Goal: Ask a question: Seek information or help from site administrators or community

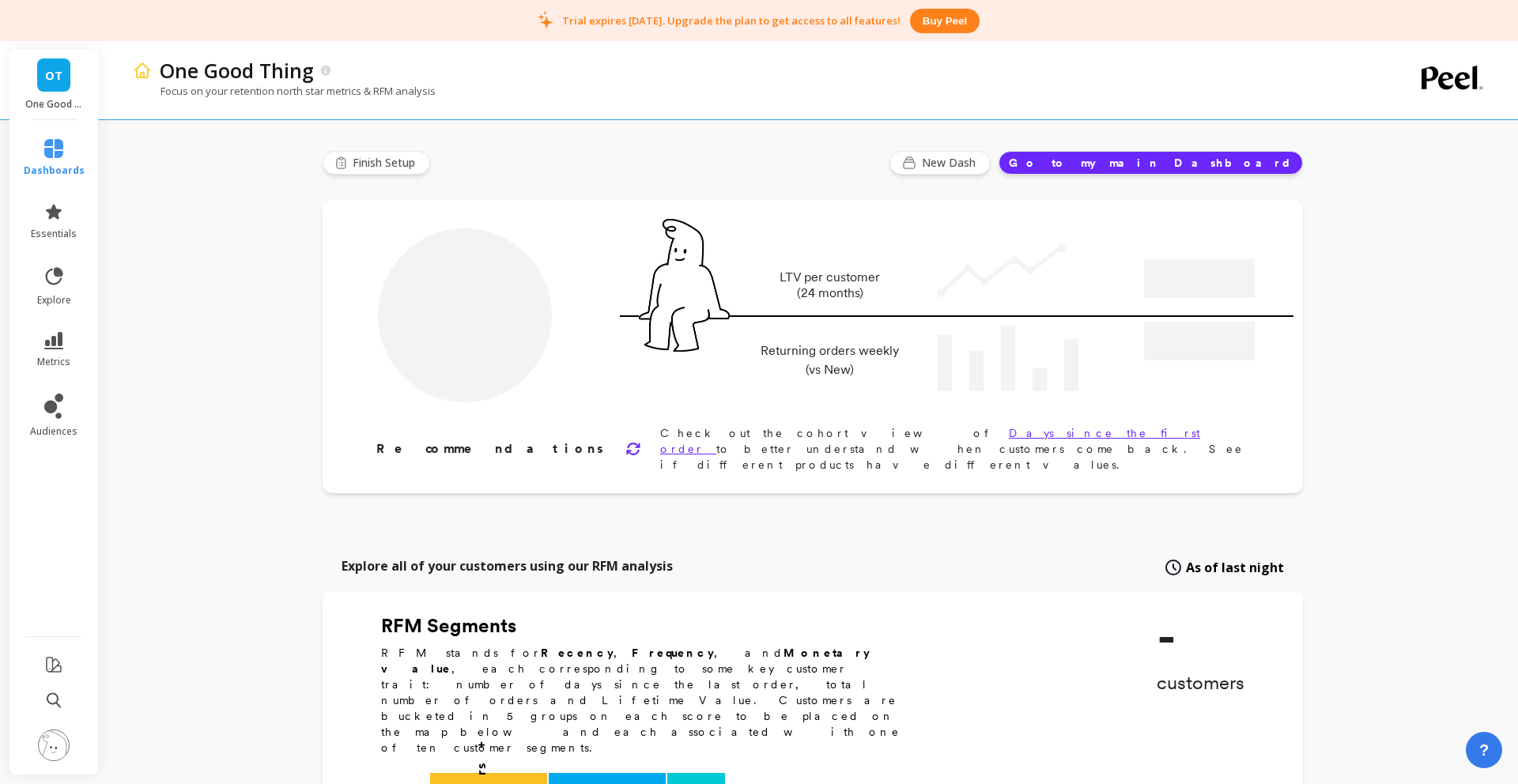
type input "Champions"
type input "1063"
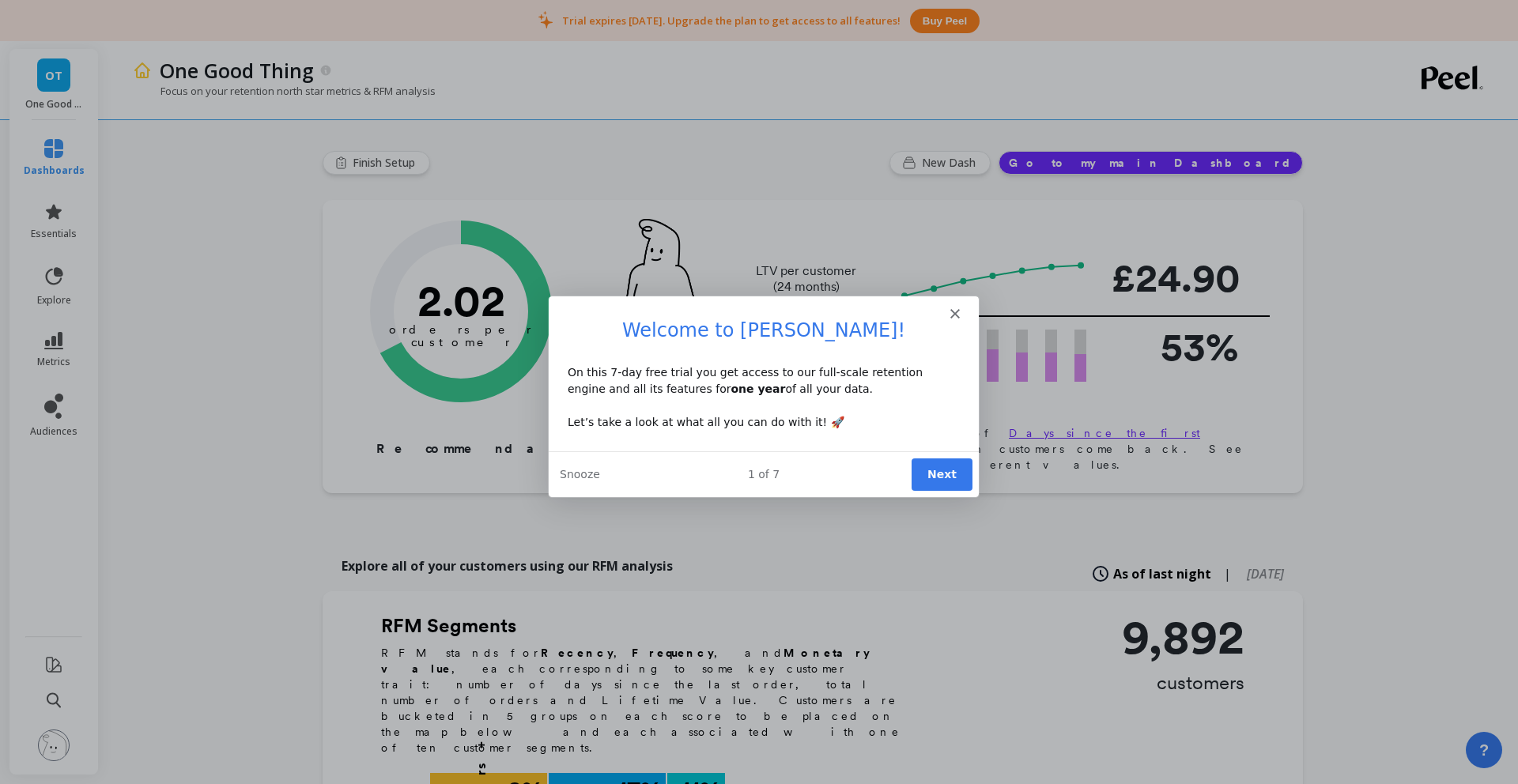
click at [956, 313] on icon "Close" at bounding box center [954, 313] width 10 height 10
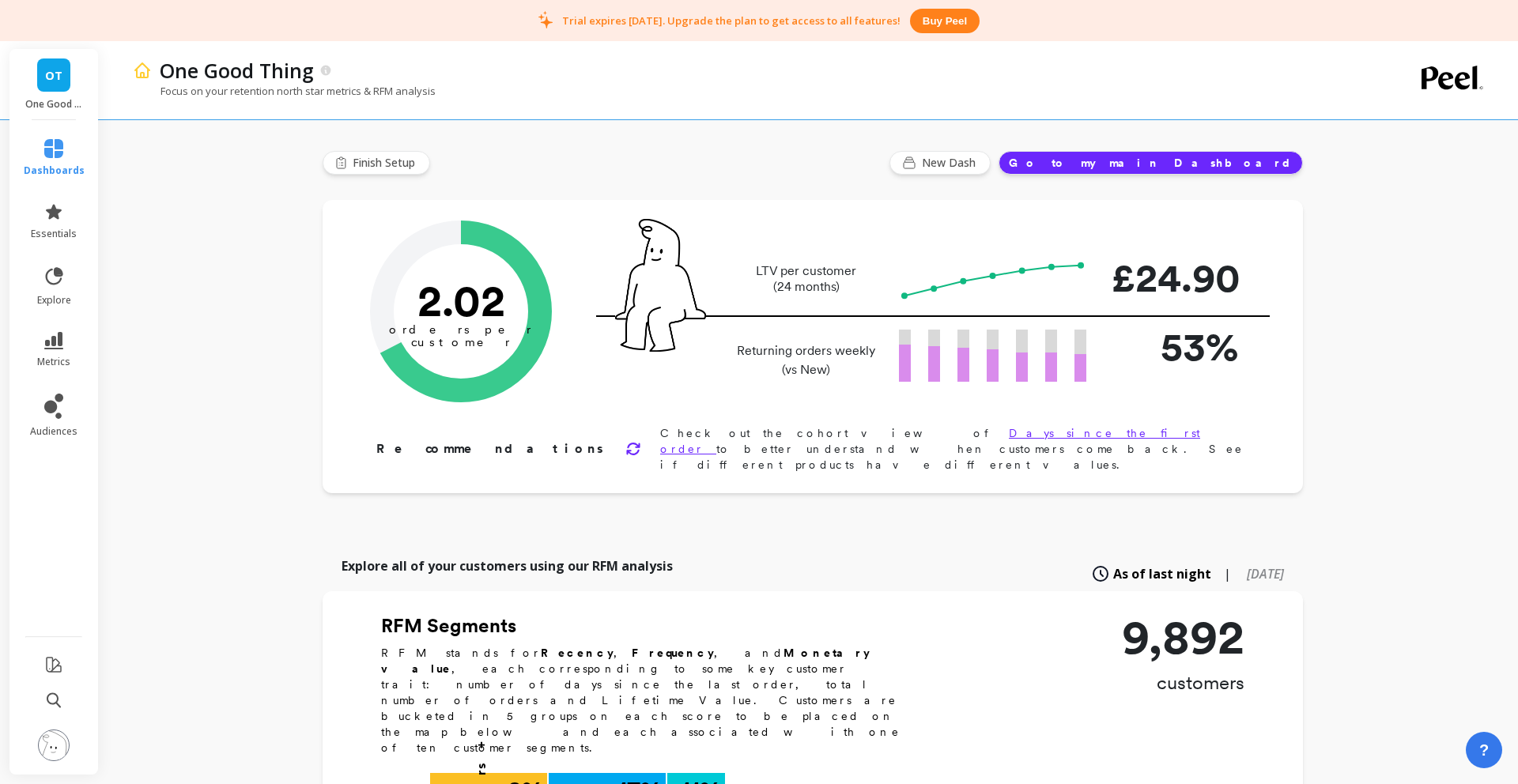
click at [1253, 162] on button "Go to my main Dashboard" at bounding box center [1151, 163] width 305 height 24
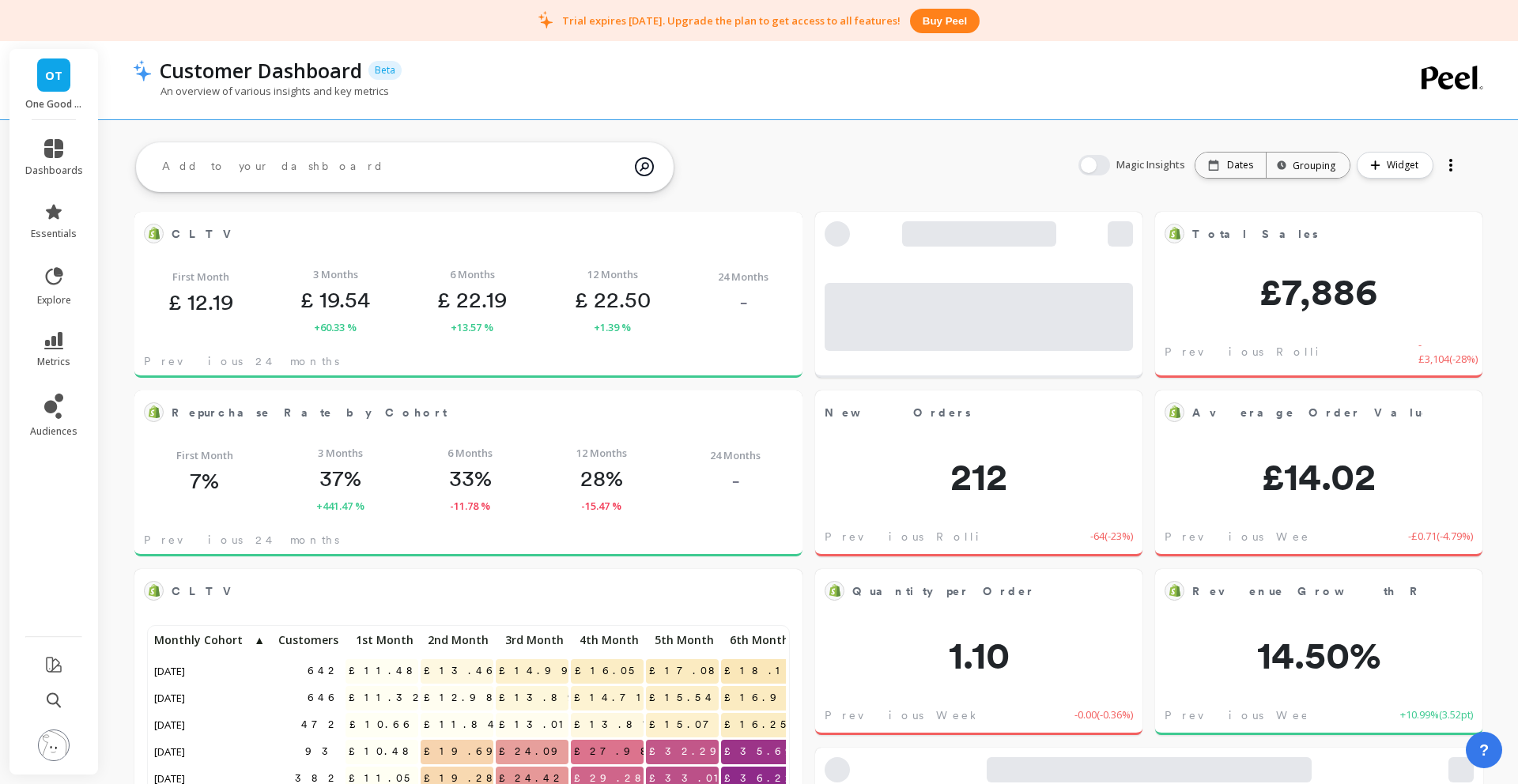
scroll to position [434, 635]
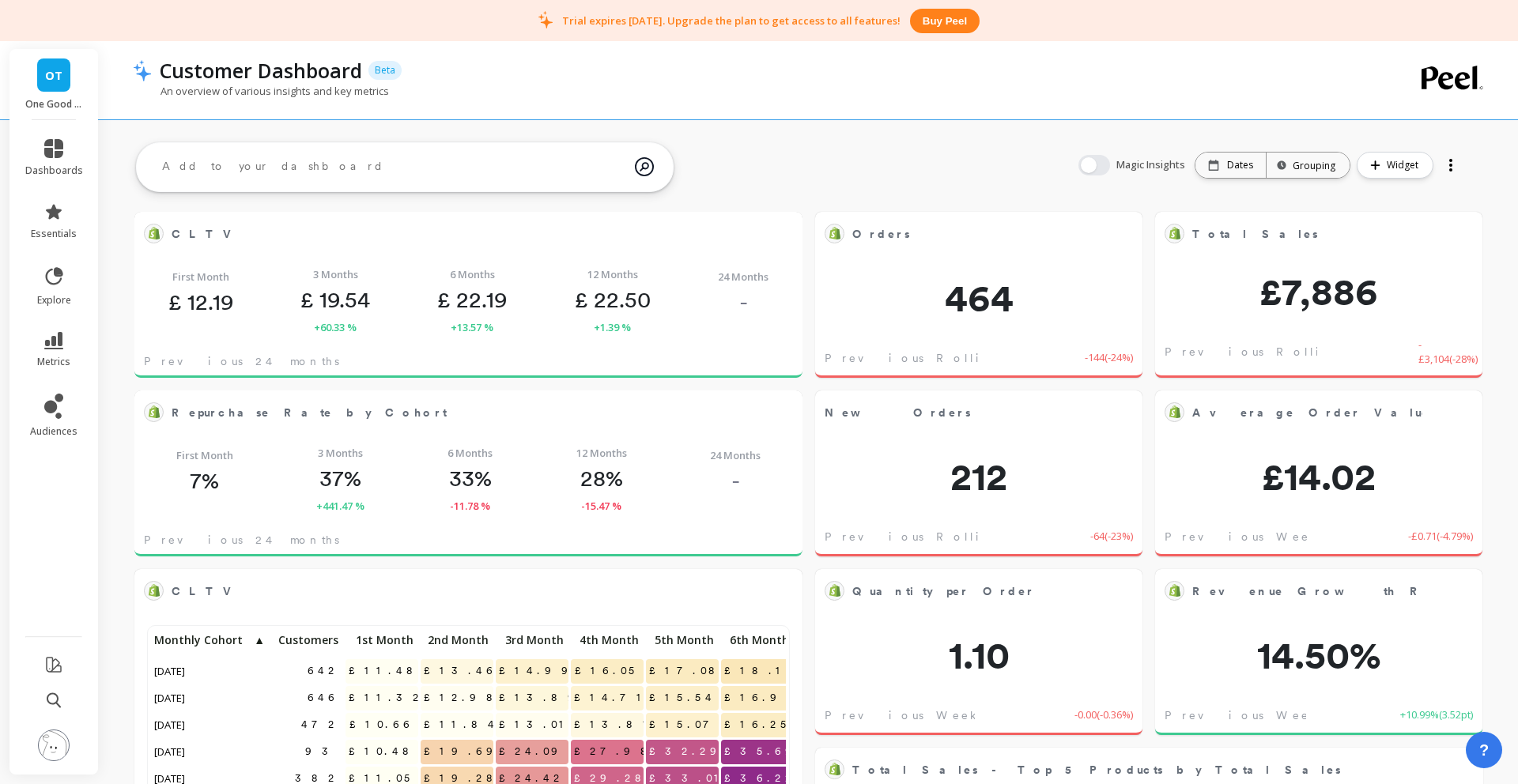
click at [1099, 163] on button "button" at bounding box center [1093, 164] width 31 height 21
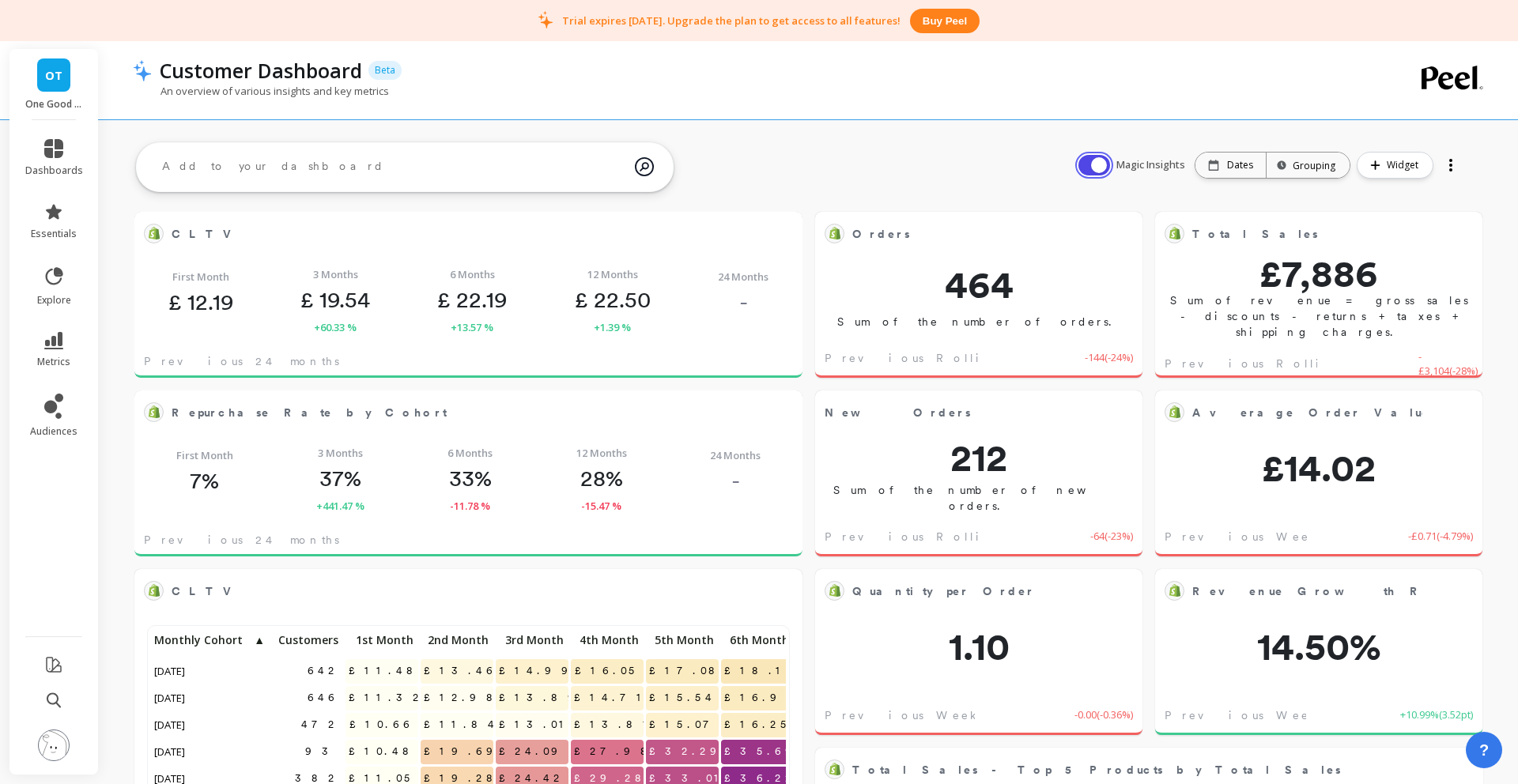
click at [1099, 163] on button "button" at bounding box center [1093, 164] width 31 height 21
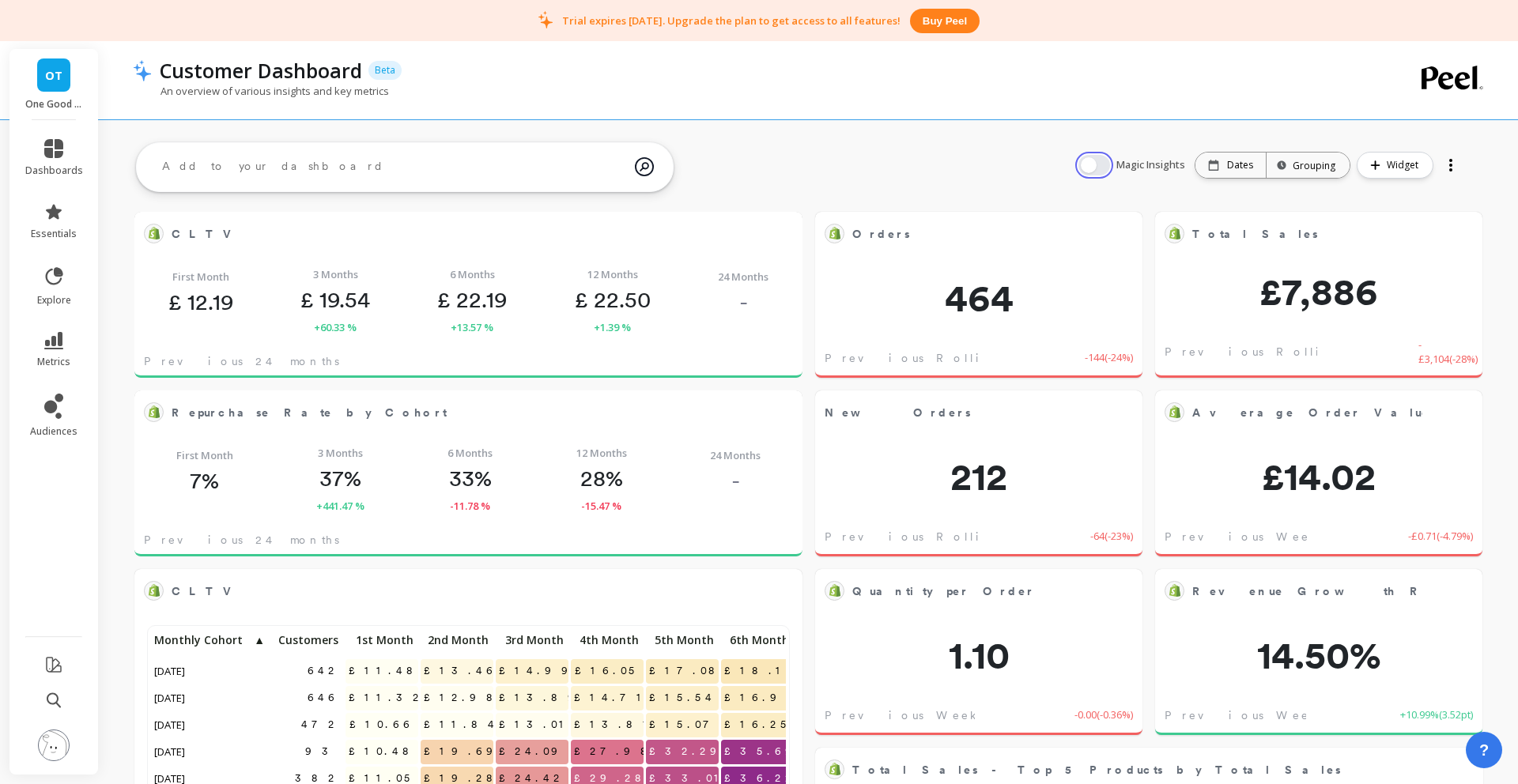
click at [1099, 163] on button "button" at bounding box center [1093, 164] width 31 height 21
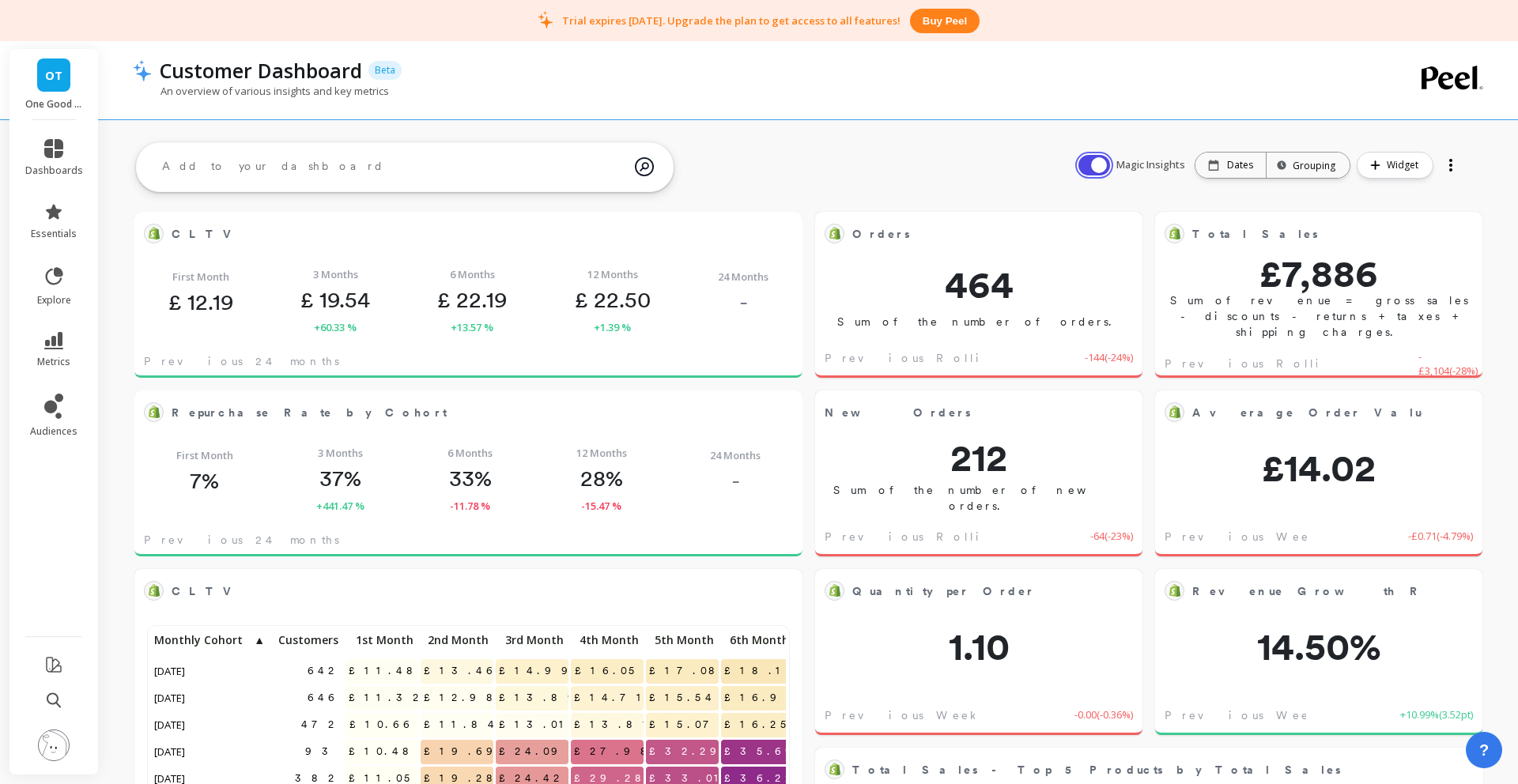
click at [1092, 164] on button "button" at bounding box center [1093, 164] width 31 height 21
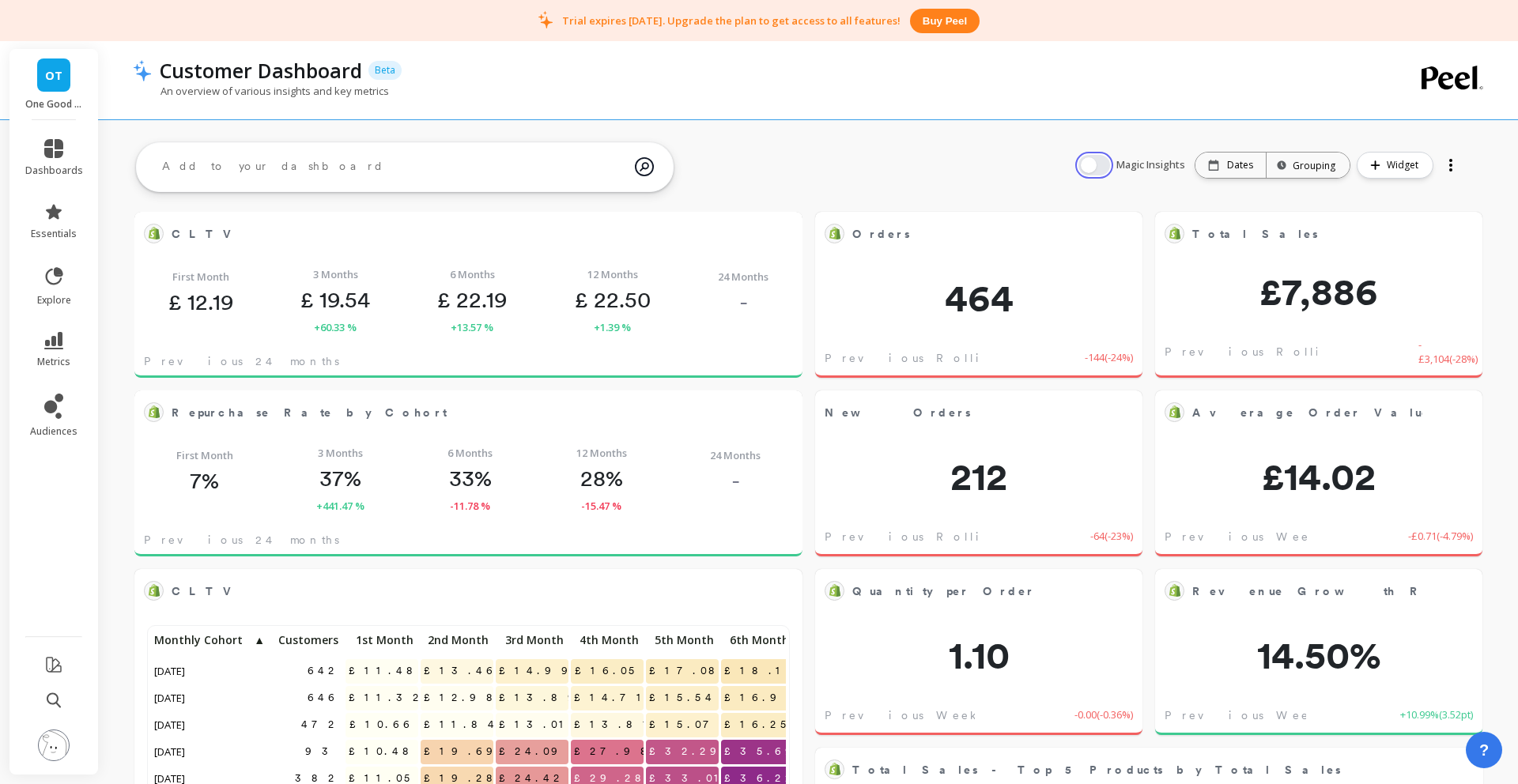
click at [1092, 164] on button "button" at bounding box center [1093, 164] width 31 height 21
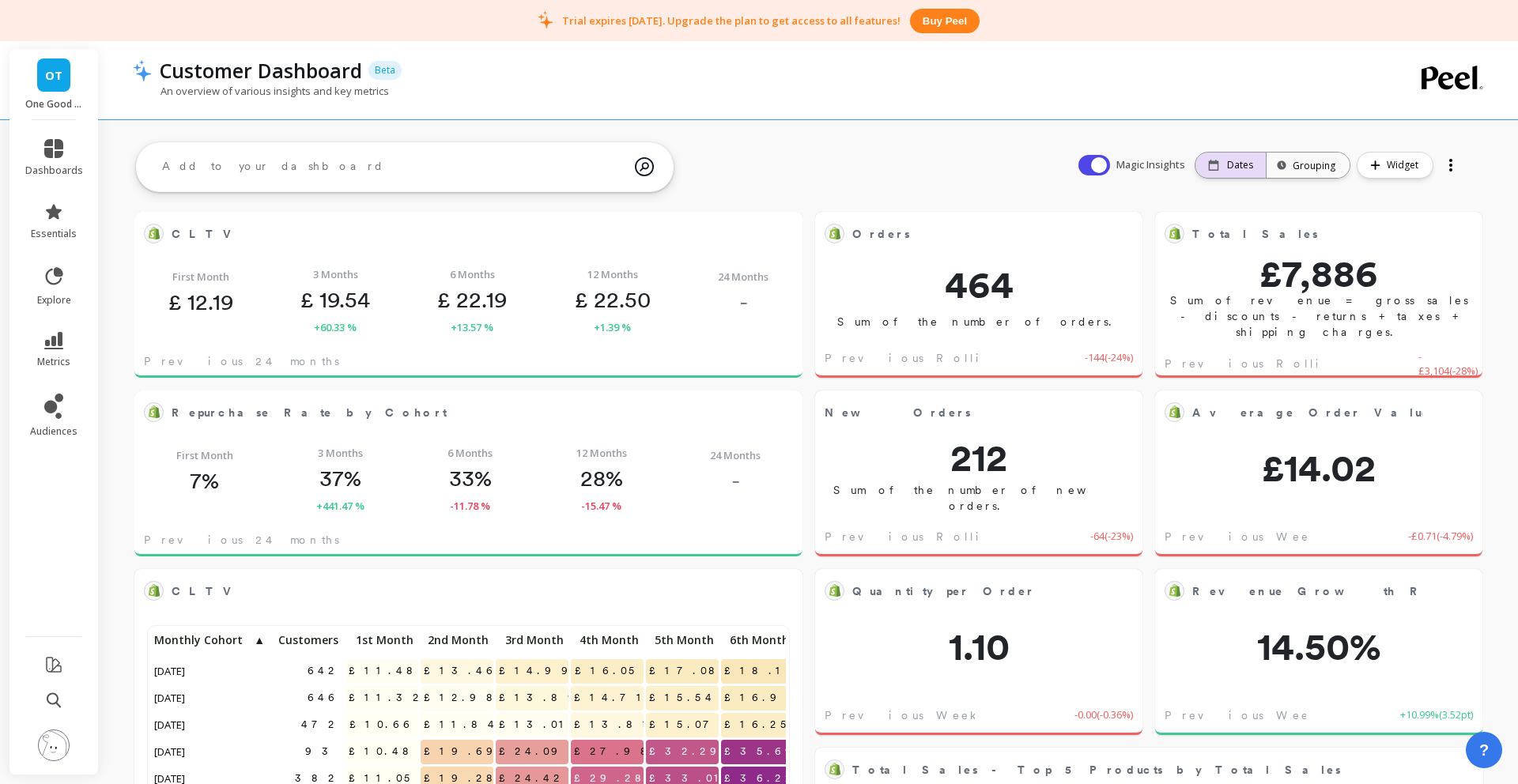
click at [1256, 160] on div "Dates" at bounding box center [1230, 165] width 71 height 25
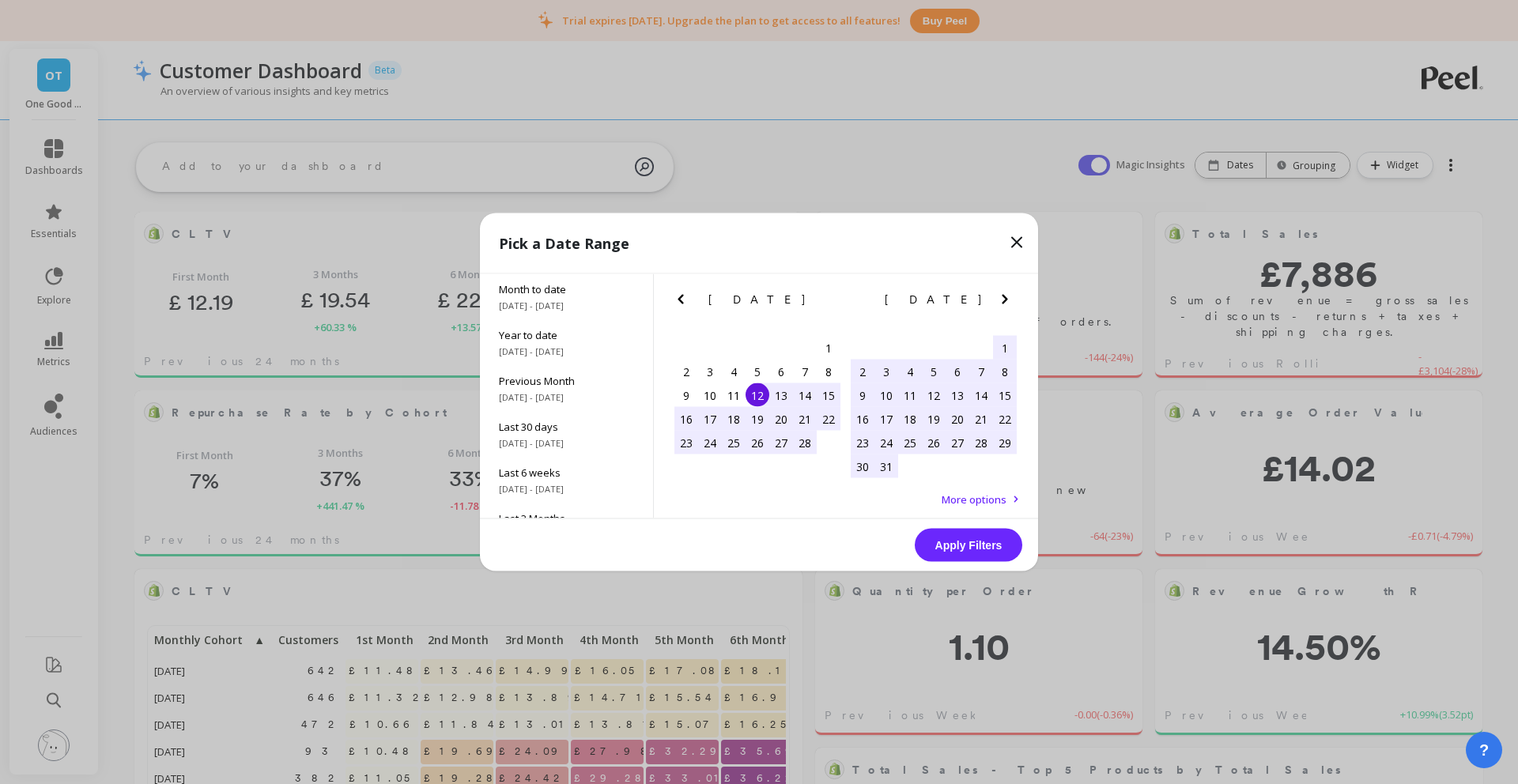
click at [1013, 299] on icon "Next Month" at bounding box center [1005, 299] width 19 height 19
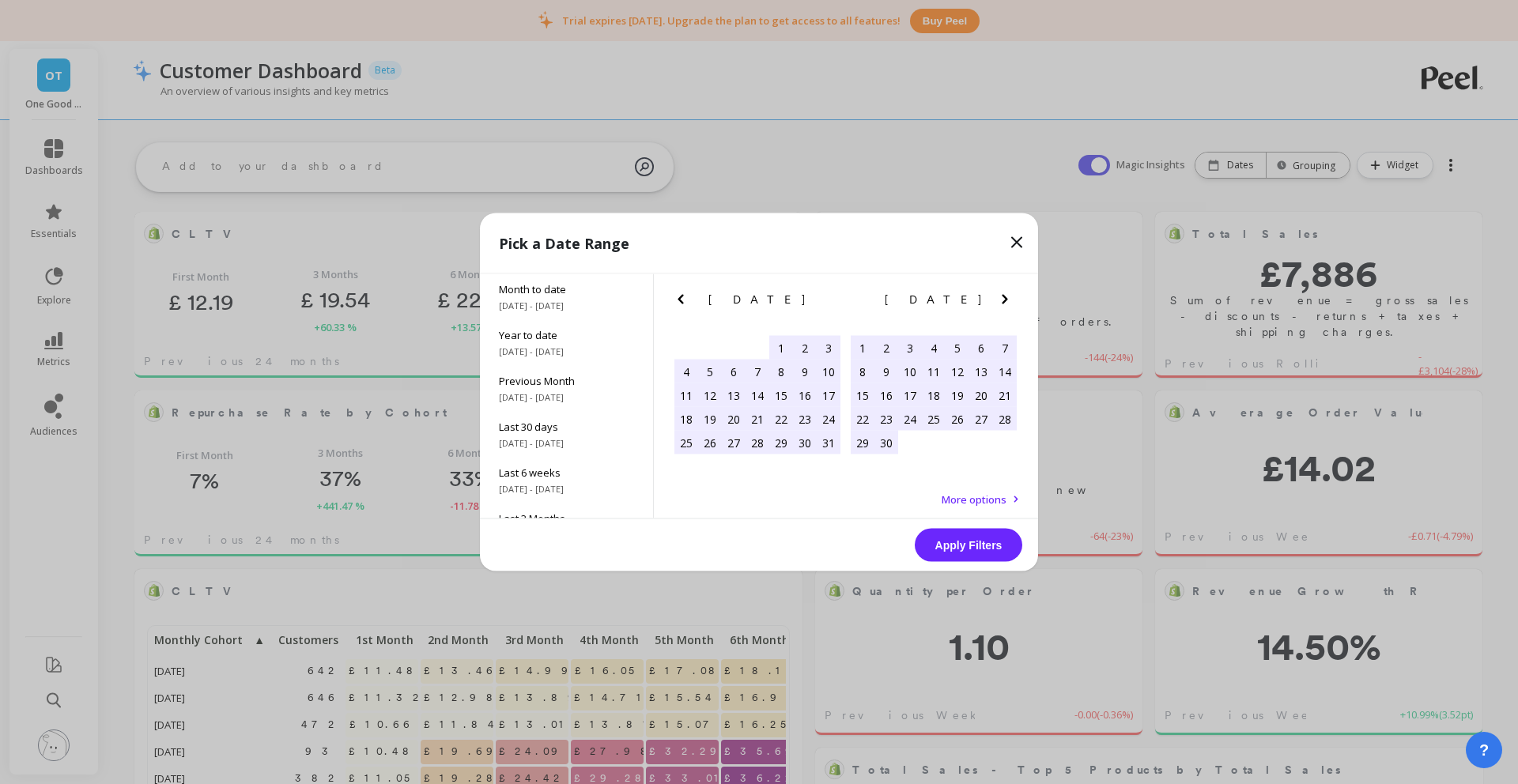
click at [1012, 299] on icon "Next Month" at bounding box center [1005, 299] width 19 height 19
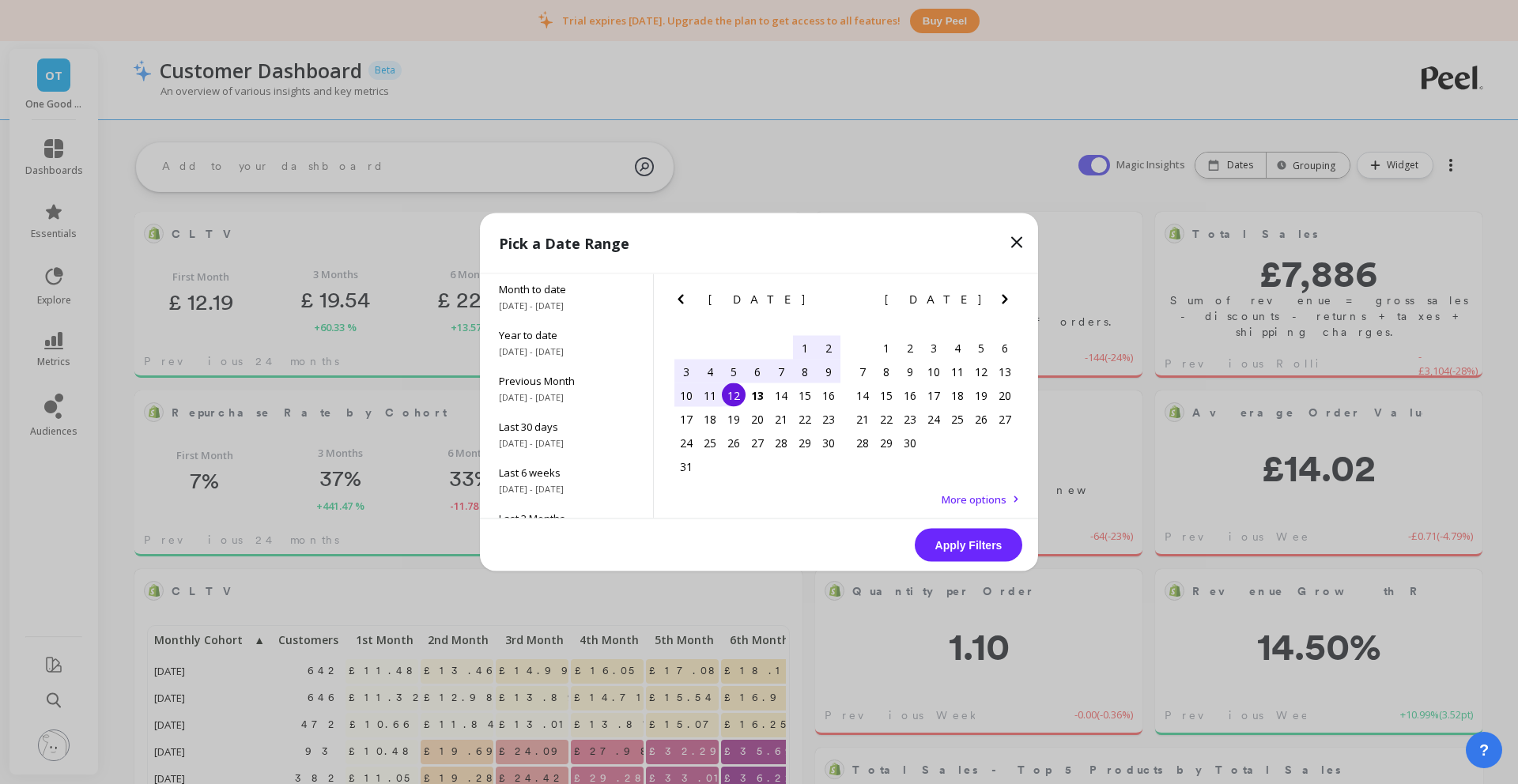
click at [798, 343] on div "1" at bounding box center [805, 348] width 24 height 24
click at [807, 344] on div "1" at bounding box center [805, 348] width 24 height 24
click at [966, 535] on button "Apply Filters" at bounding box center [968, 545] width 107 height 33
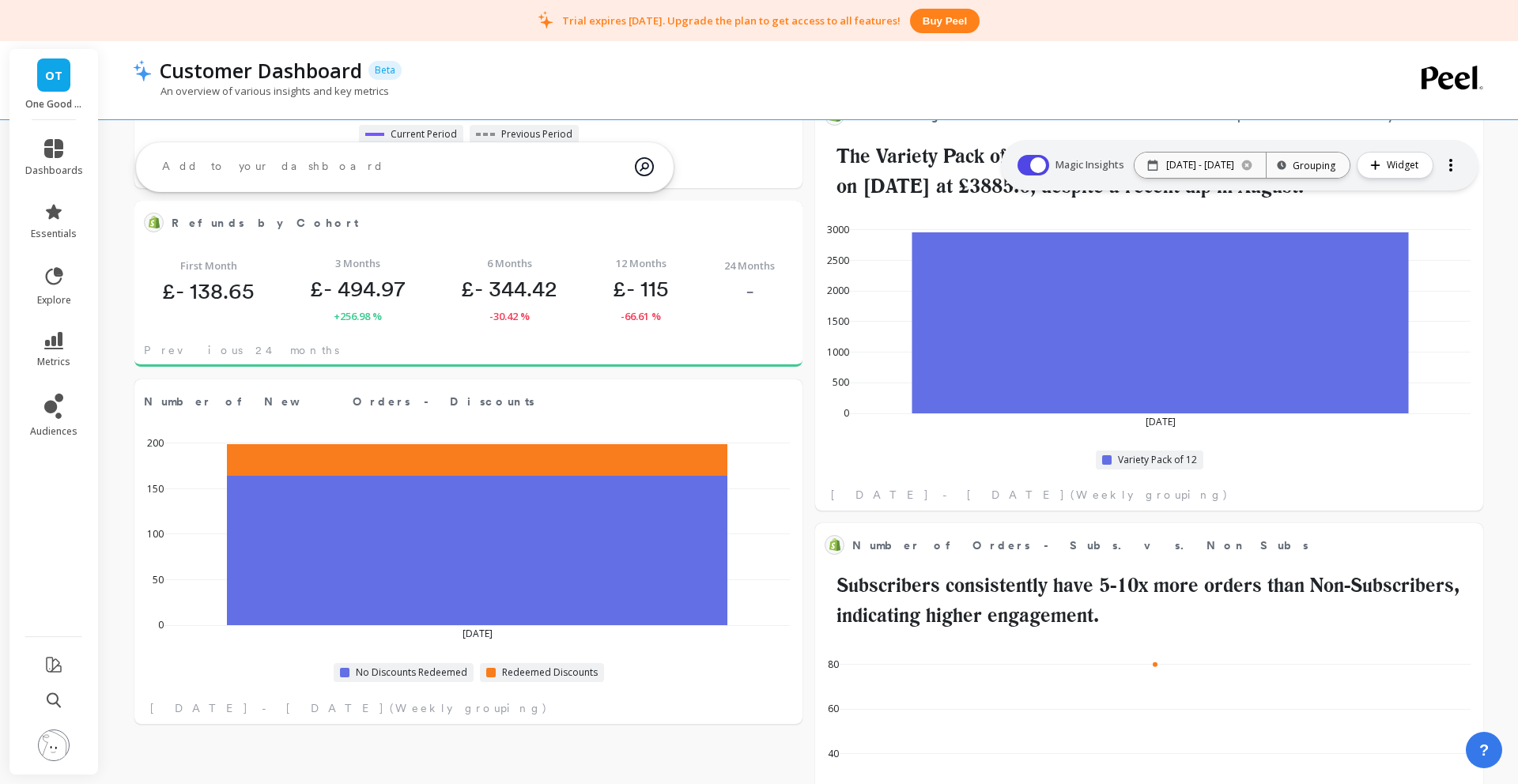
scroll to position [1416, 0]
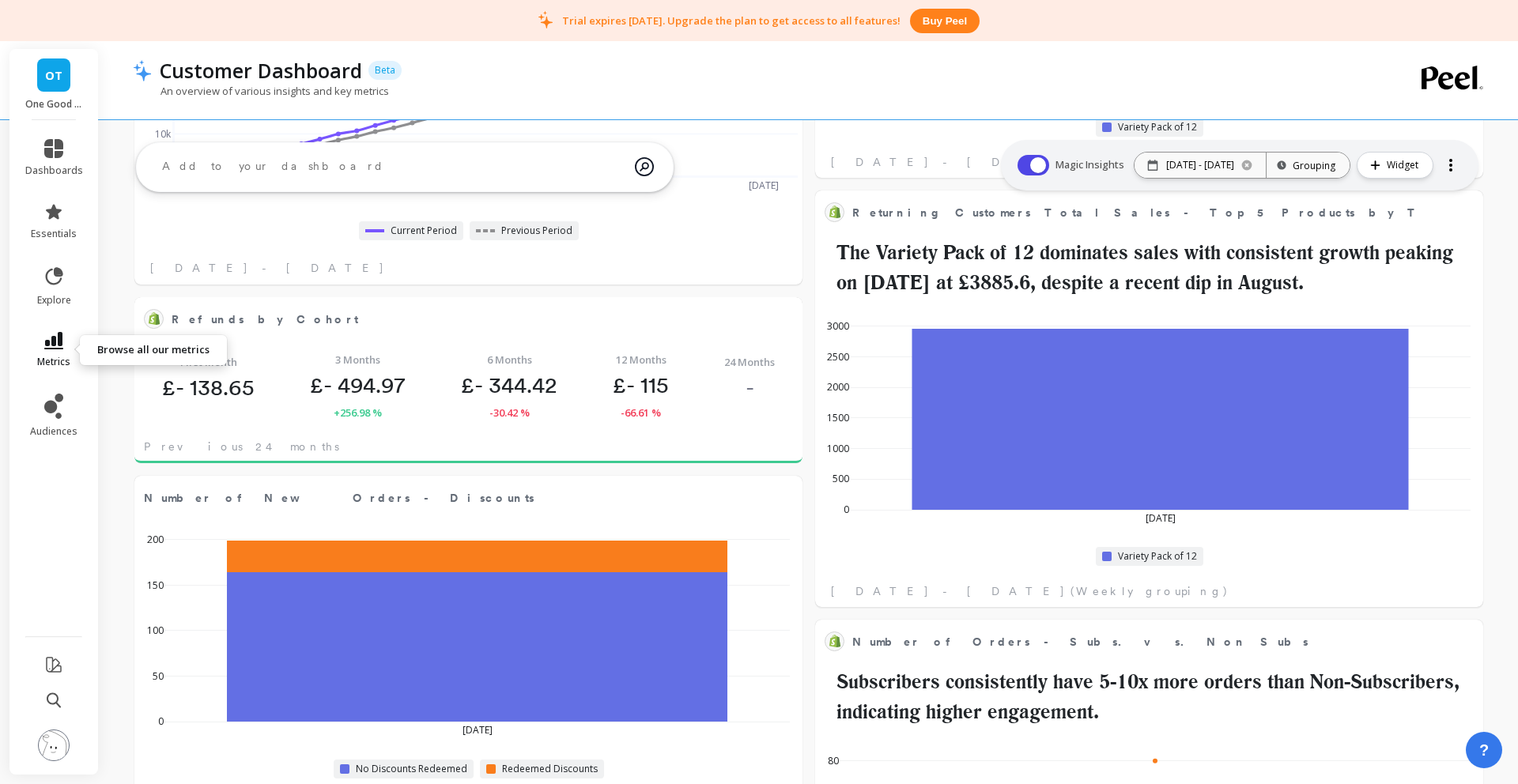
click at [64, 347] on link "metrics" at bounding box center [54, 350] width 58 height 37
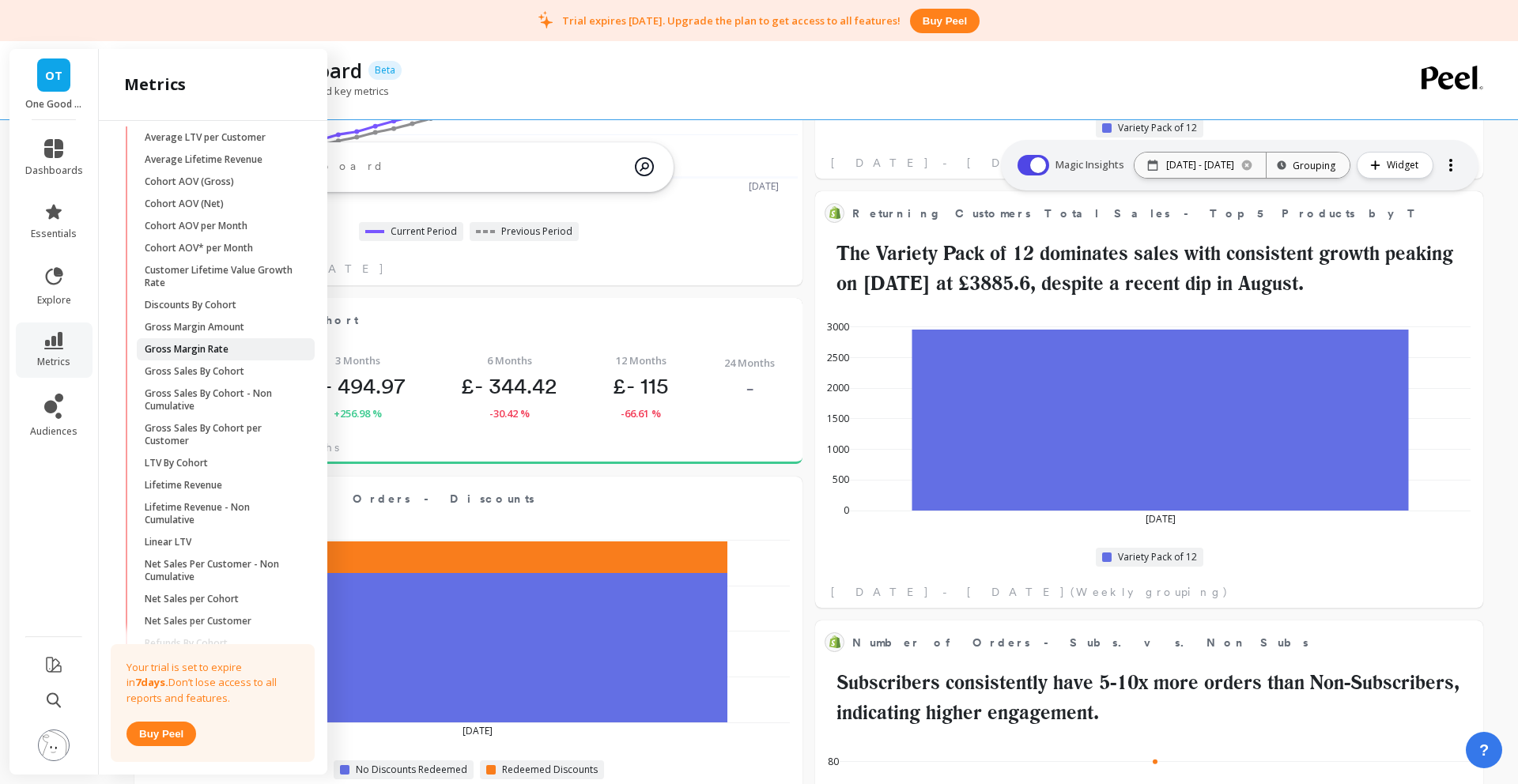
scroll to position [0, 0]
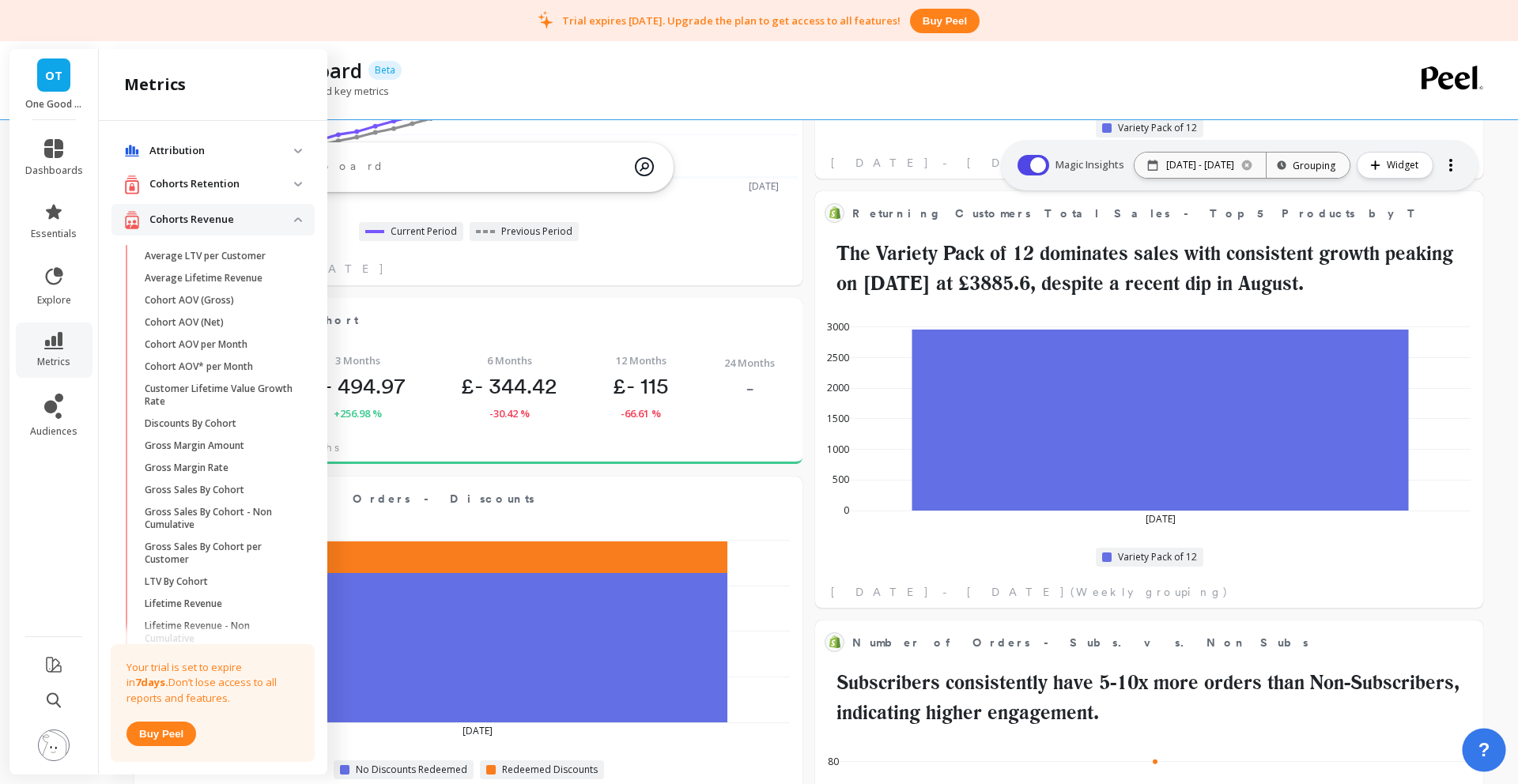
click at [1492, 754] on button "?" at bounding box center [1483, 750] width 44 height 44
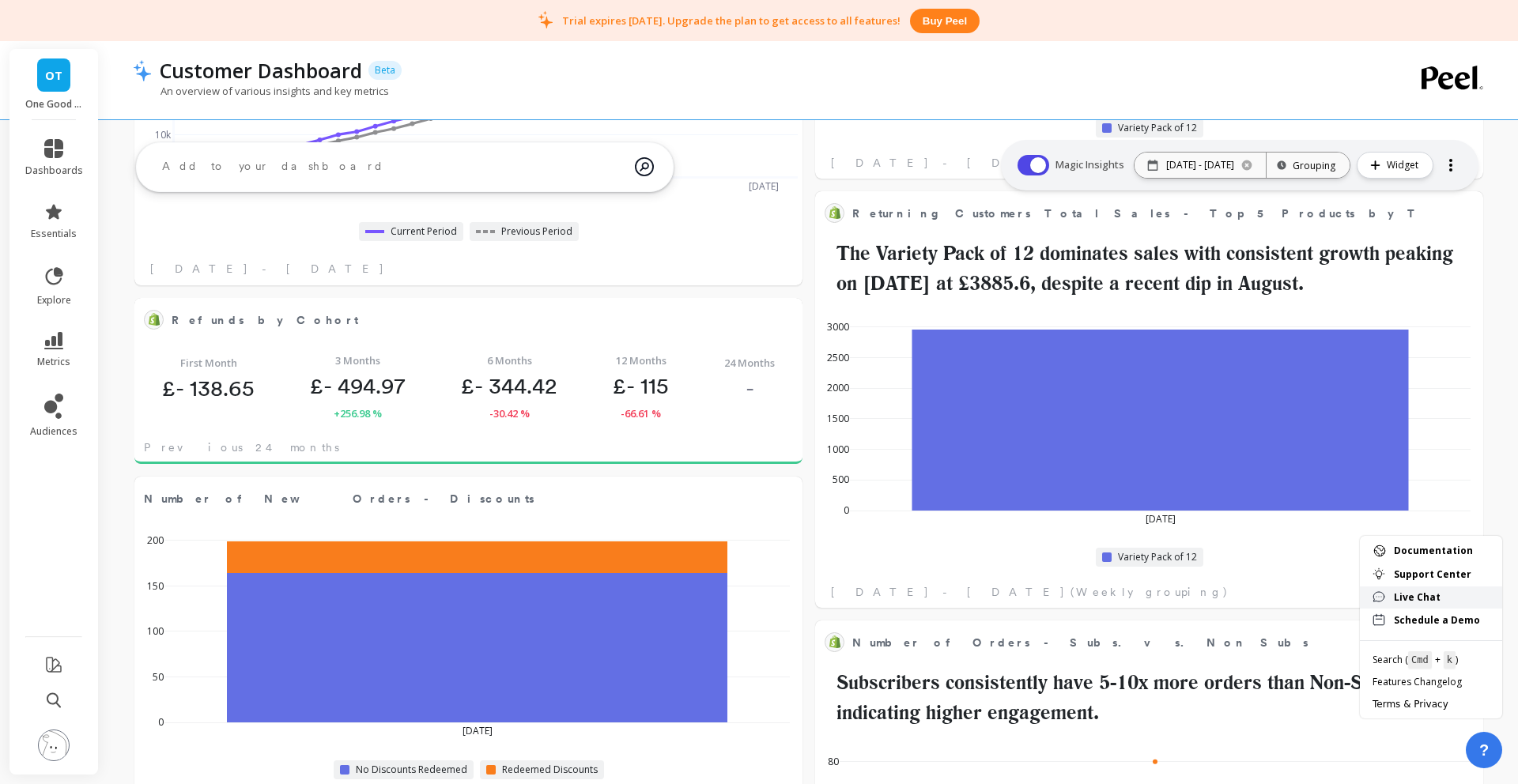
click at [1425, 592] on span "Live Chat" at bounding box center [1441, 598] width 96 height 13
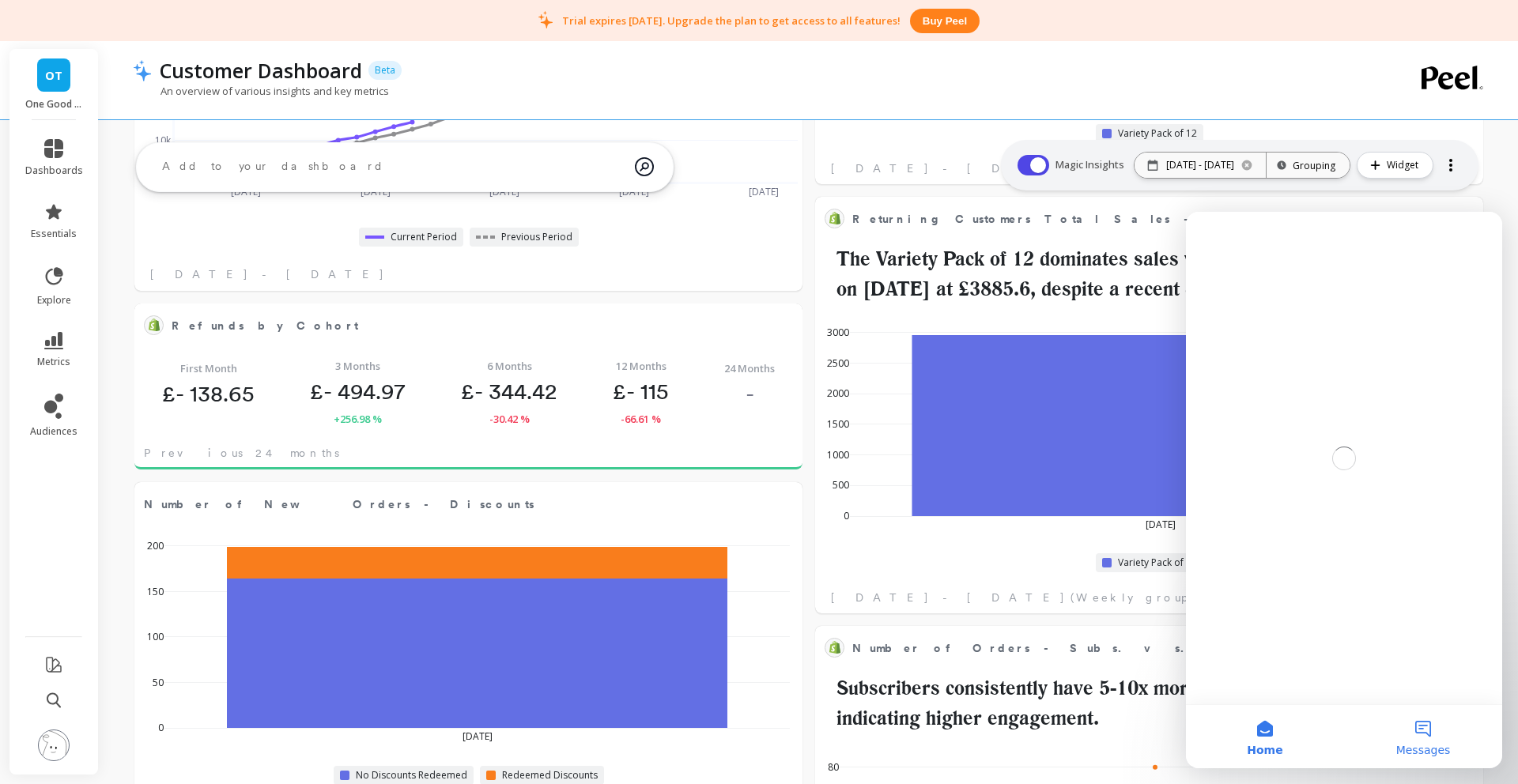
scroll to position [1399, 0]
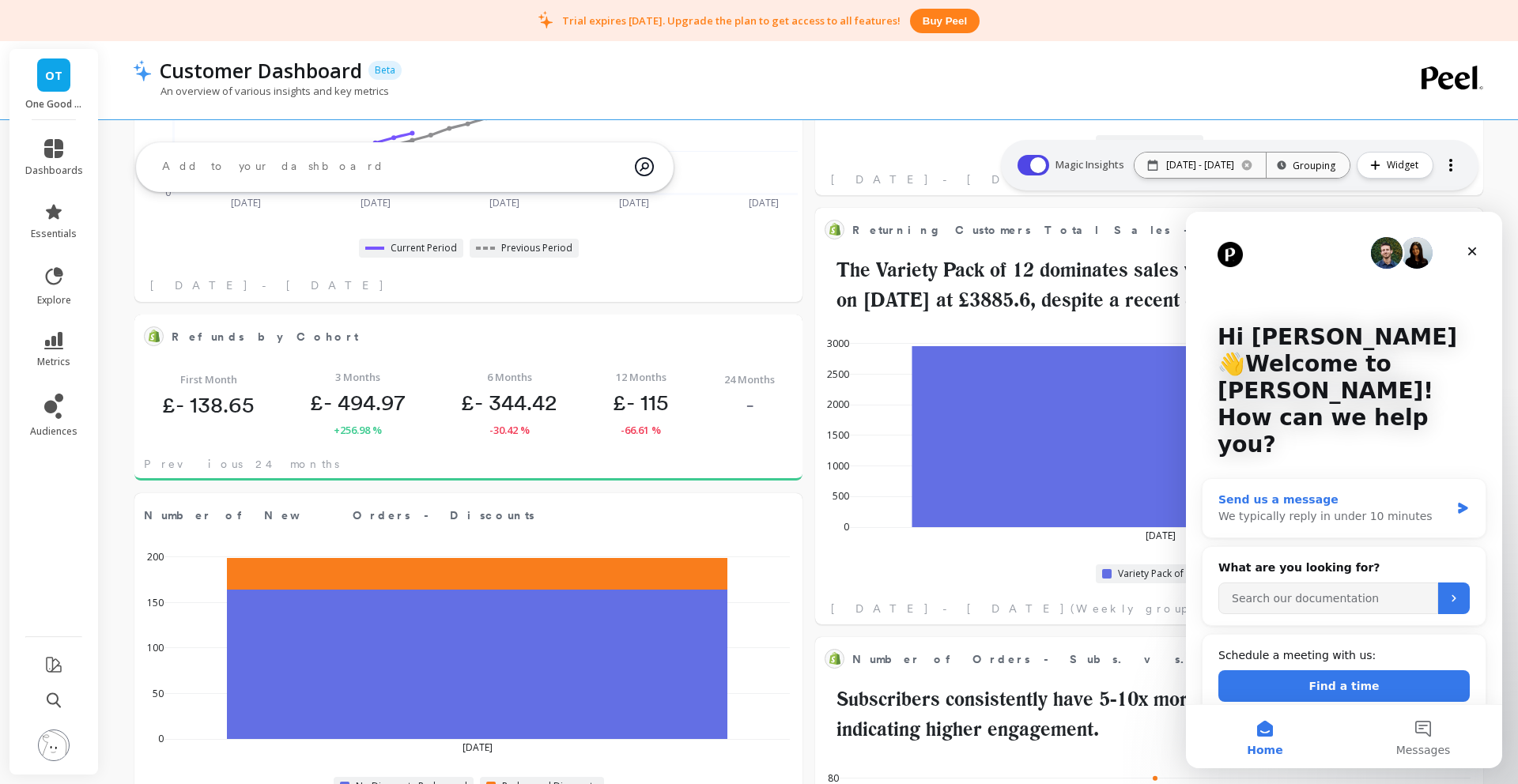
click at [1404, 509] on div "We typically reply in under 10 minutes" at bounding box center [1334, 517] width 232 height 17
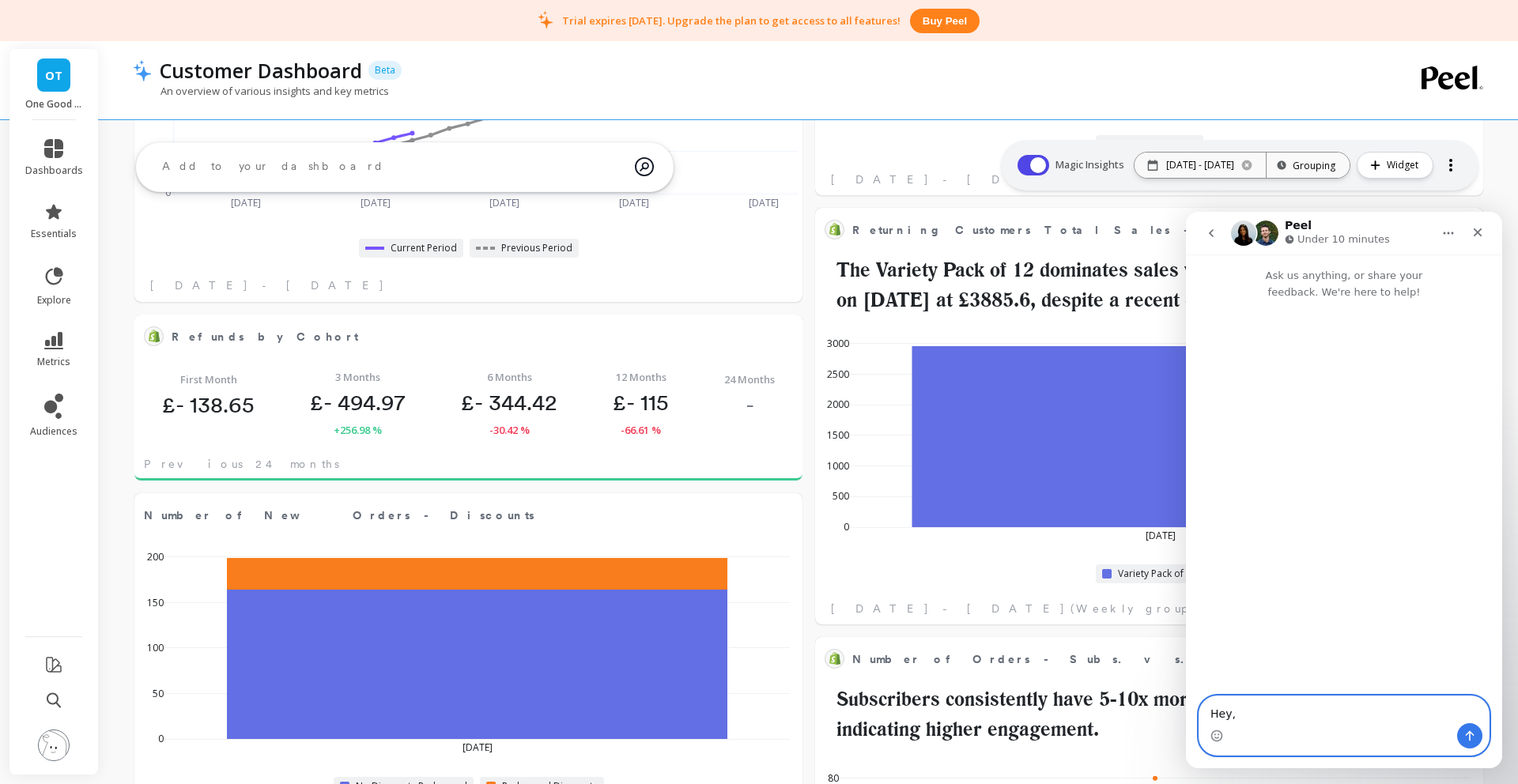
scroll to position [1401, 0]
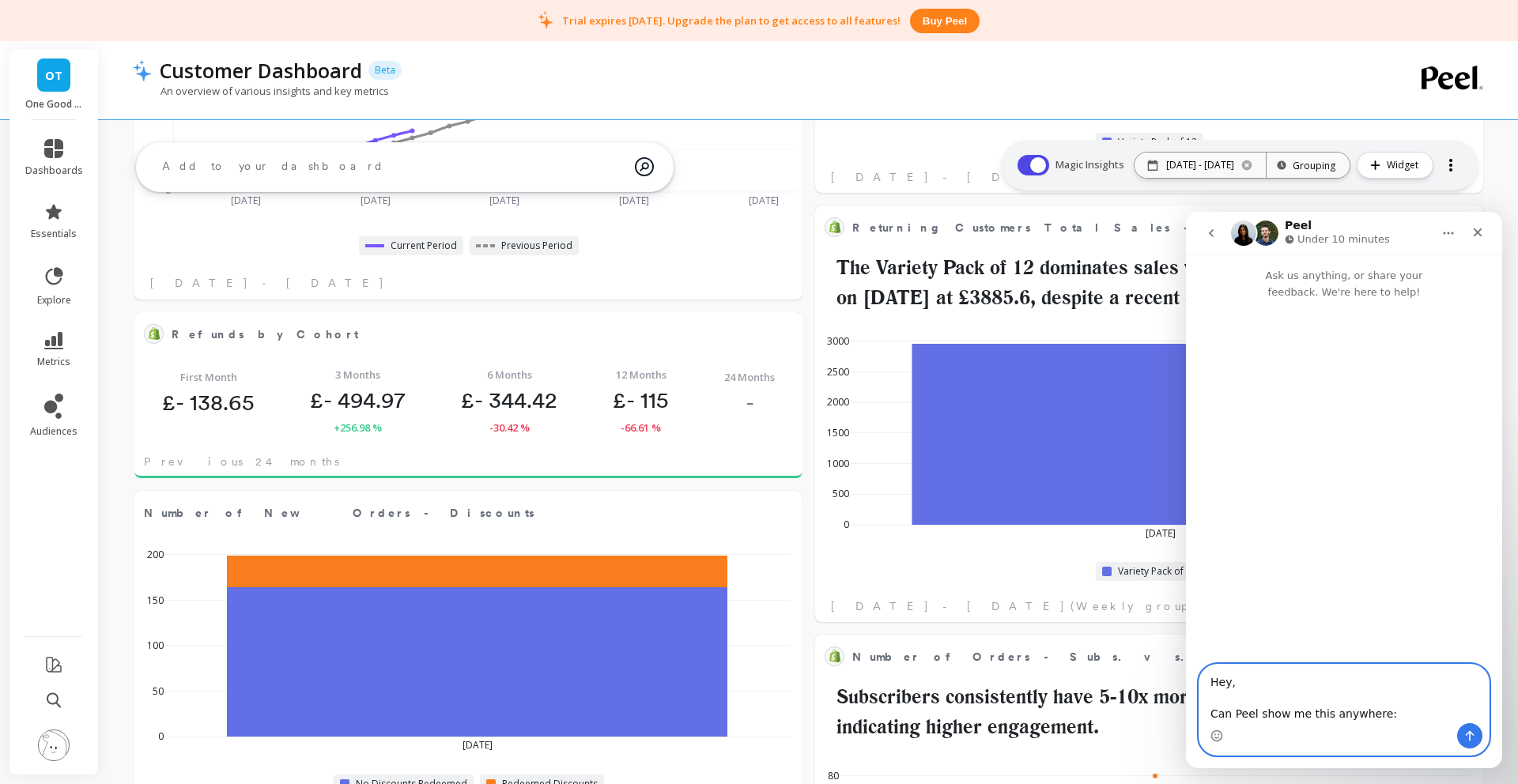
paste textarea "I need a rolling retention tracker that updates automatically. Our shipping int…"
type textarea "Hey, Can Peel show me this anywhere: I need a rolling retention tracker that up…"
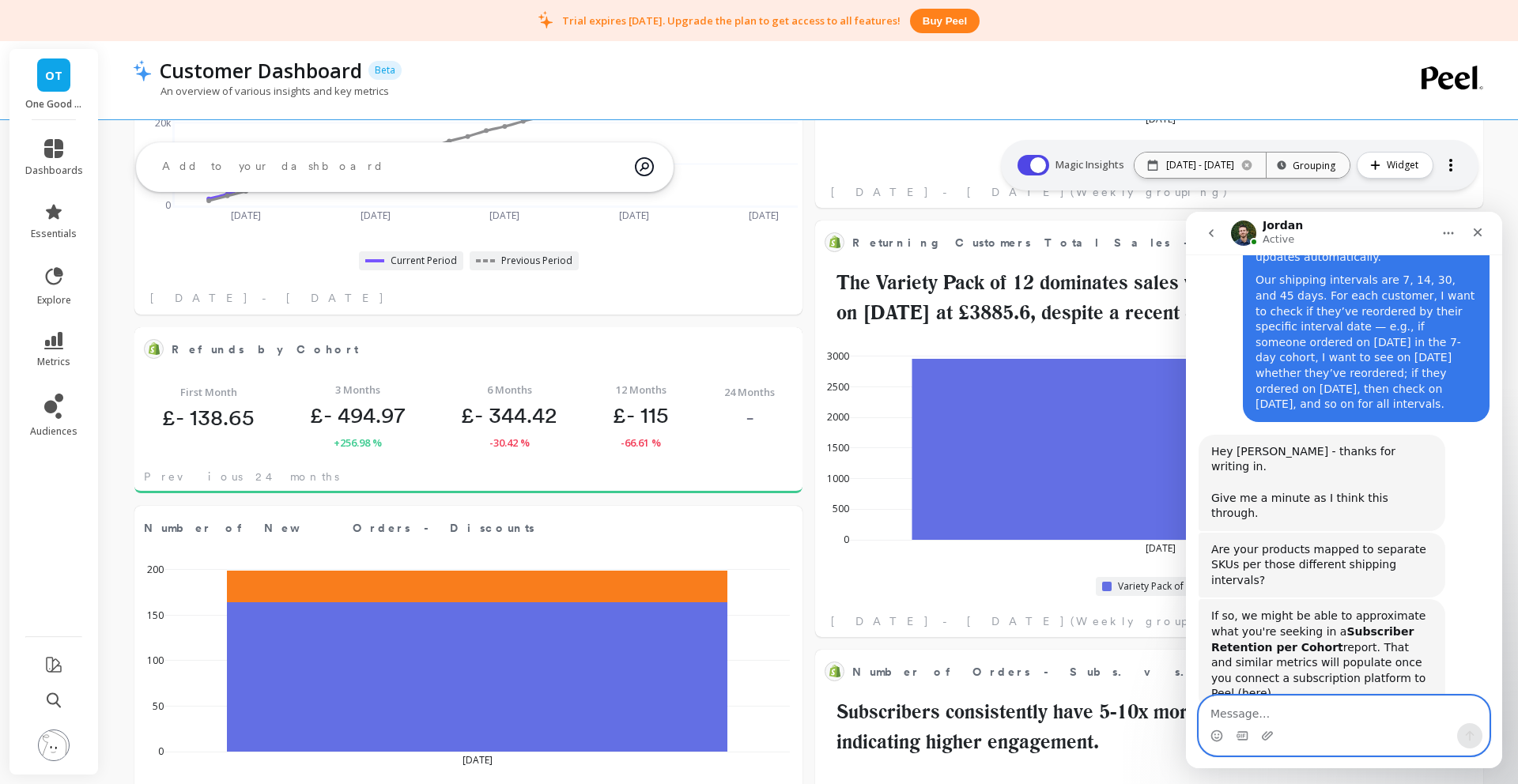
scroll to position [143, 0]
click at [1345, 720] on textarea "Message…" at bounding box center [1345, 710] width 290 height 27
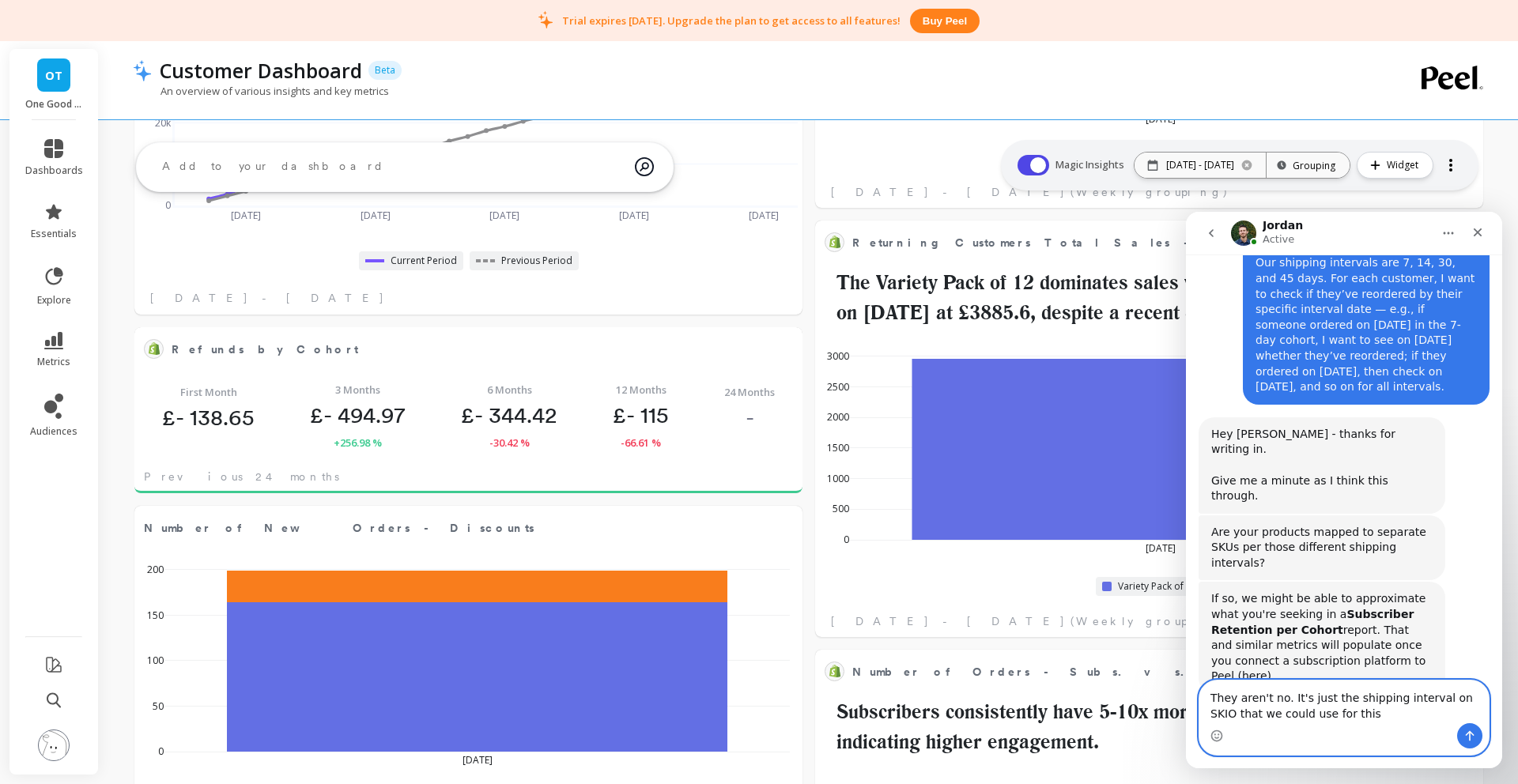
type textarea "They aren't no. It's just the shipping interval on SKIO that we could use for t…"
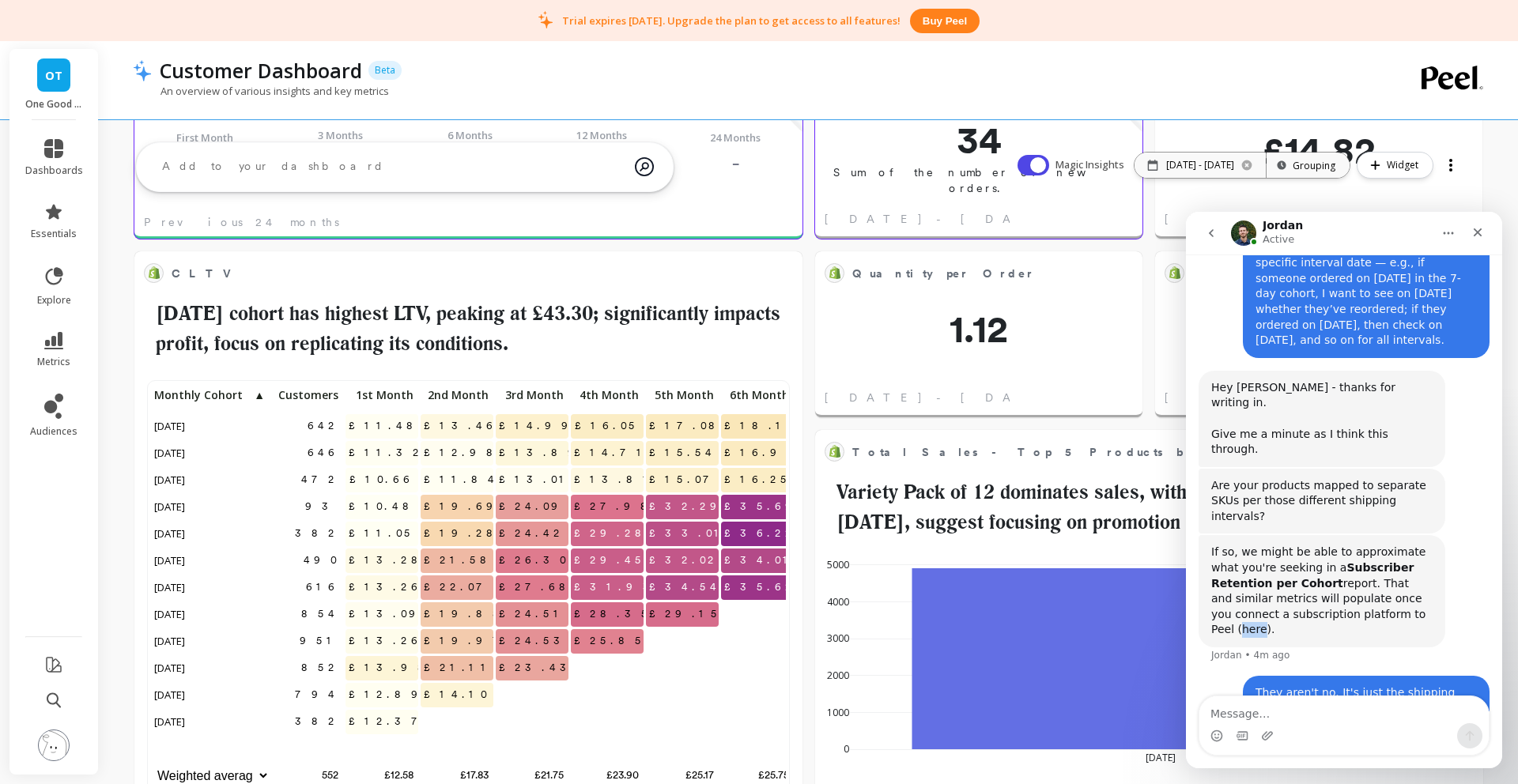
scroll to position [0, 0]
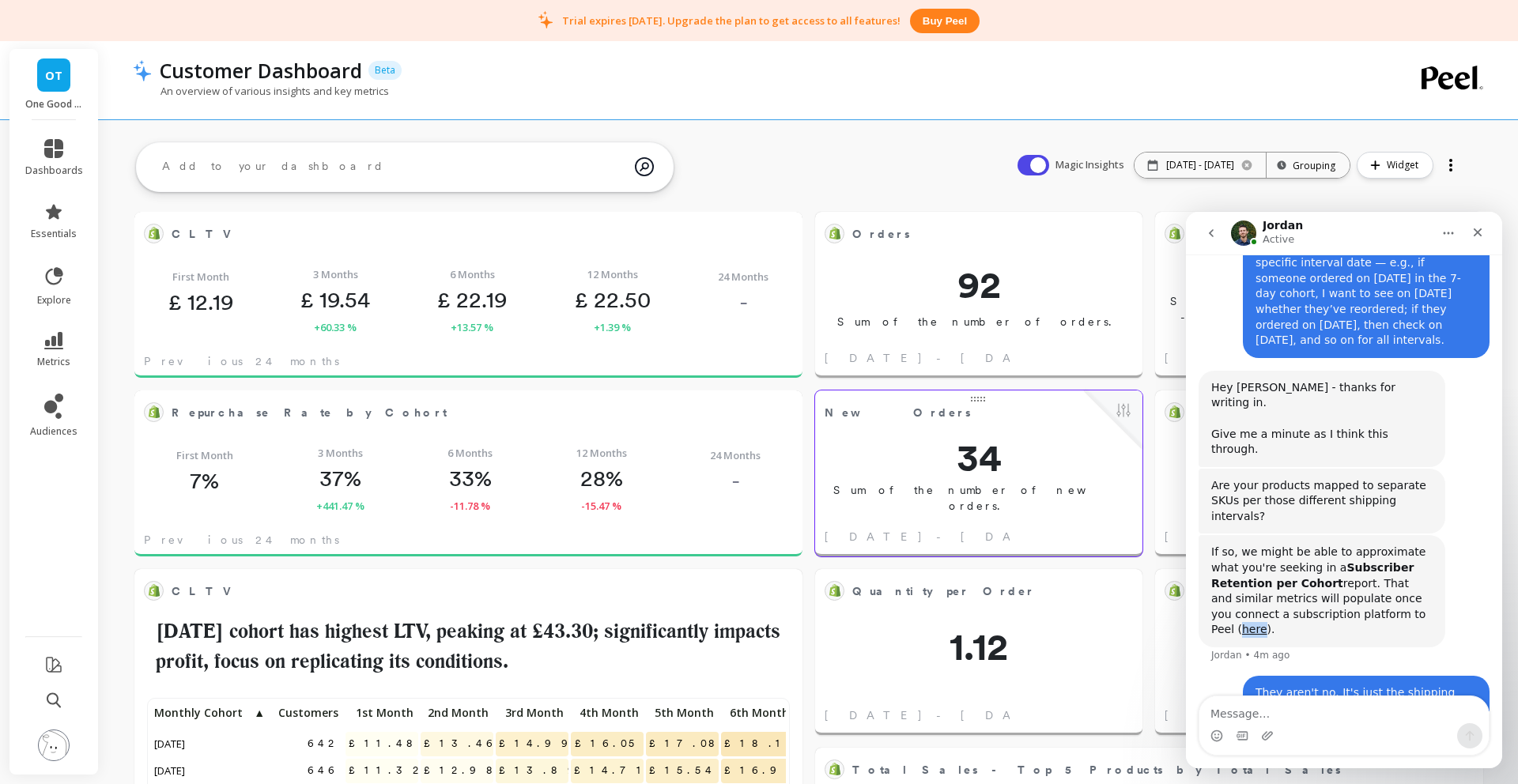
click at [1452, 230] on icon "Home" at bounding box center [1448, 233] width 13 height 13
drag, startPoint x: 1458, startPoint y: 745, endPoint x: 1465, endPoint y: 766, distance: 22.1
click at [1462, 749] on div "Intercom messenger" at bounding box center [1345, 725] width 290 height 58
click at [1404, 173] on button "Widget" at bounding box center [1396, 165] width 77 height 27
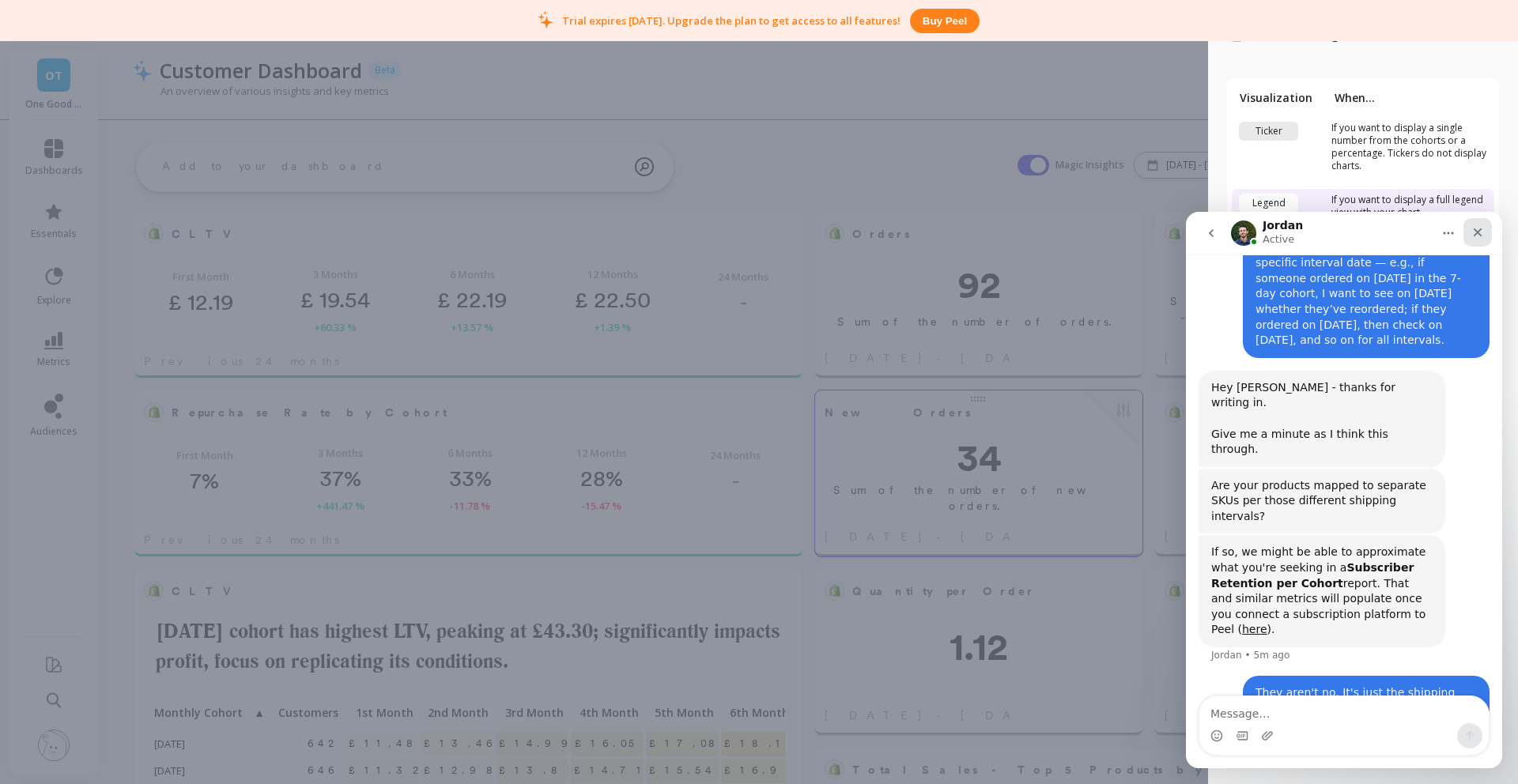
click at [1483, 229] on icon "Close" at bounding box center [1478, 232] width 13 height 13
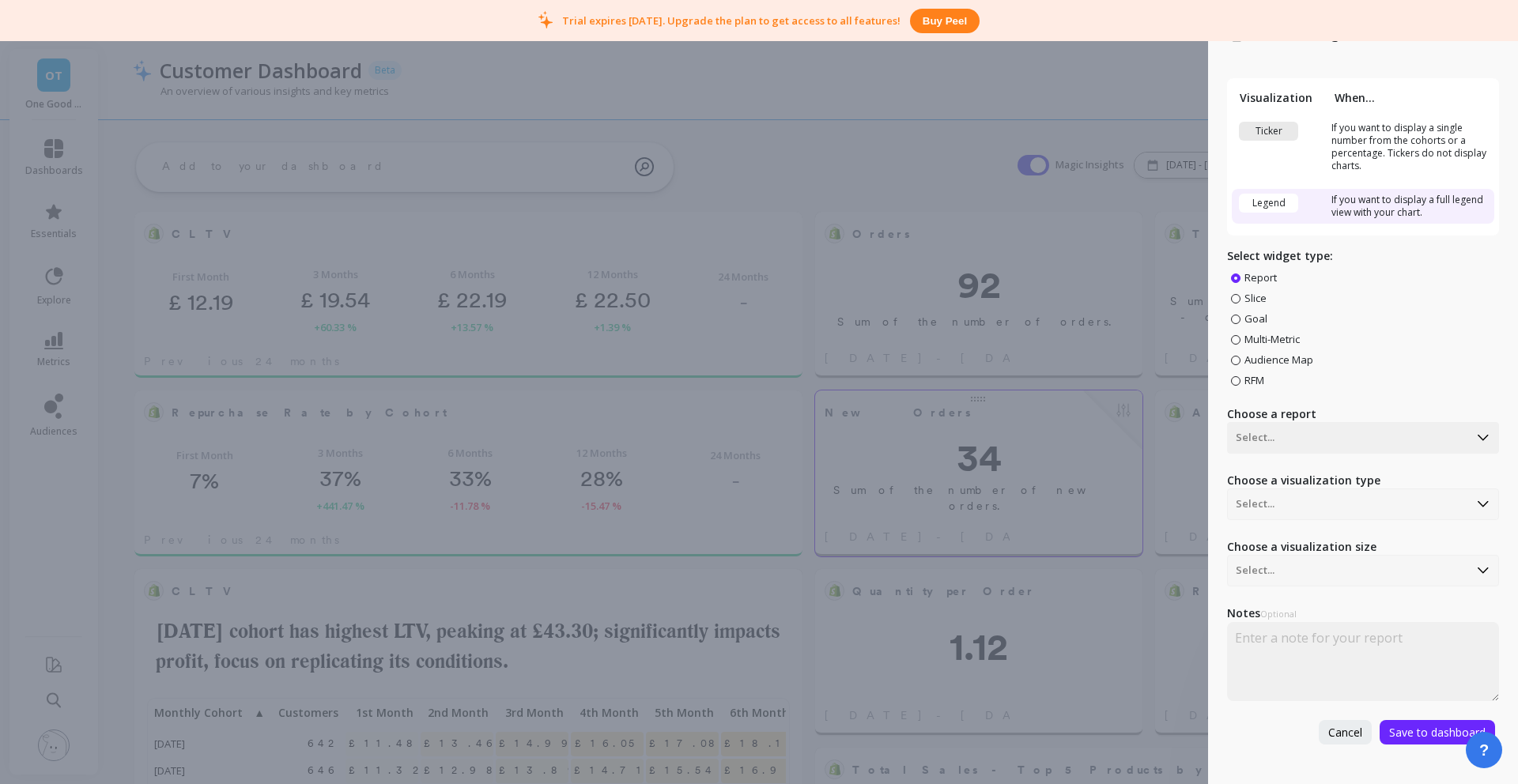
scroll to position [206, 0]
click at [1126, 102] on div "Create Widget Visualization When... Ticker If you want to display a single numb…" at bounding box center [759, 392] width 1518 height 784
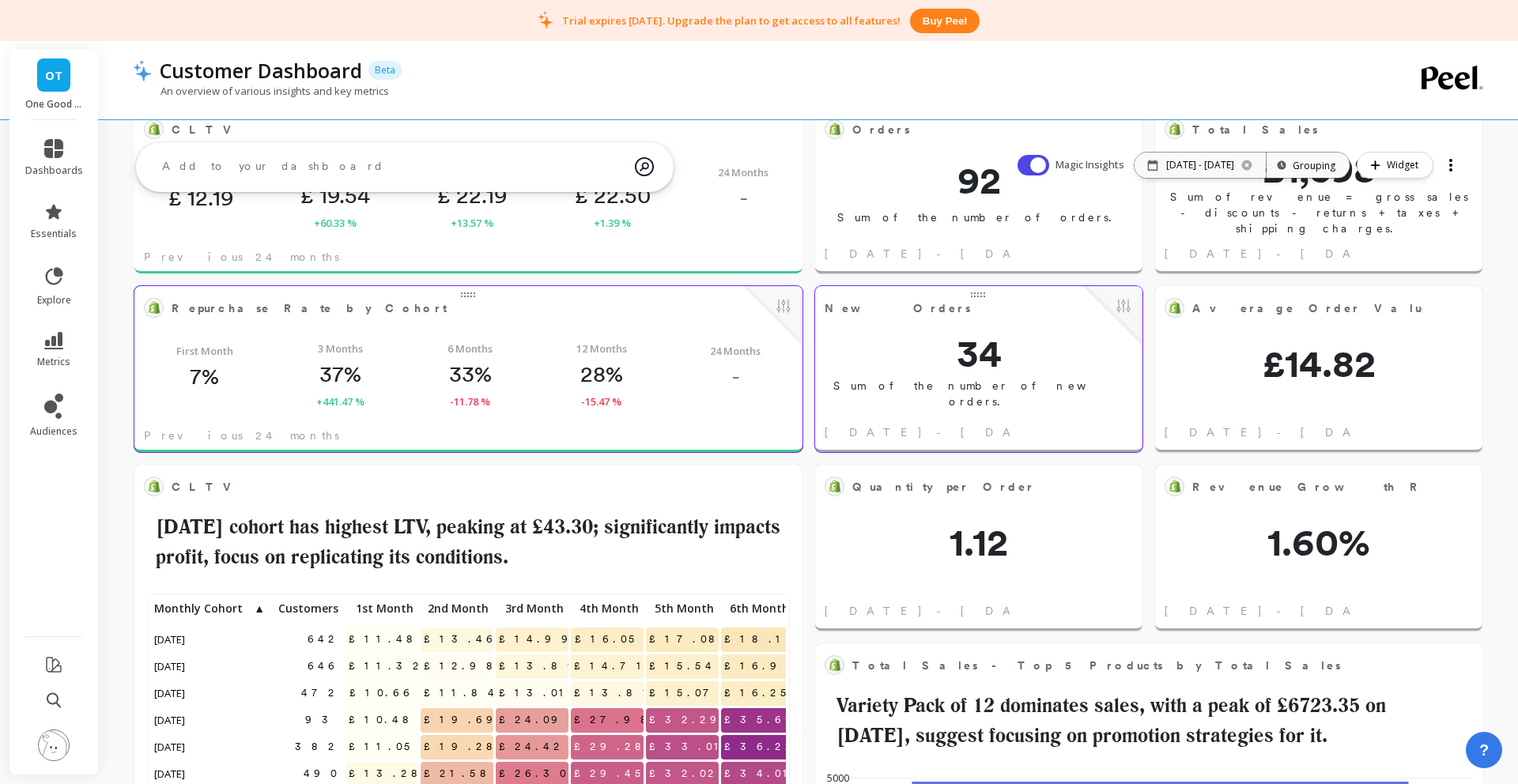
scroll to position [343, 0]
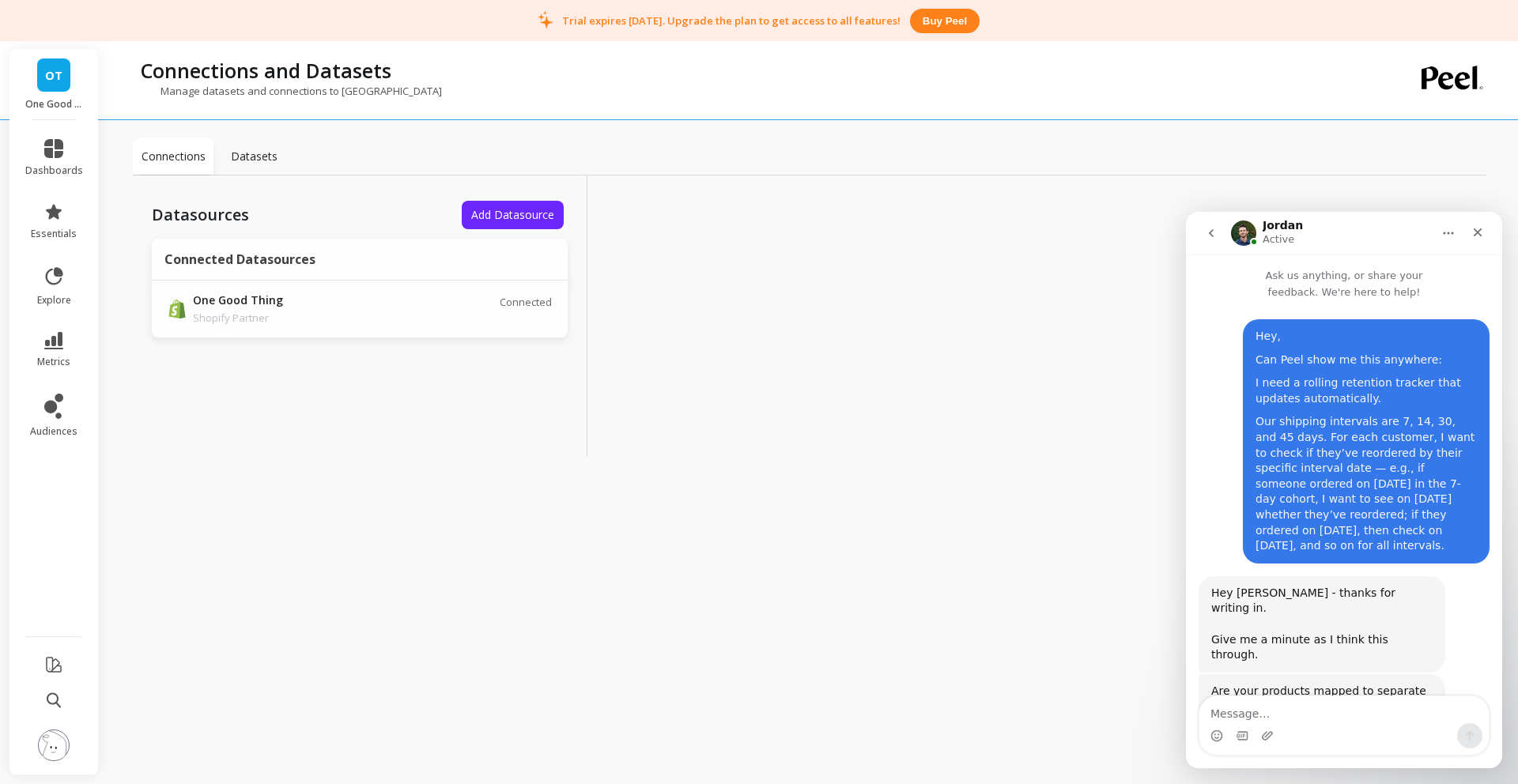
scroll to position [206, 0]
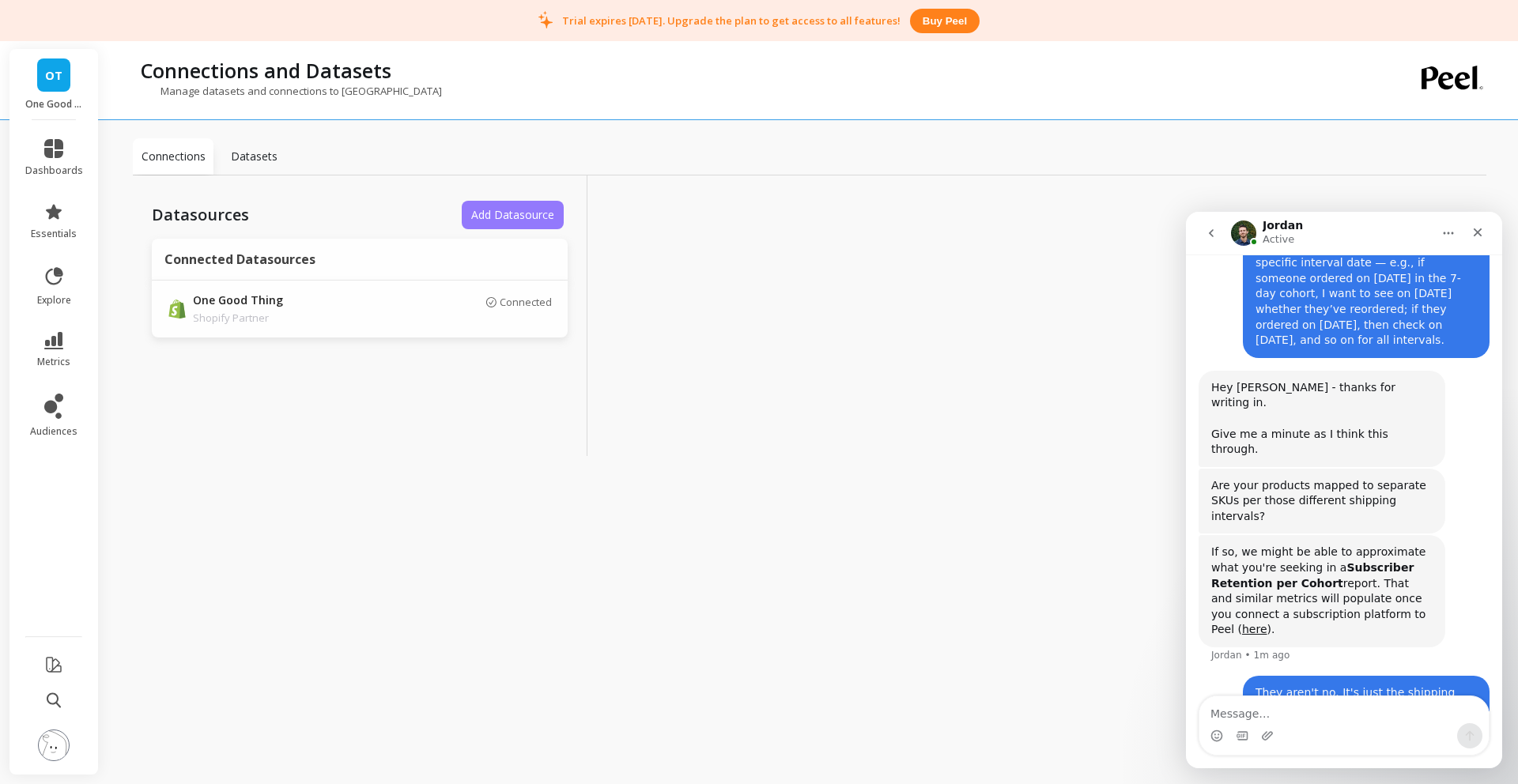
click at [537, 210] on span "Add Datasource" at bounding box center [512, 215] width 83 height 15
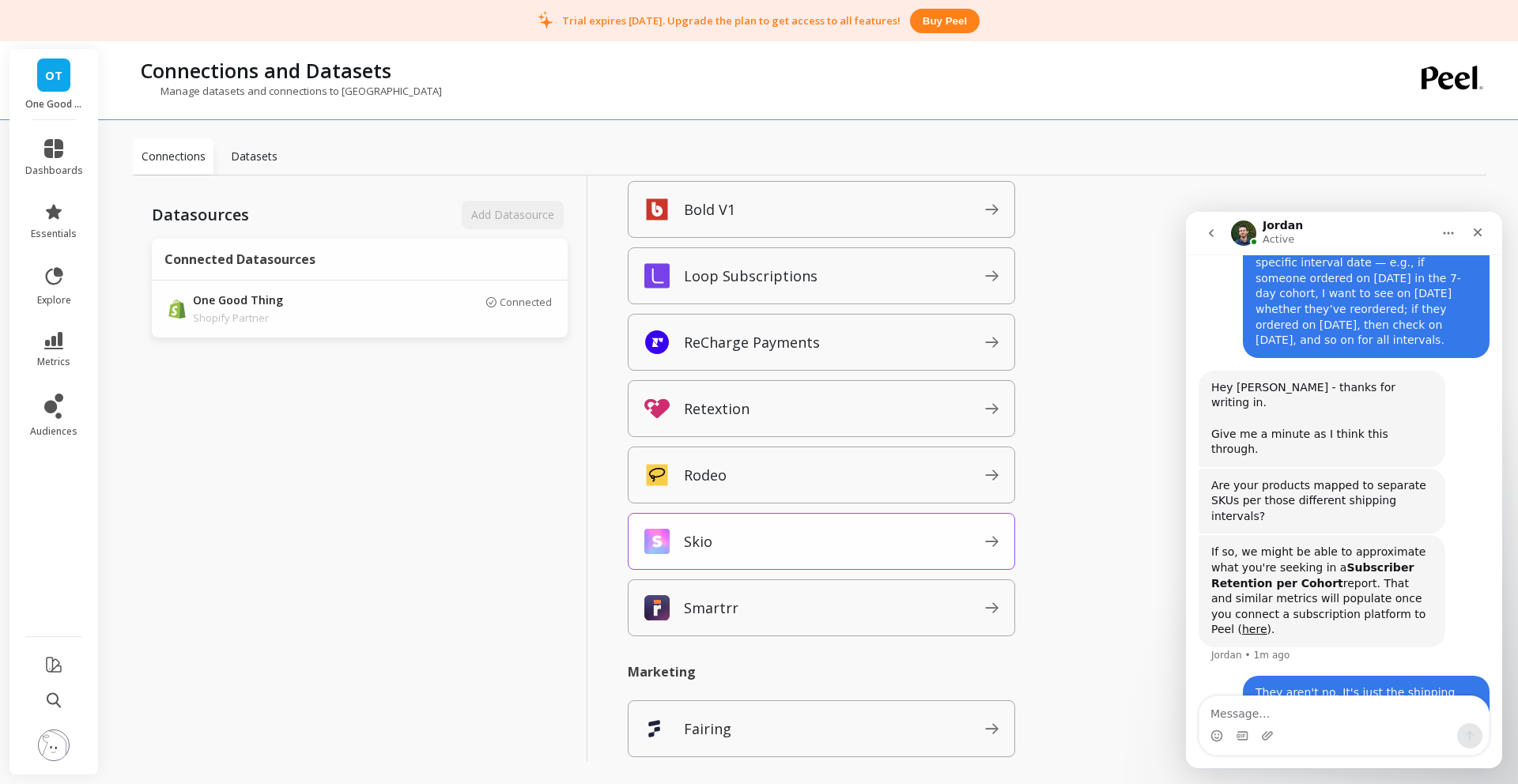
scroll to position [914, 0]
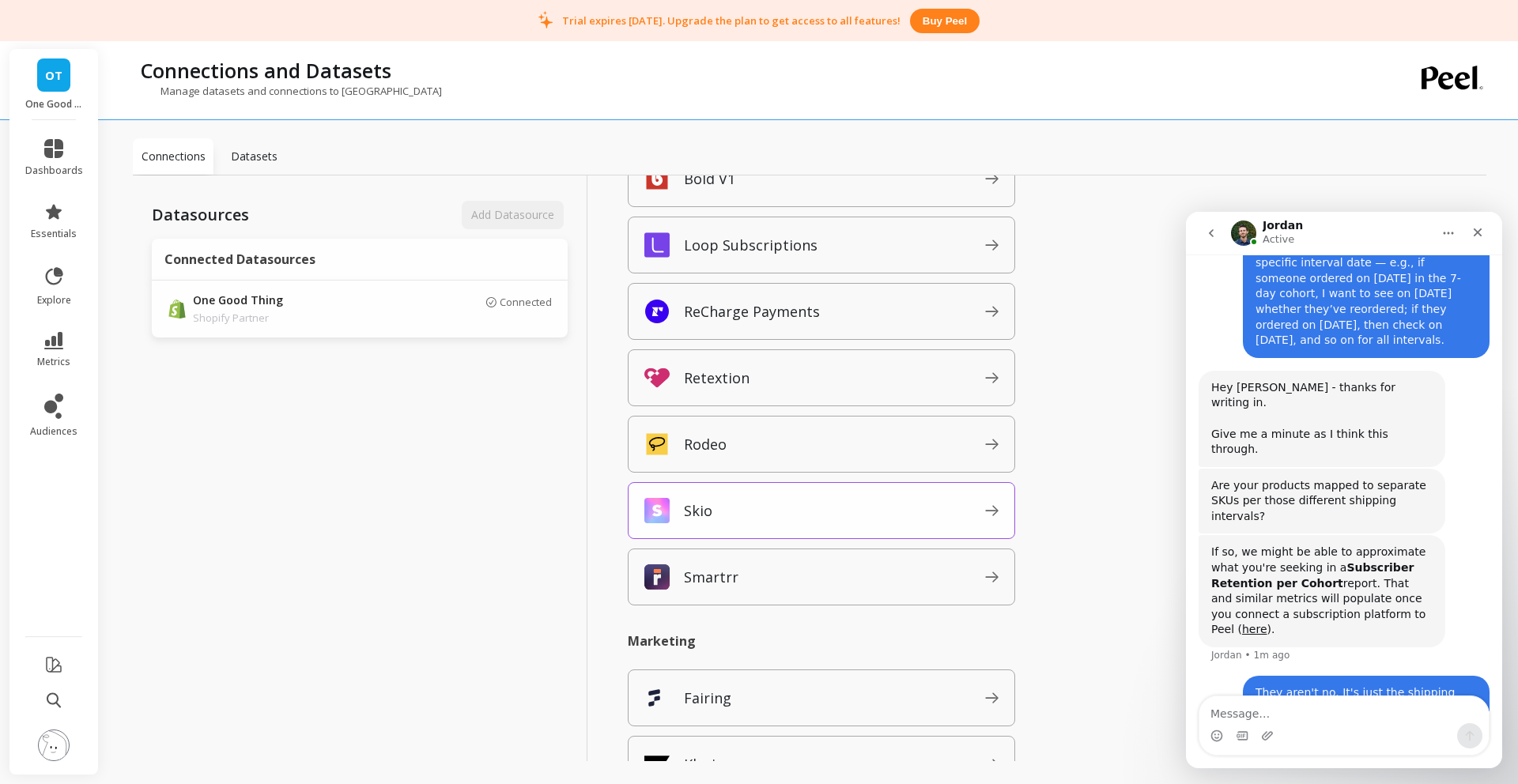
click at [880, 503] on span "Skio" at bounding box center [834, 510] width 301 height 25
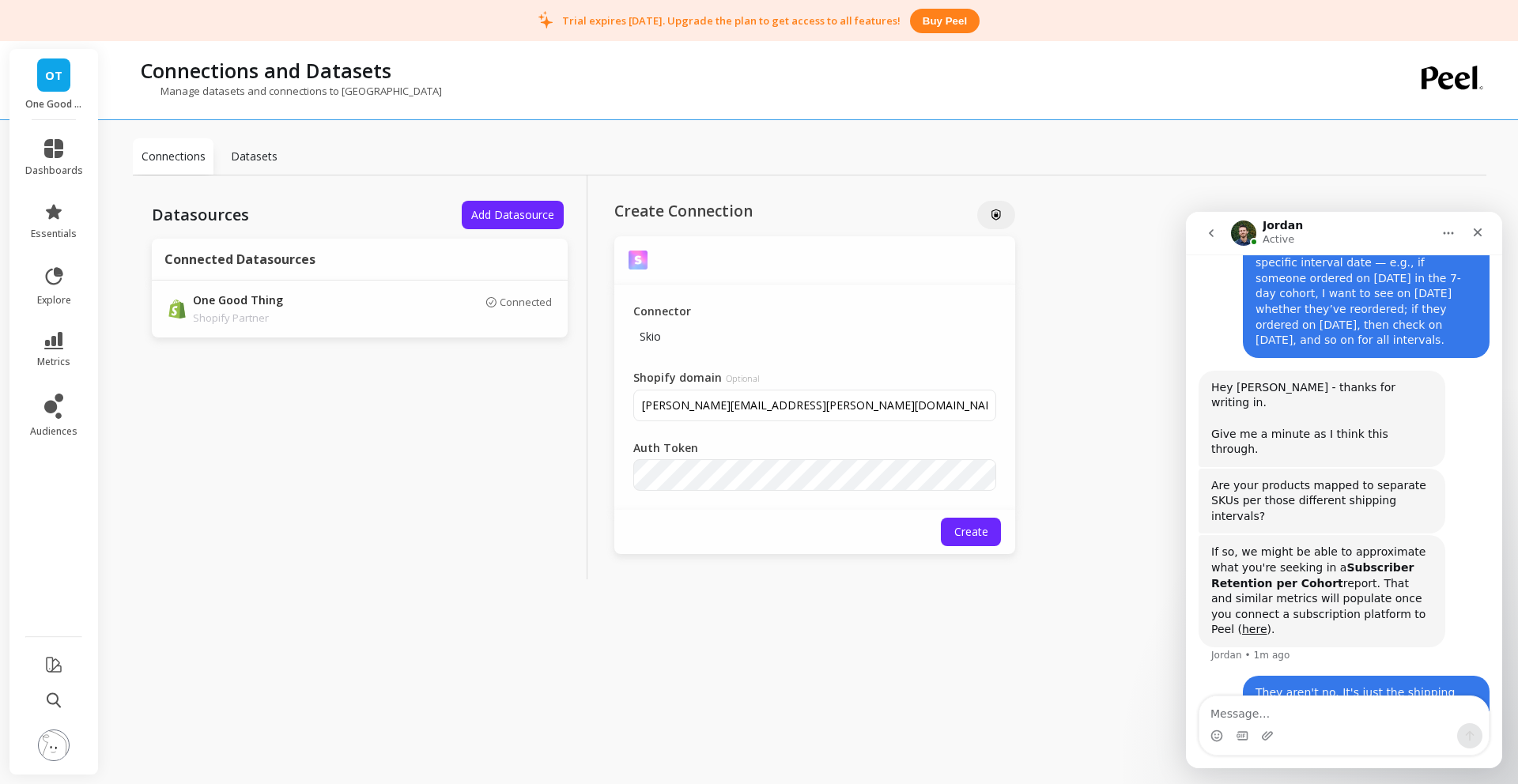
click at [737, 381] on span "Optional" at bounding box center [742, 378] width 33 height 12
click at [737, 390] on input "[PERSON_NAME][EMAIL_ADDRESS][PERSON_NAME][DOMAIN_NAME]" at bounding box center [814, 405] width 363 height 31
click at [737, 381] on span "Optional" at bounding box center [742, 378] width 33 height 12
click at [737, 390] on input "[PERSON_NAME][EMAIL_ADDRESS][PERSON_NAME][DOMAIN_NAME]" at bounding box center [814, 405] width 363 height 31
click at [890, 409] on input "[PERSON_NAME][EMAIL_ADDRESS][PERSON_NAME][DOMAIN_NAME]" at bounding box center [814, 405] width 363 height 31
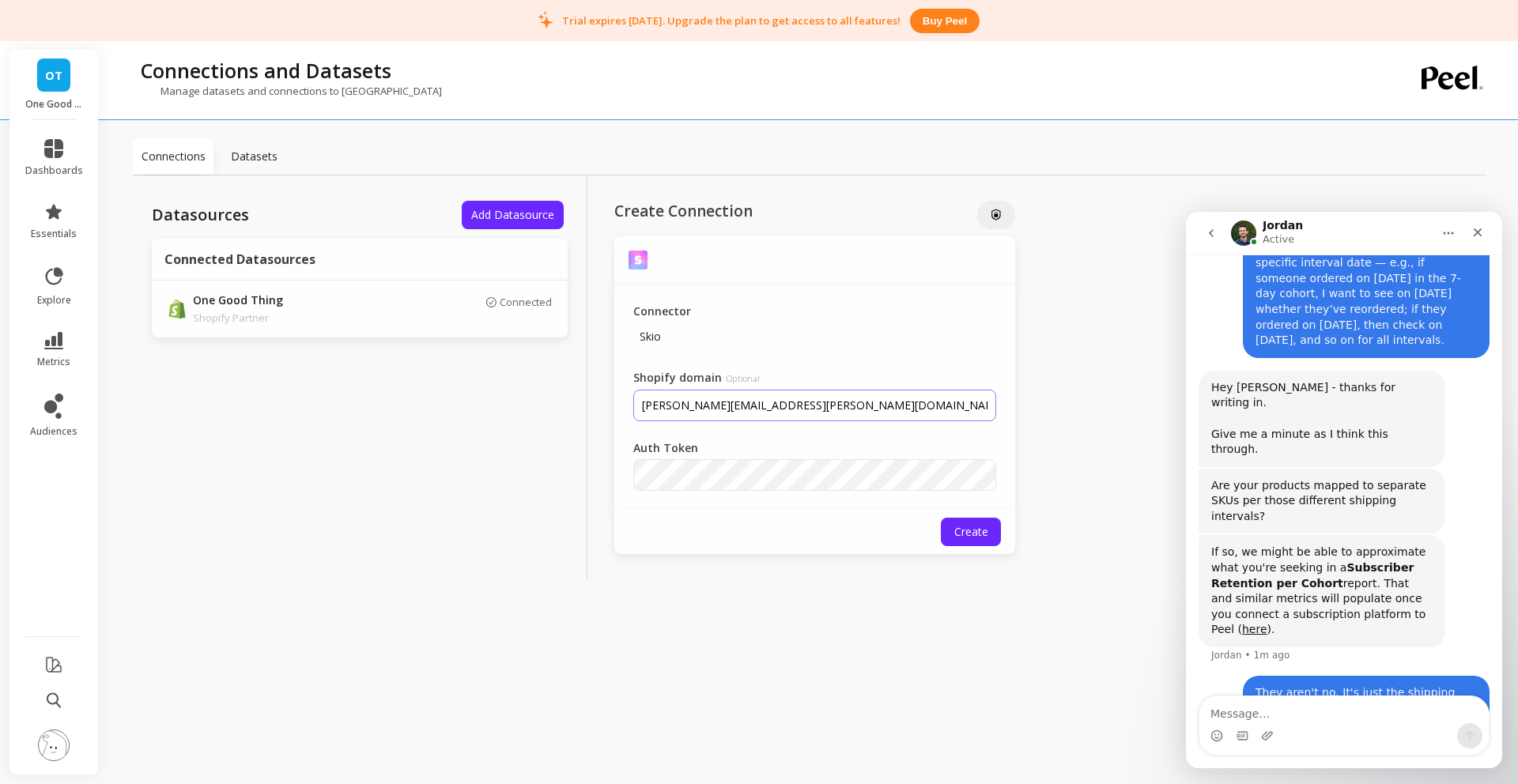
click at [832, 400] on input "[PERSON_NAME][EMAIL_ADDRESS][PERSON_NAME][DOMAIN_NAME]" at bounding box center [814, 405] width 363 height 31
paste input "[URL][DOMAIN_NAME]"
type input "[URL][DOMAIN_NAME]"
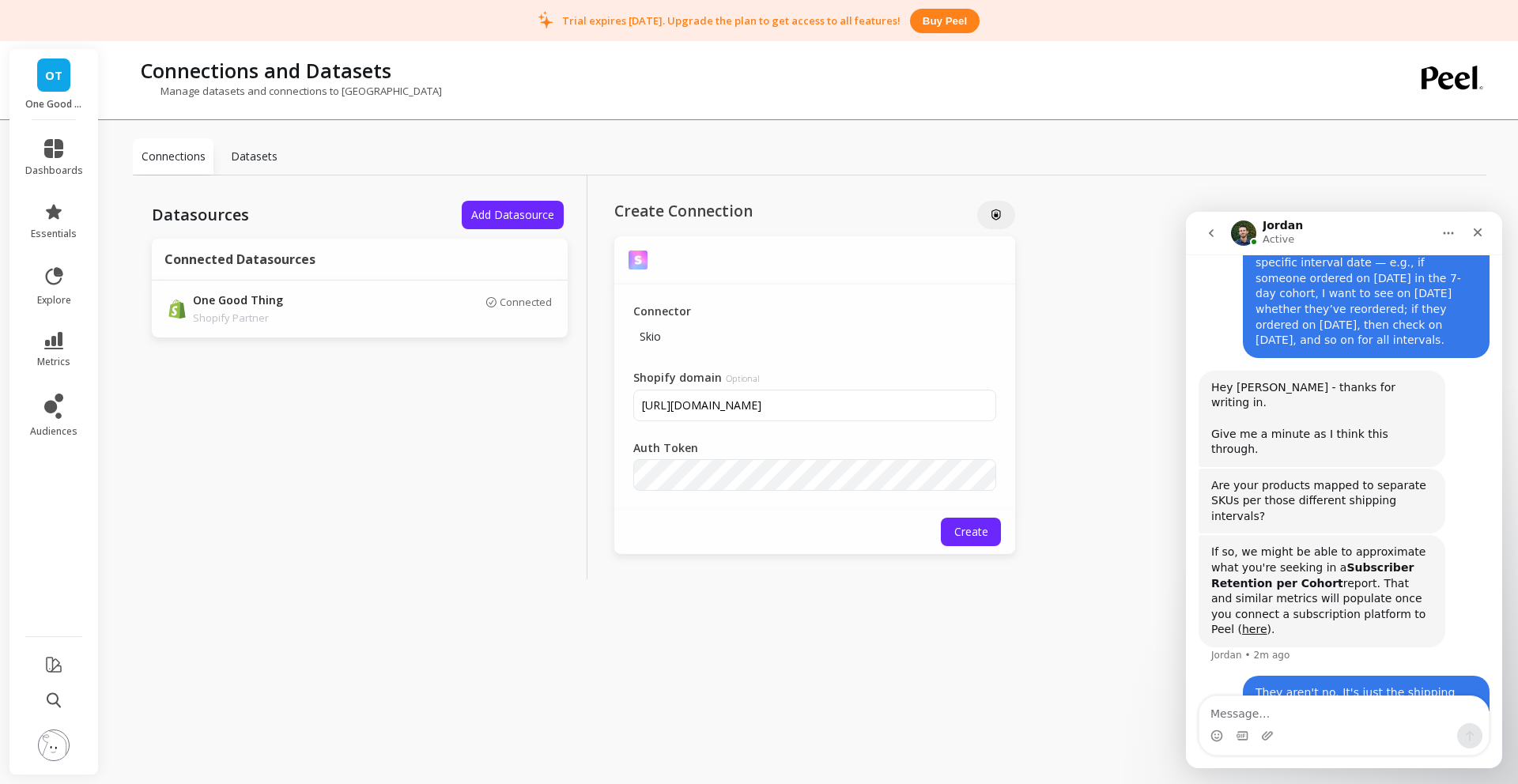
click at [789, 445] on div "Auth Token" at bounding box center [814, 466] width 363 height 51
drag, startPoint x: 949, startPoint y: 295, endPoint x: 994, endPoint y: 238, distance: 72.6
click at [955, 288] on div "Connector Skio Shopify domain Optional [URL][DOMAIN_NAME] Auth Token" at bounding box center [814, 397] width 401 height 225
click at [812, 441] on div "Auth Token" at bounding box center [814, 466] width 363 height 51
click at [989, 558] on div "Create Connection Connector Skio Shopify domain Optional [URL][DOMAIN_NAME] Aut…" at bounding box center [814, 377] width 455 height 404
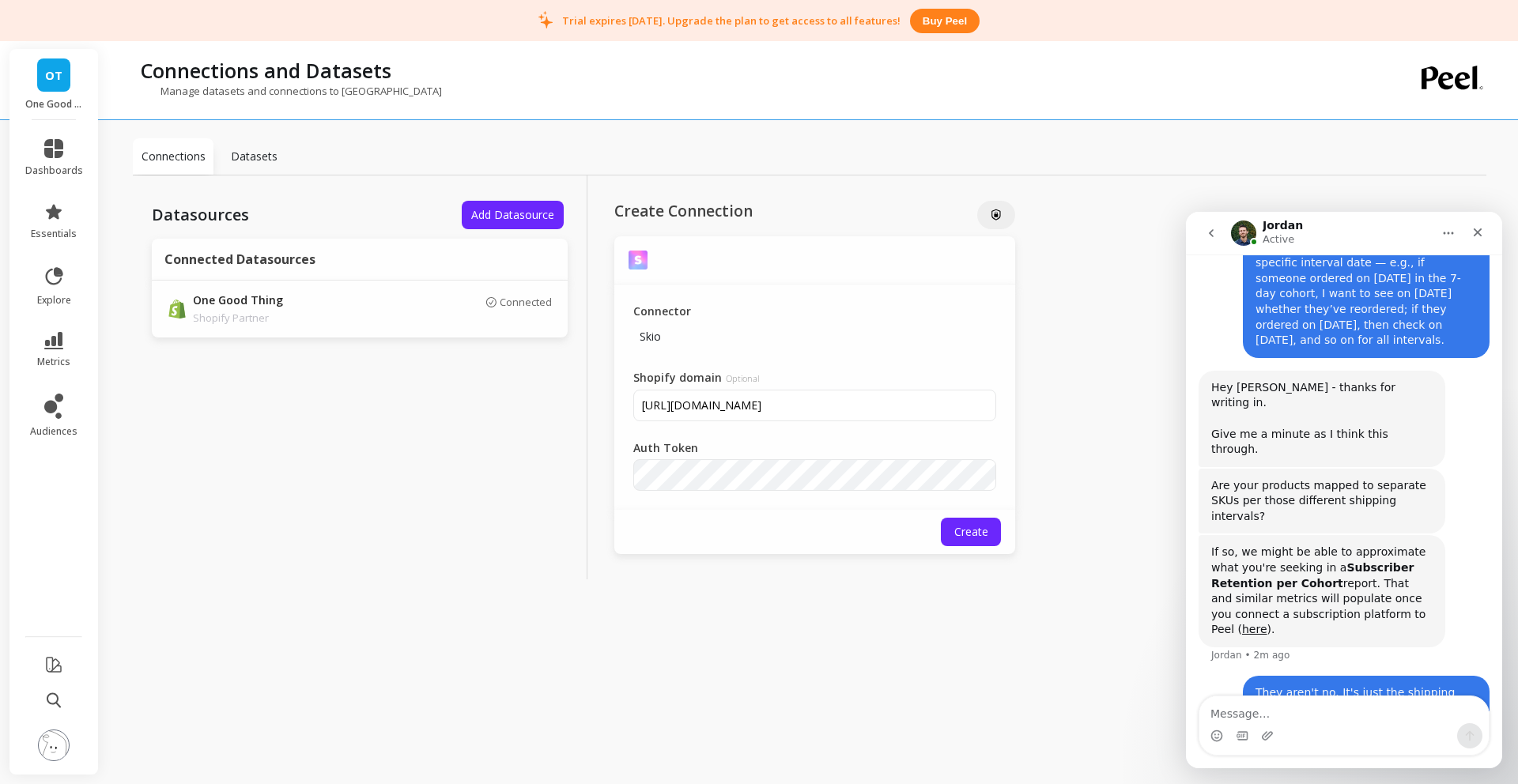
click at [961, 534] on span "Create" at bounding box center [972, 531] width 34 height 15
click at [986, 551] on span "Create" at bounding box center [972, 552] width 34 height 15
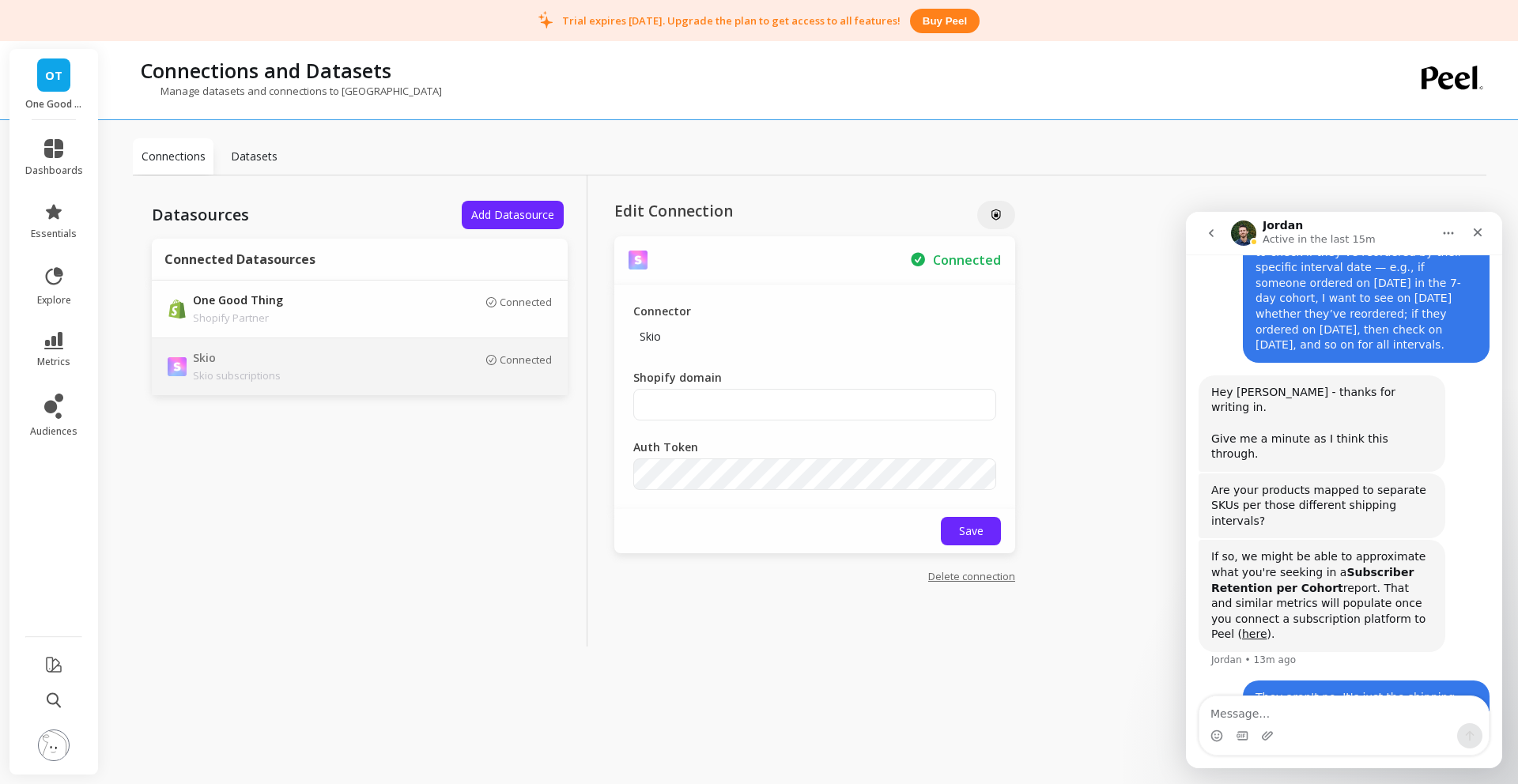
scroll to position [201, 0]
click at [36, 165] on span "dashboards" at bounding box center [54, 171] width 58 height 13
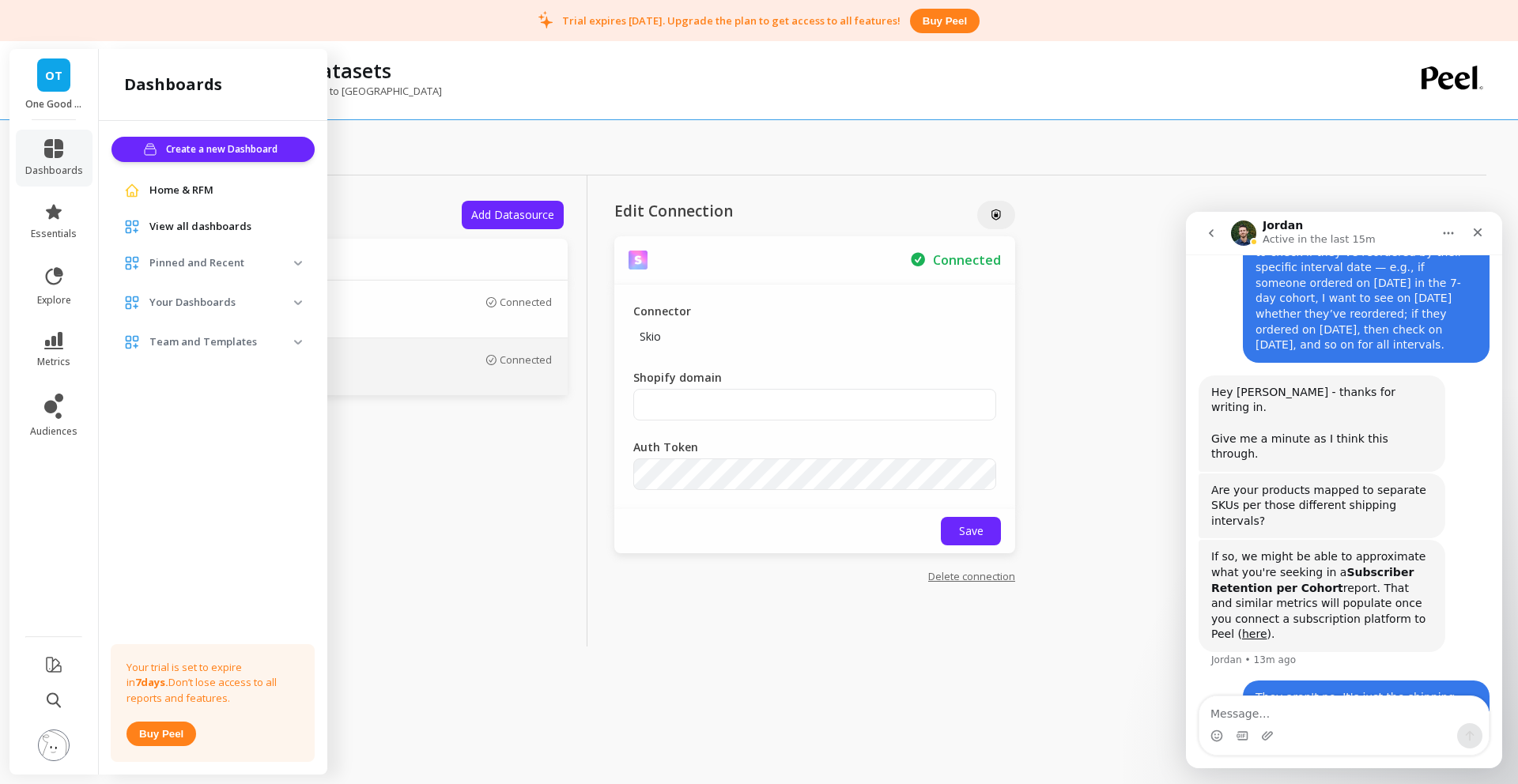
click at [178, 186] on span "Home & RFM" at bounding box center [181, 190] width 64 height 16
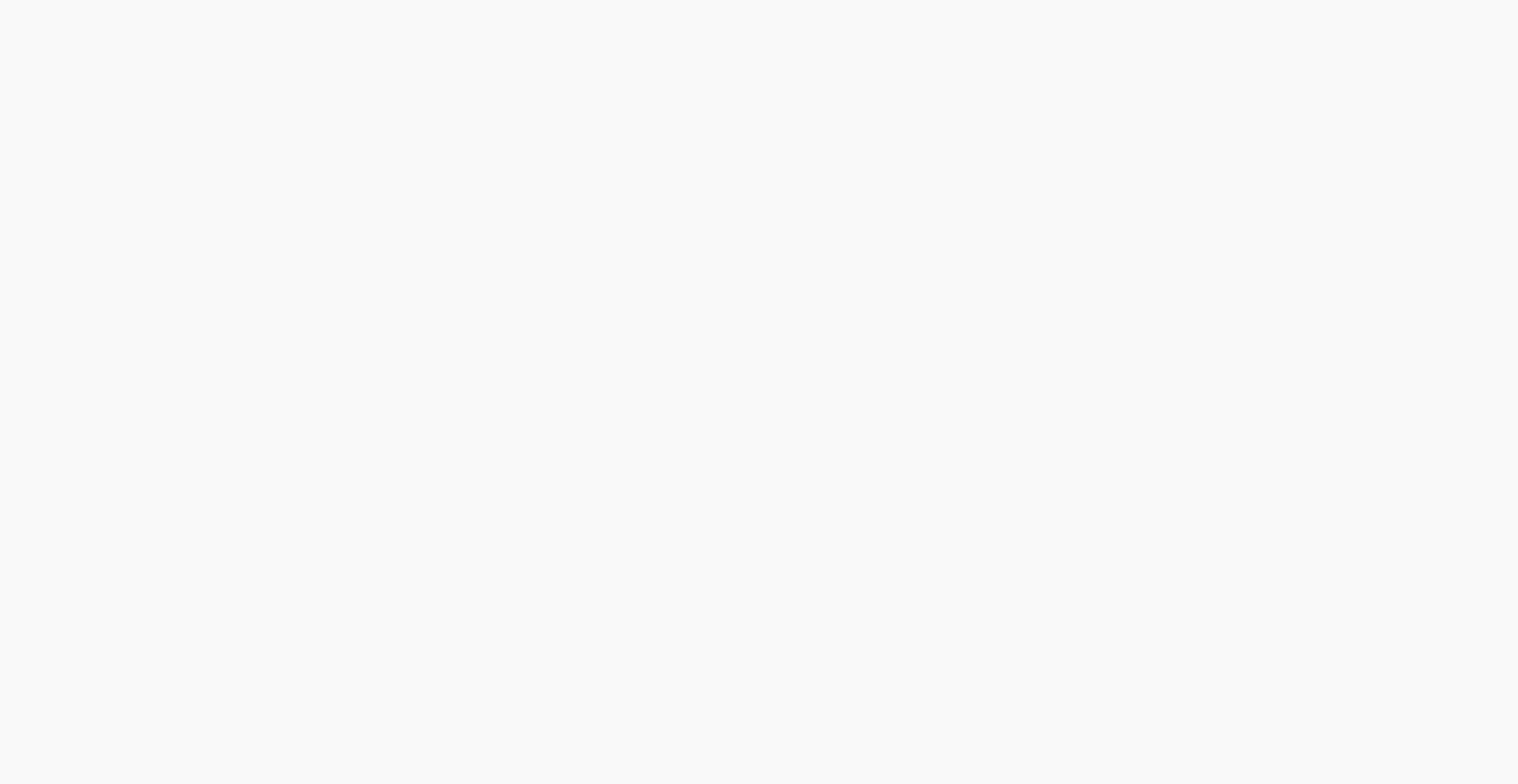
click at [57, 0] on html at bounding box center [759, 0] width 1518 height 0
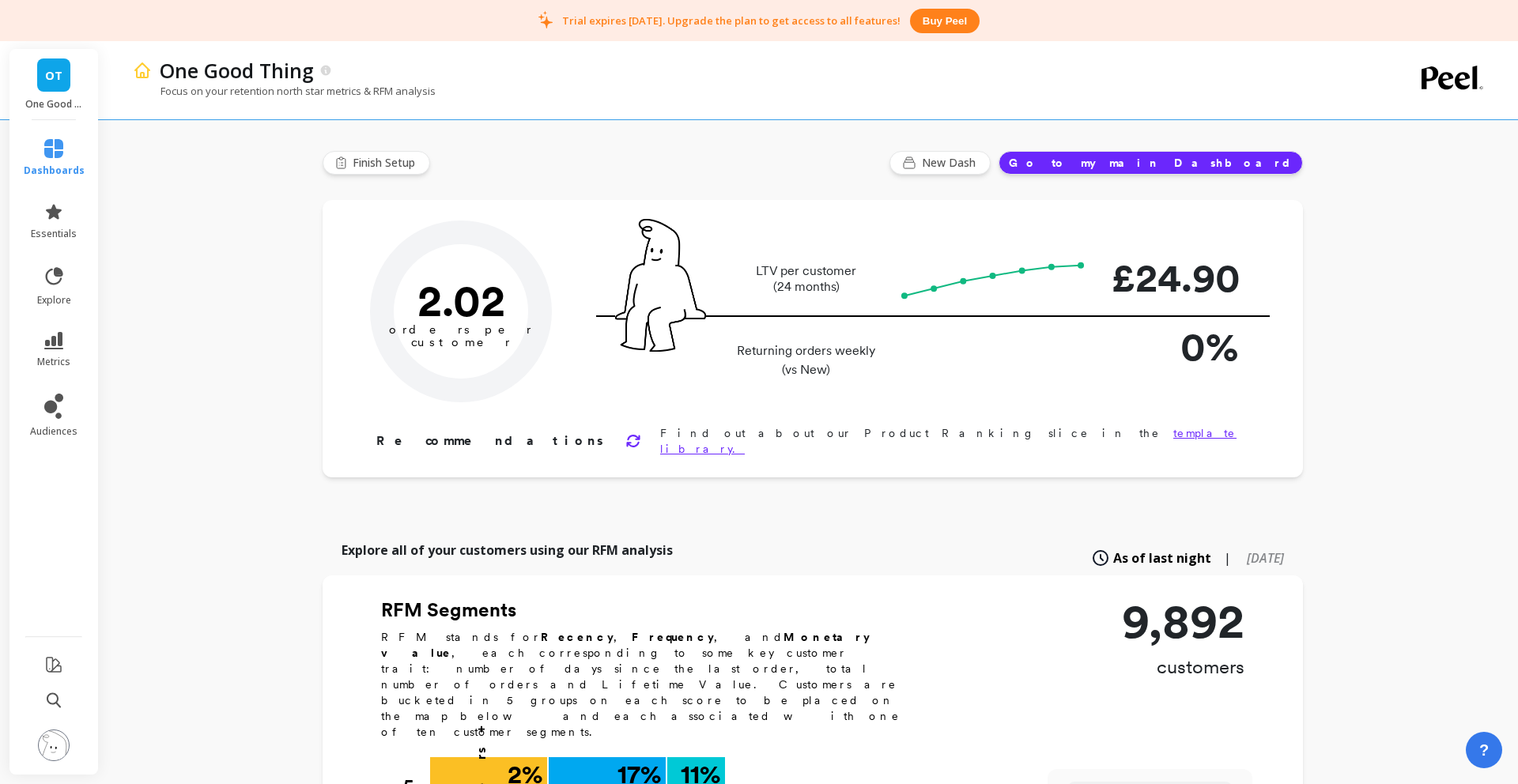
type input "Champions"
type input "1063"
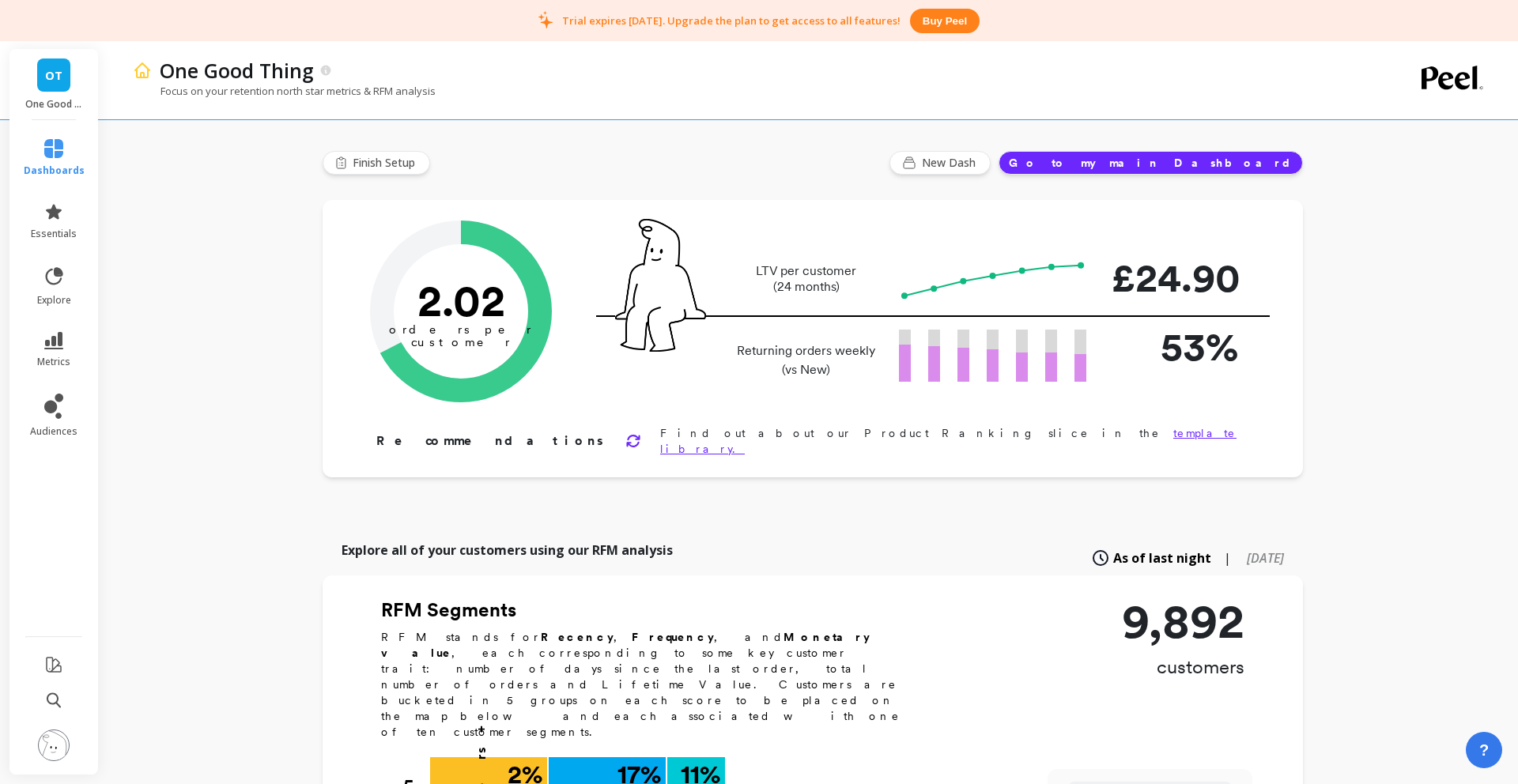
click at [57, 342] on icon at bounding box center [54, 340] width 19 height 17
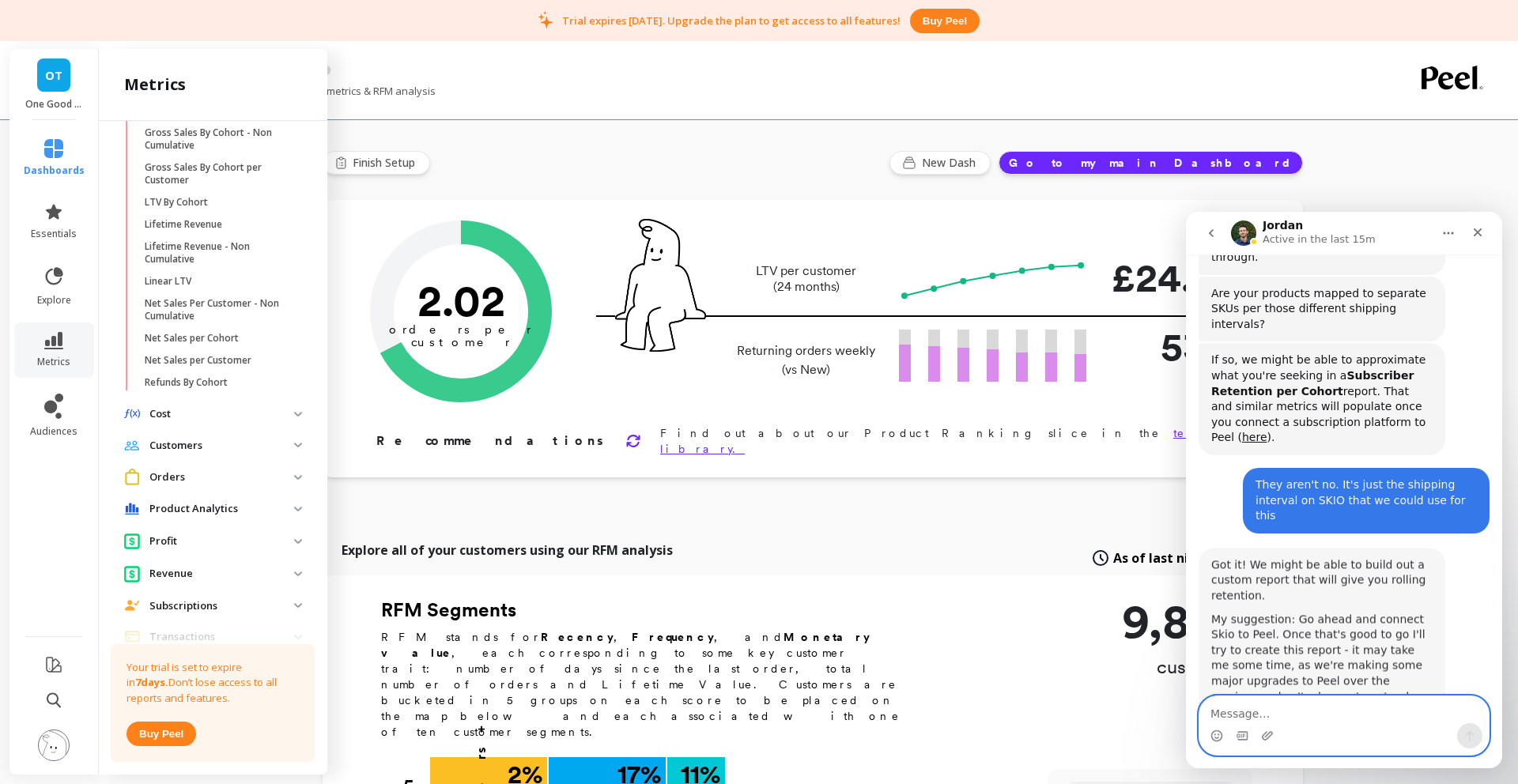
scroll to position [400, 0]
click at [1358, 699] on textarea "Message…" at bounding box center [1345, 710] width 290 height 27
click at [1356, 710] on textarea "Message…" at bounding box center [1345, 710] width 290 height 27
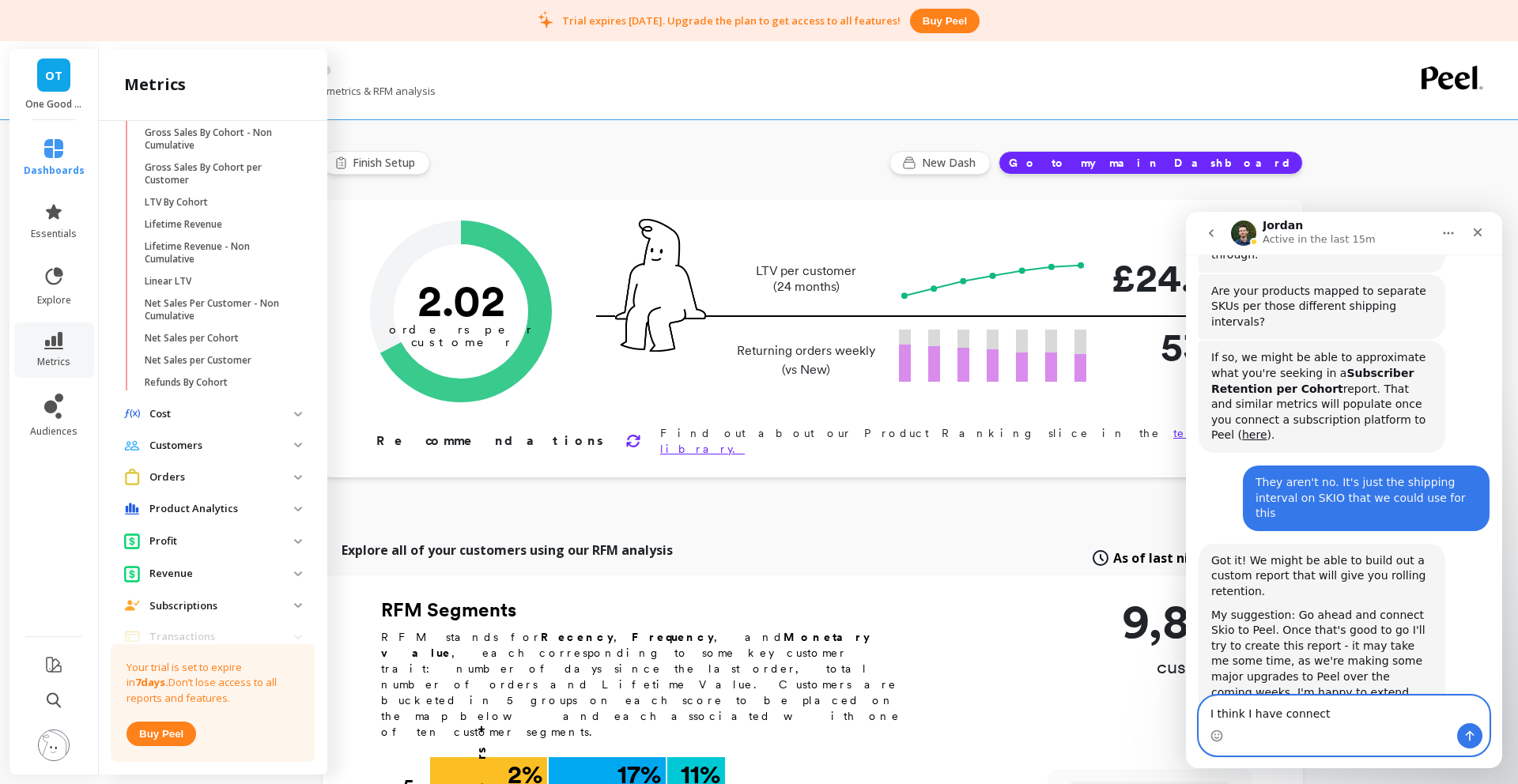
type textarea "I think I have connecte"
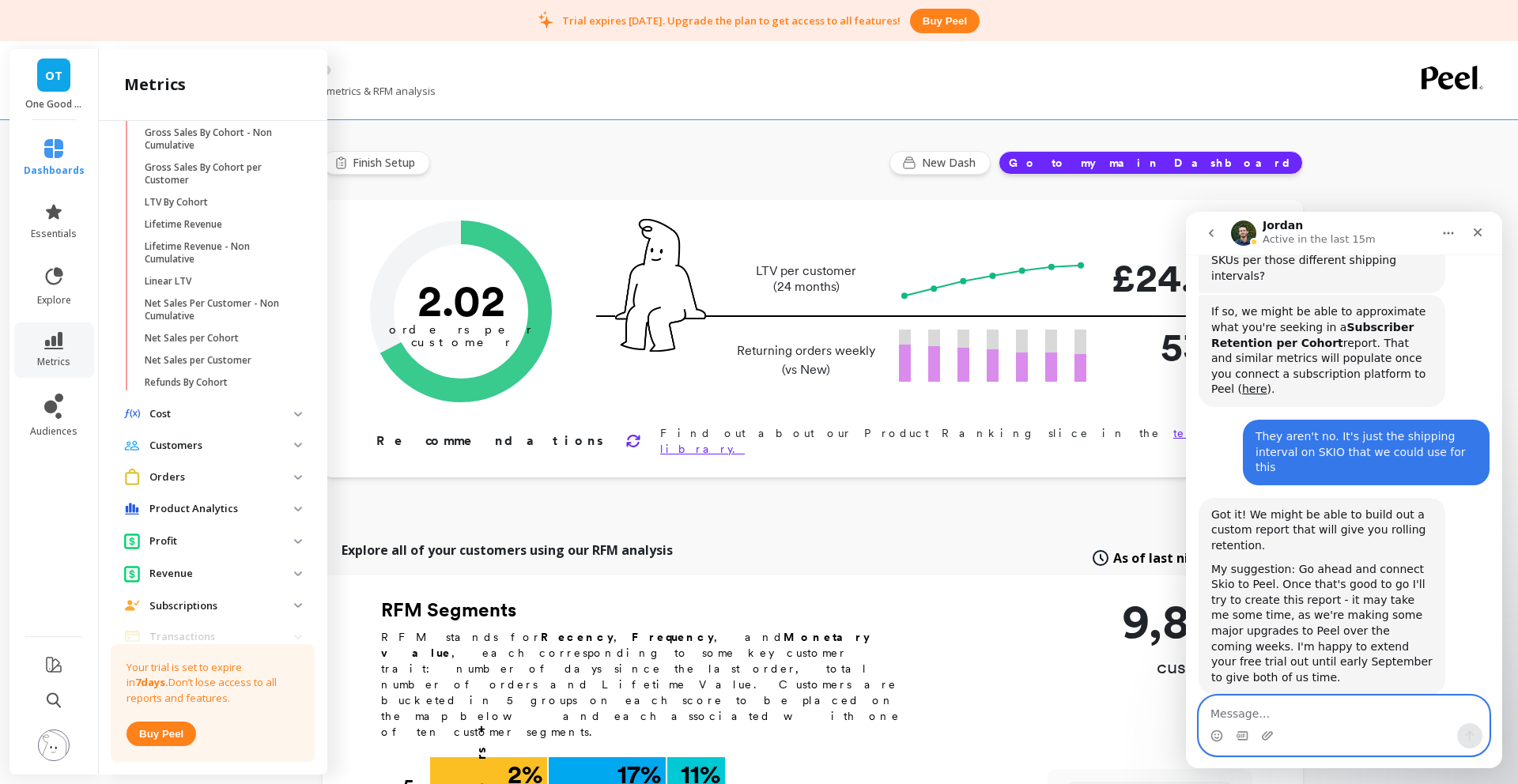
scroll to position [448, 0]
type textarea "d*"
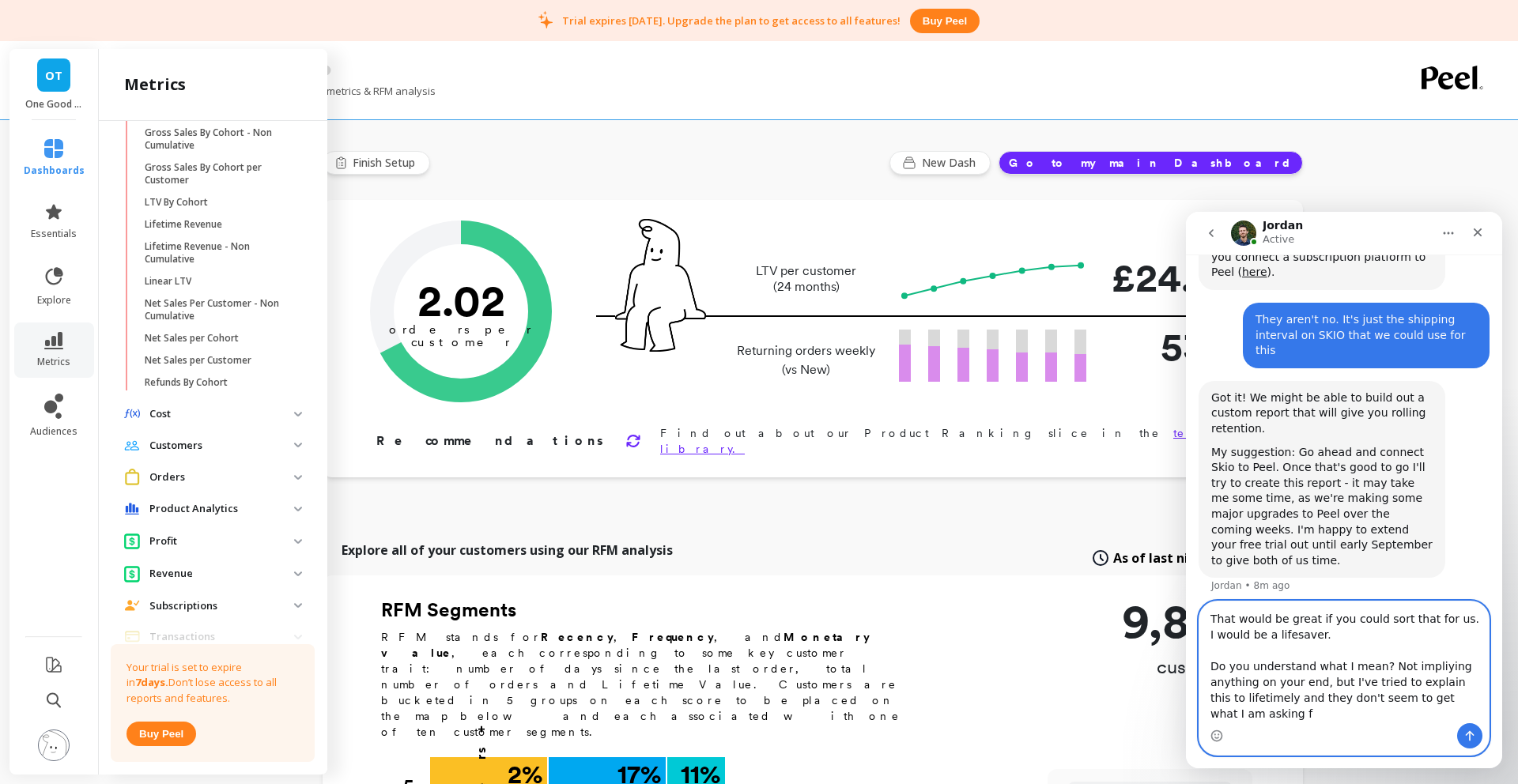
scroll to position [578, 0]
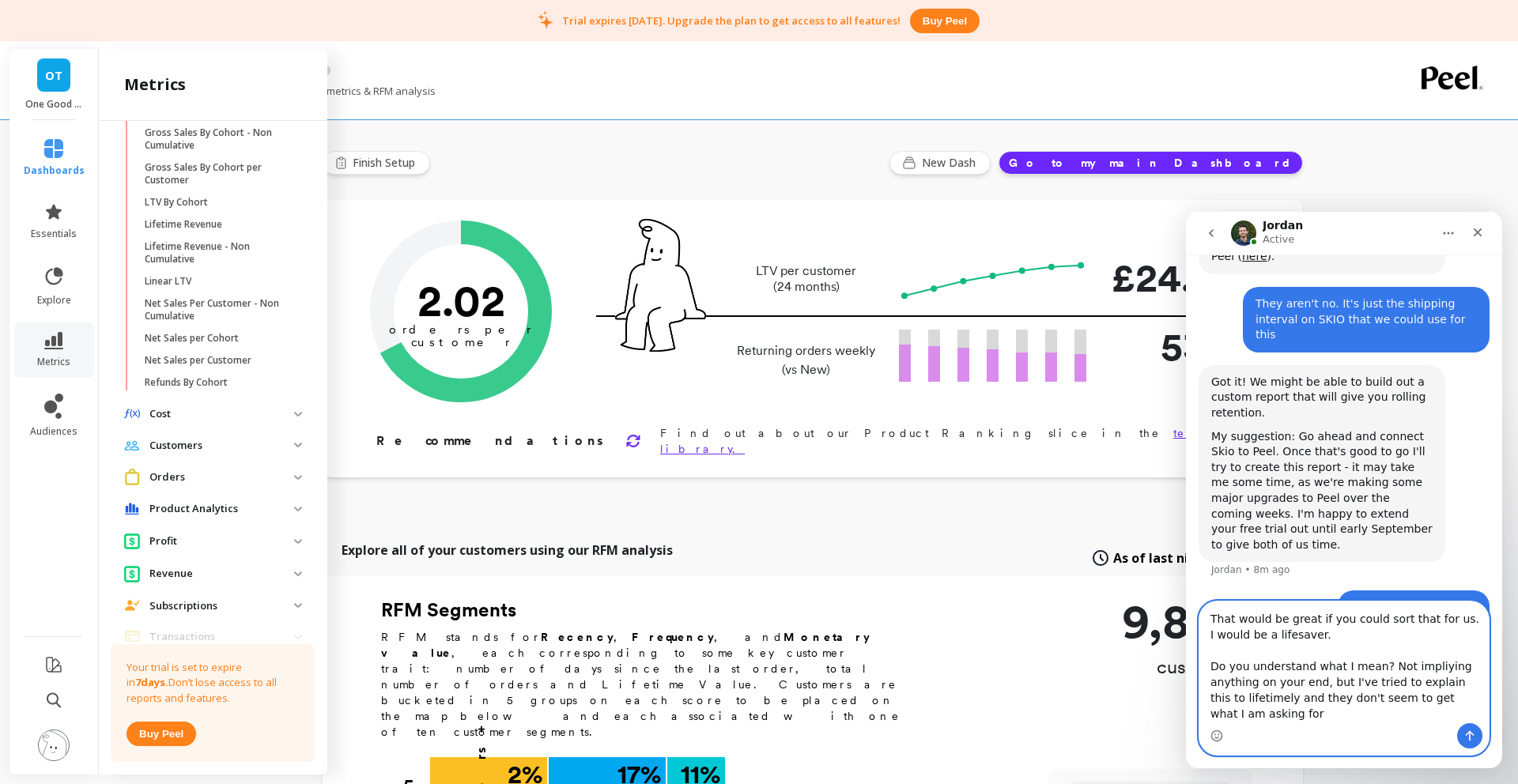
type textarea "That would be great if you could sort that for us. I would be a lifesaver. Do y…"
click at [1317, 708] on textarea "That would be great if you could sort that for us. I would be a lifesaver. Do y…" at bounding box center [1345, 662] width 290 height 122
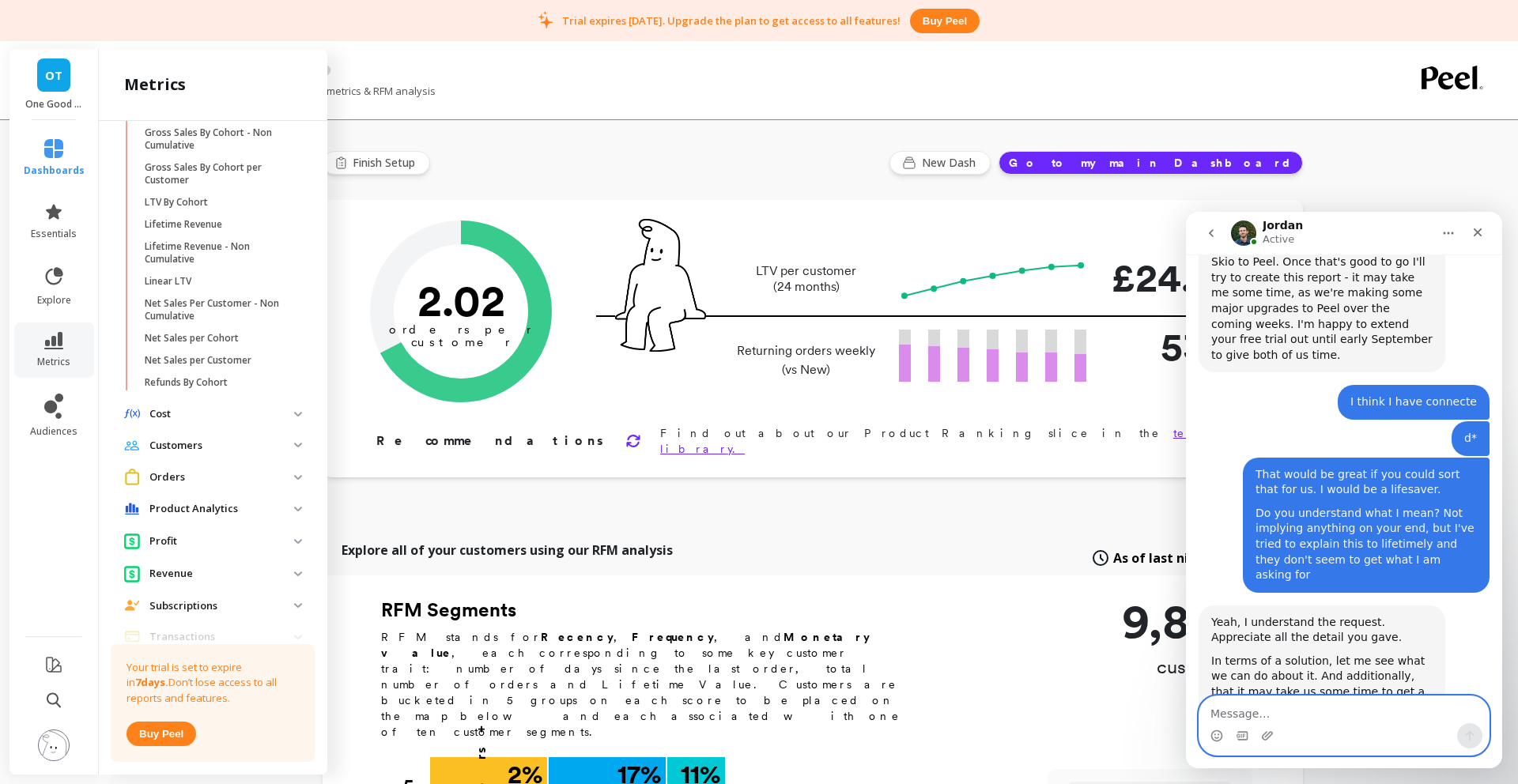
scroll to position [768, 0]
click at [1420, 702] on textarea "Message…" at bounding box center [1345, 710] width 290 height 27
type textarea "That works perfectly"
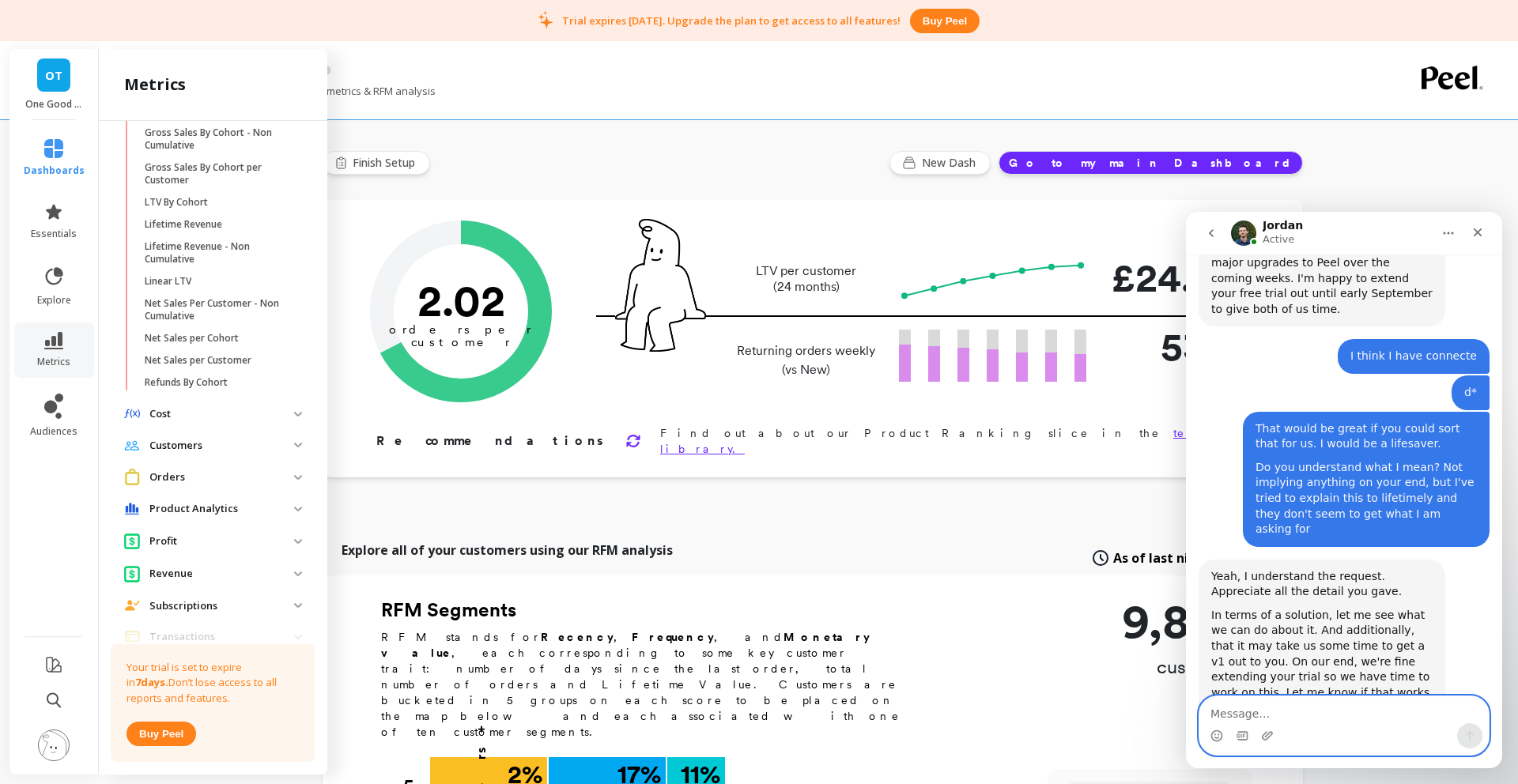
scroll to position [815, 0]
type textarea "Thank you"
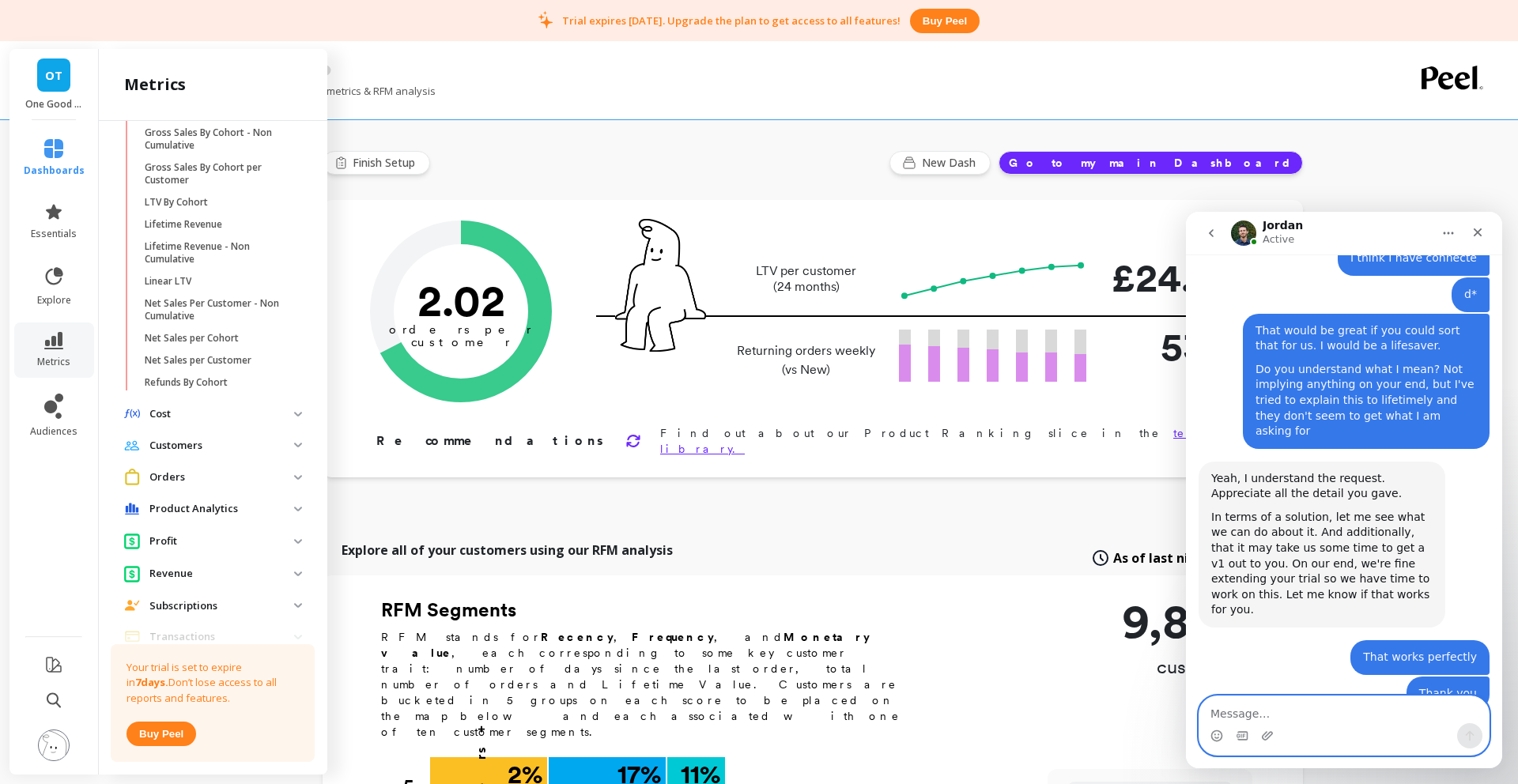
scroll to position [976, 0]
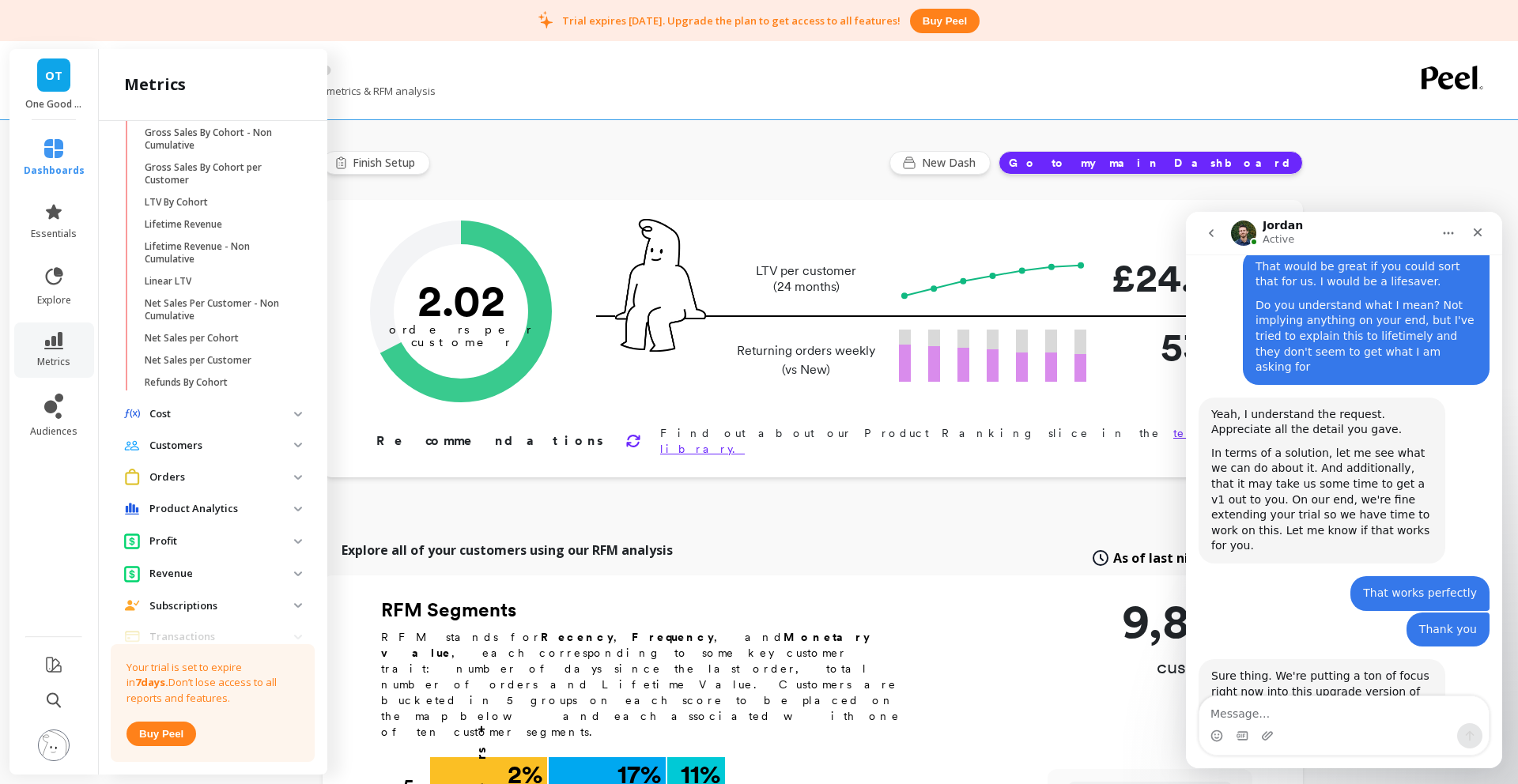
click at [1373, 725] on div "Intercom messenger" at bounding box center [1345, 736] width 290 height 25
click at [1375, 712] on textarea "Message…" at bounding box center [1345, 710] width 290 height 27
type textarea "Perfect. Just keep me in the loop"
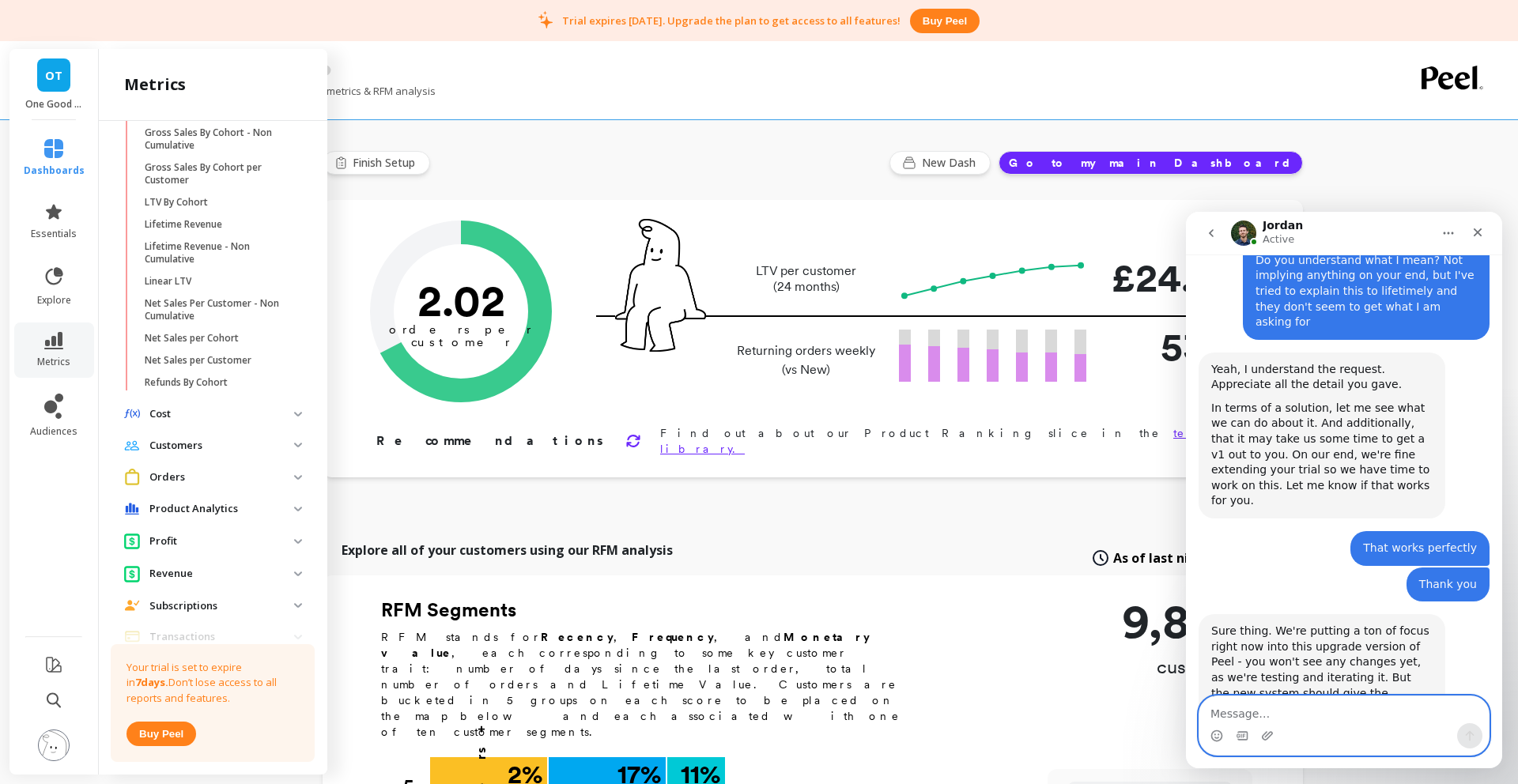
scroll to position [1024, 0]
type textarea "I imagine this is something others will find useful to"
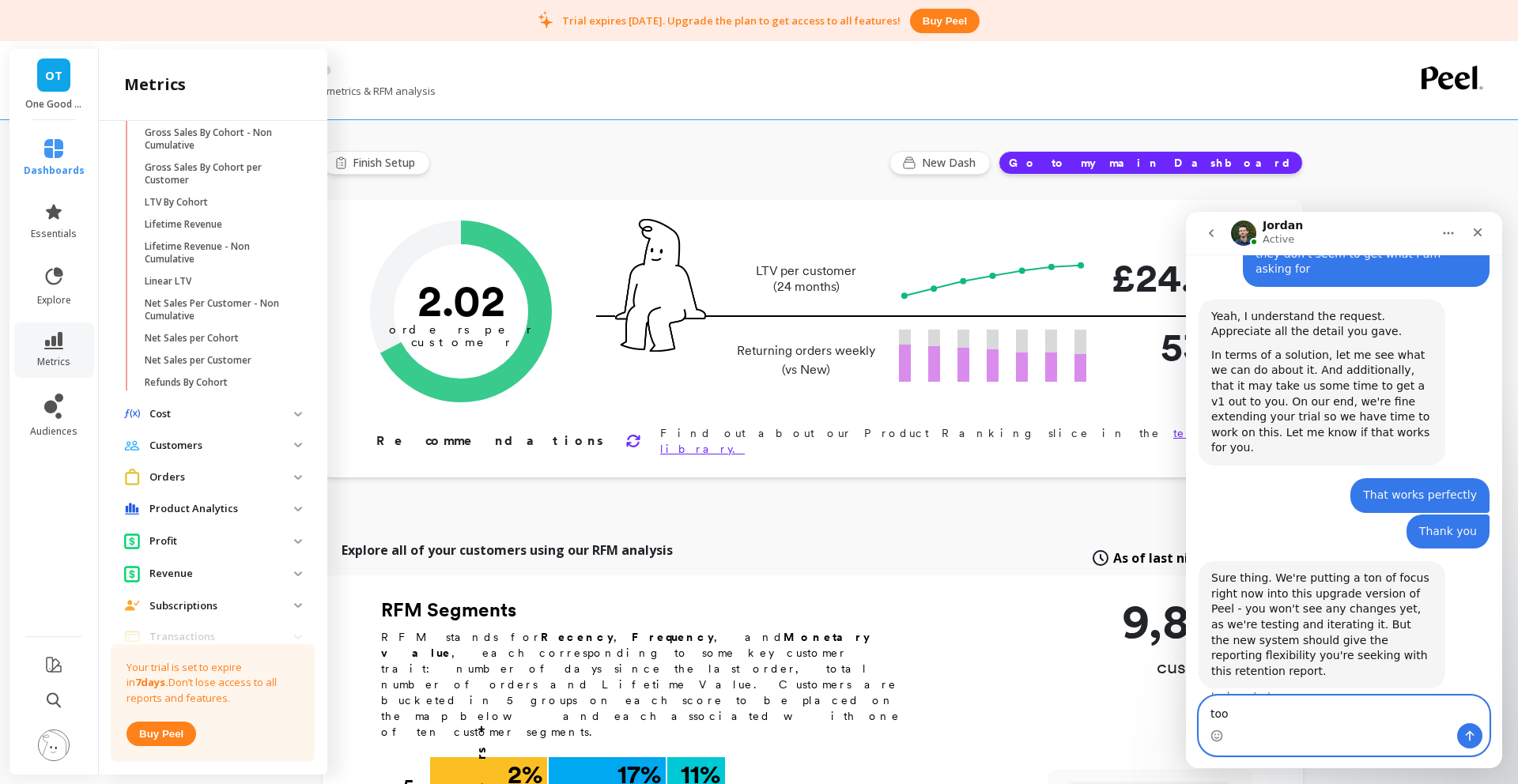
type textarea "too*"
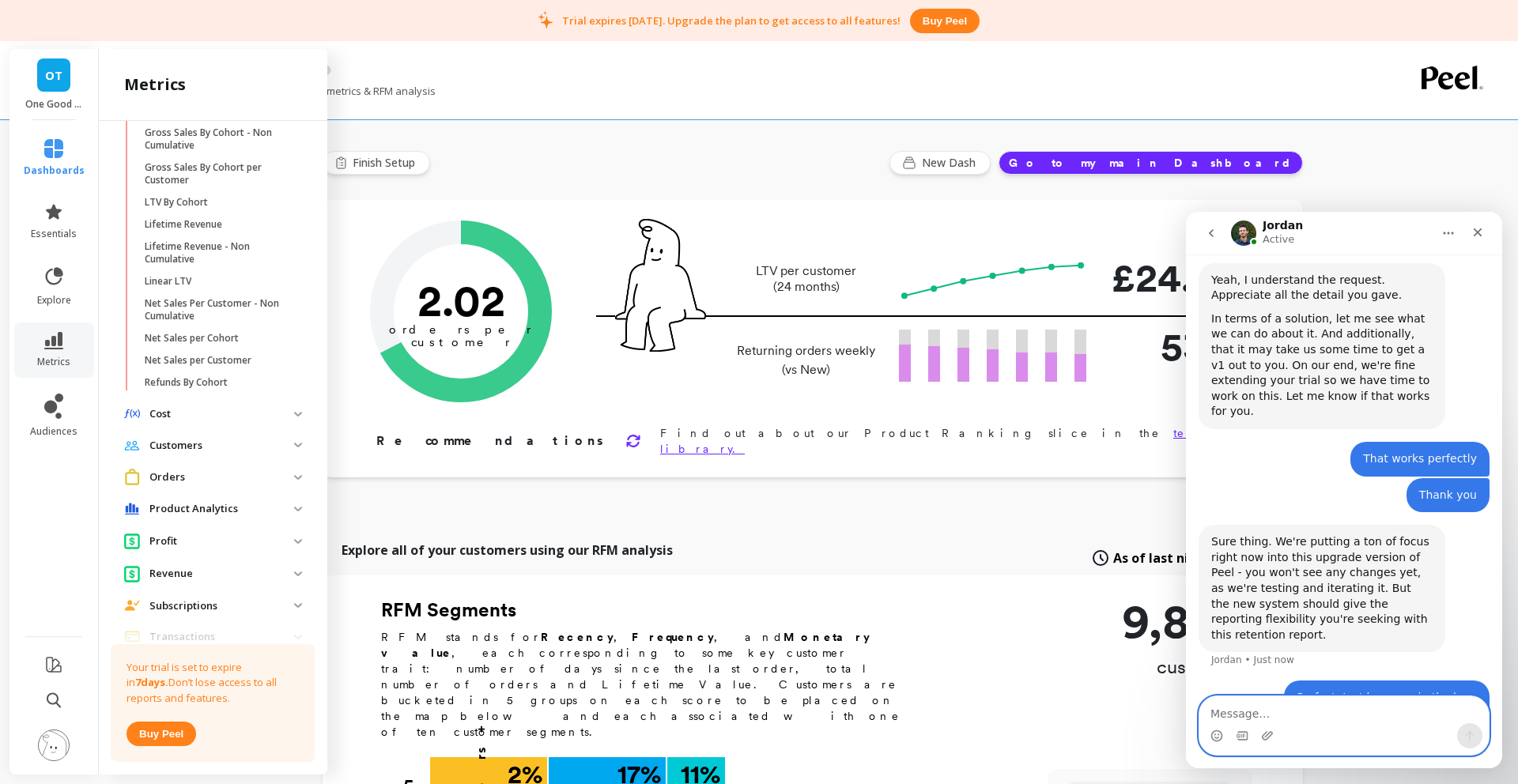
click at [1337, 715] on textarea "Message…" at bounding box center [1345, 710] width 290 height 27
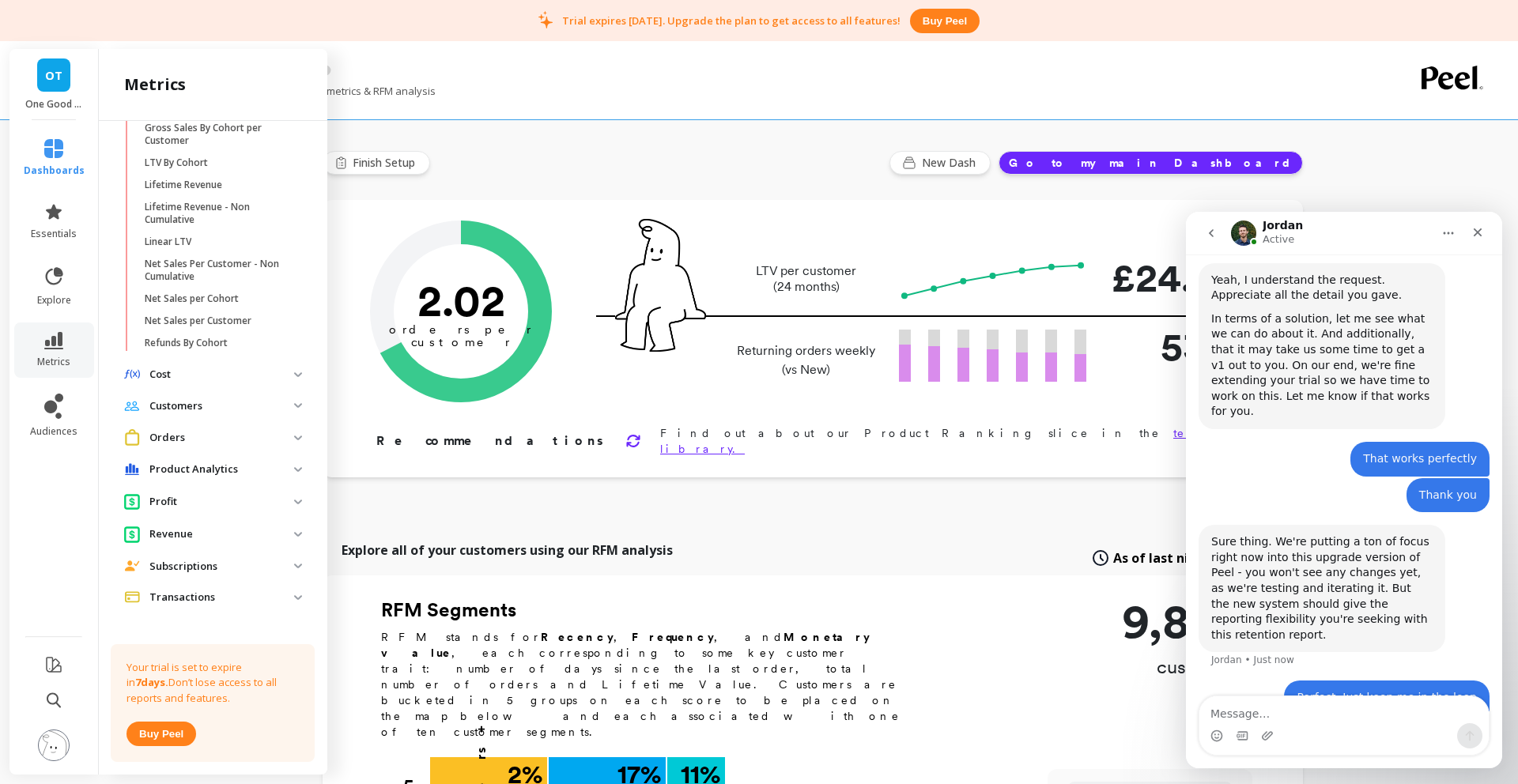
scroll to position [423, 0]
click at [298, 565] on span "Subscriptions" at bounding box center [213, 563] width 203 height 29
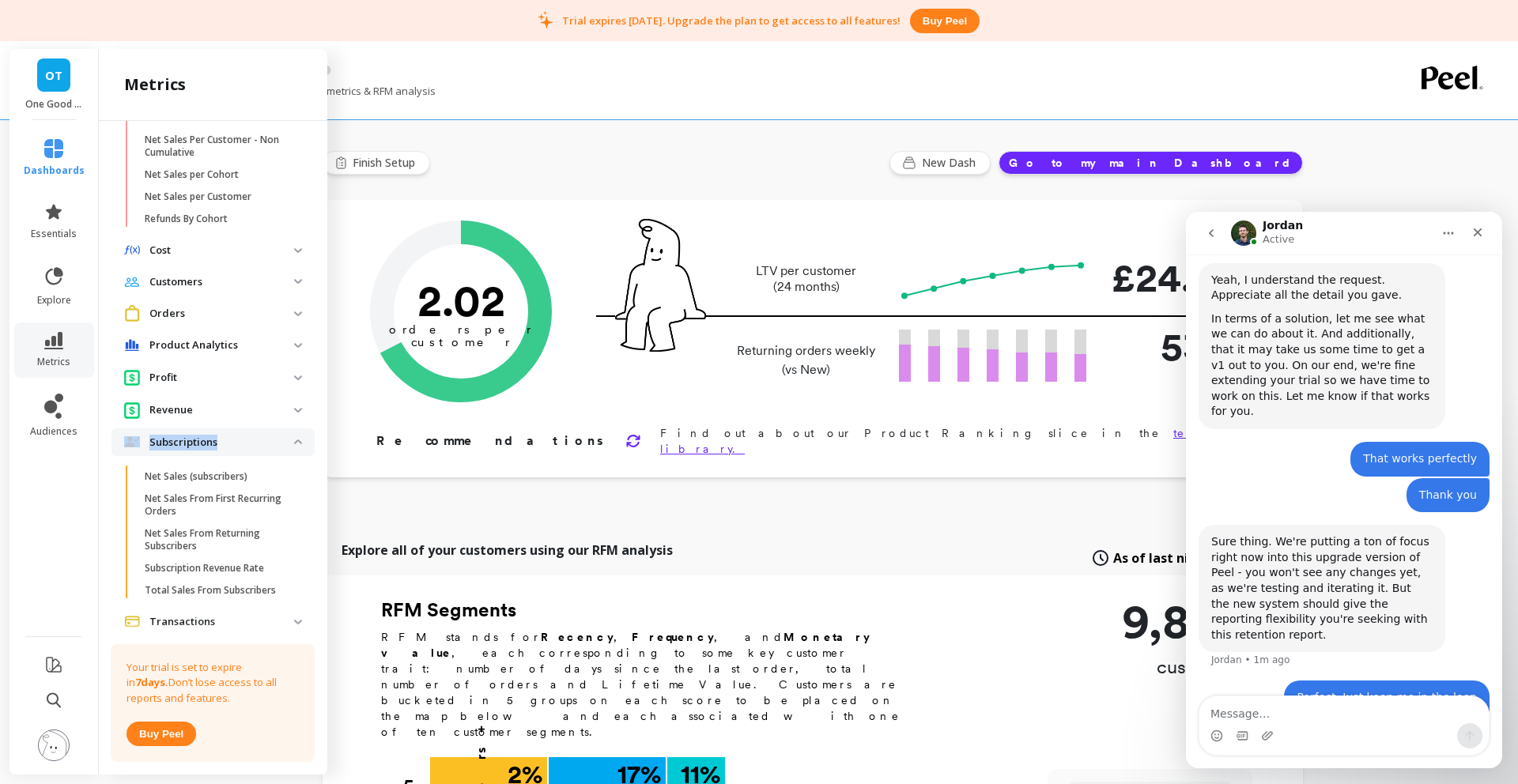
scroll to position [578, 0]
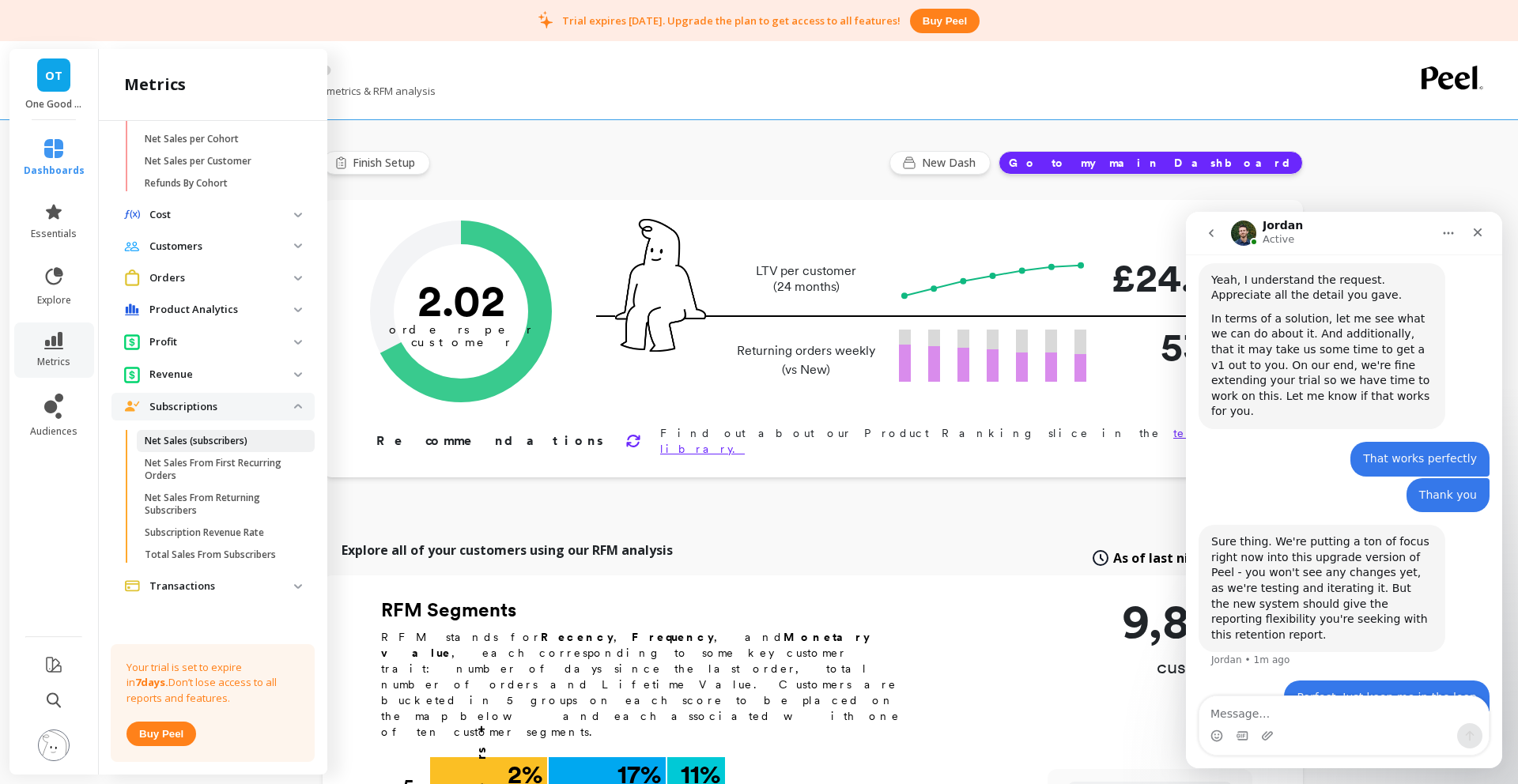
click at [223, 444] on p "Net Sales (subscribers)" at bounding box center [196, 441] width 103 height 13
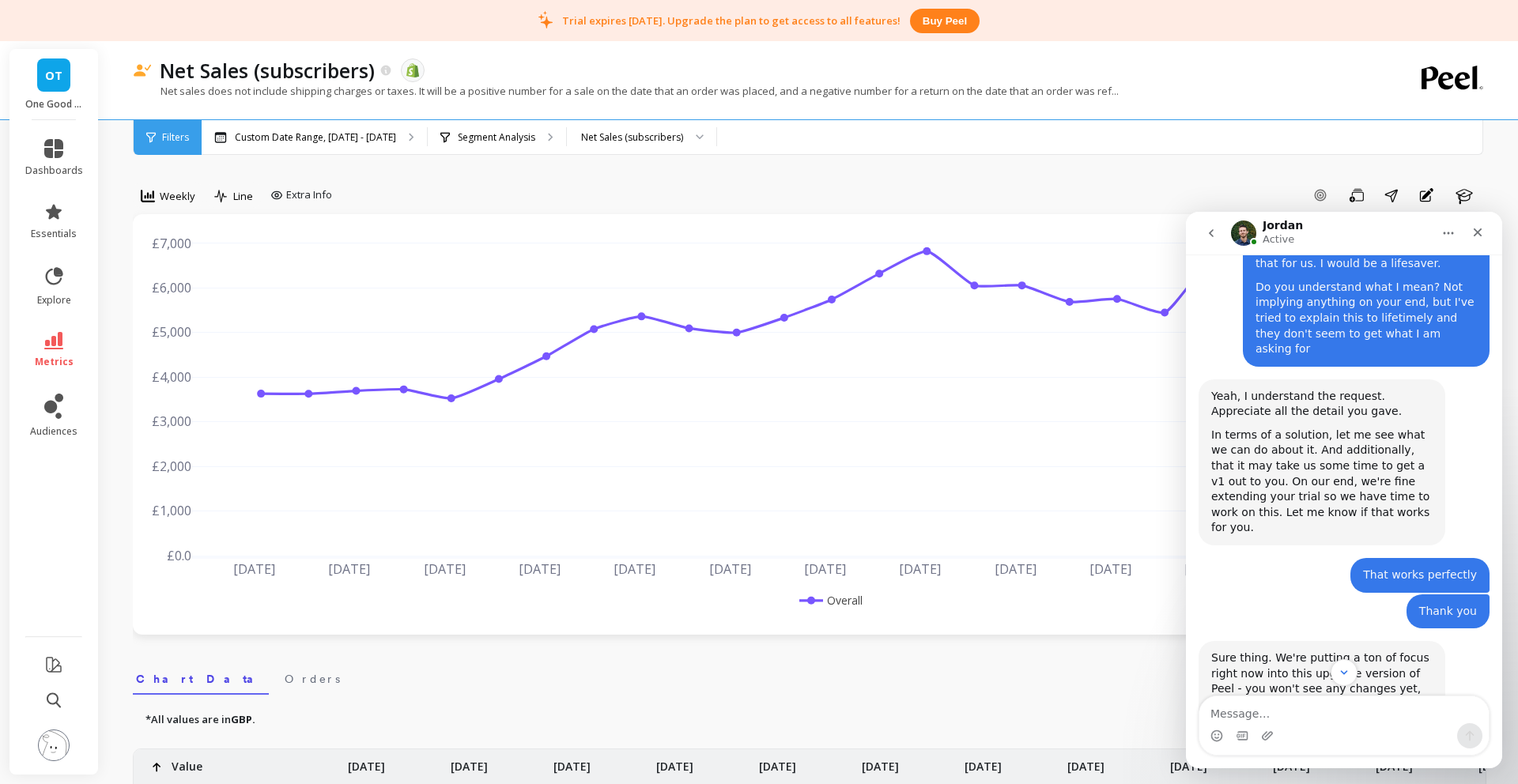
scroll to position [1111, 0]
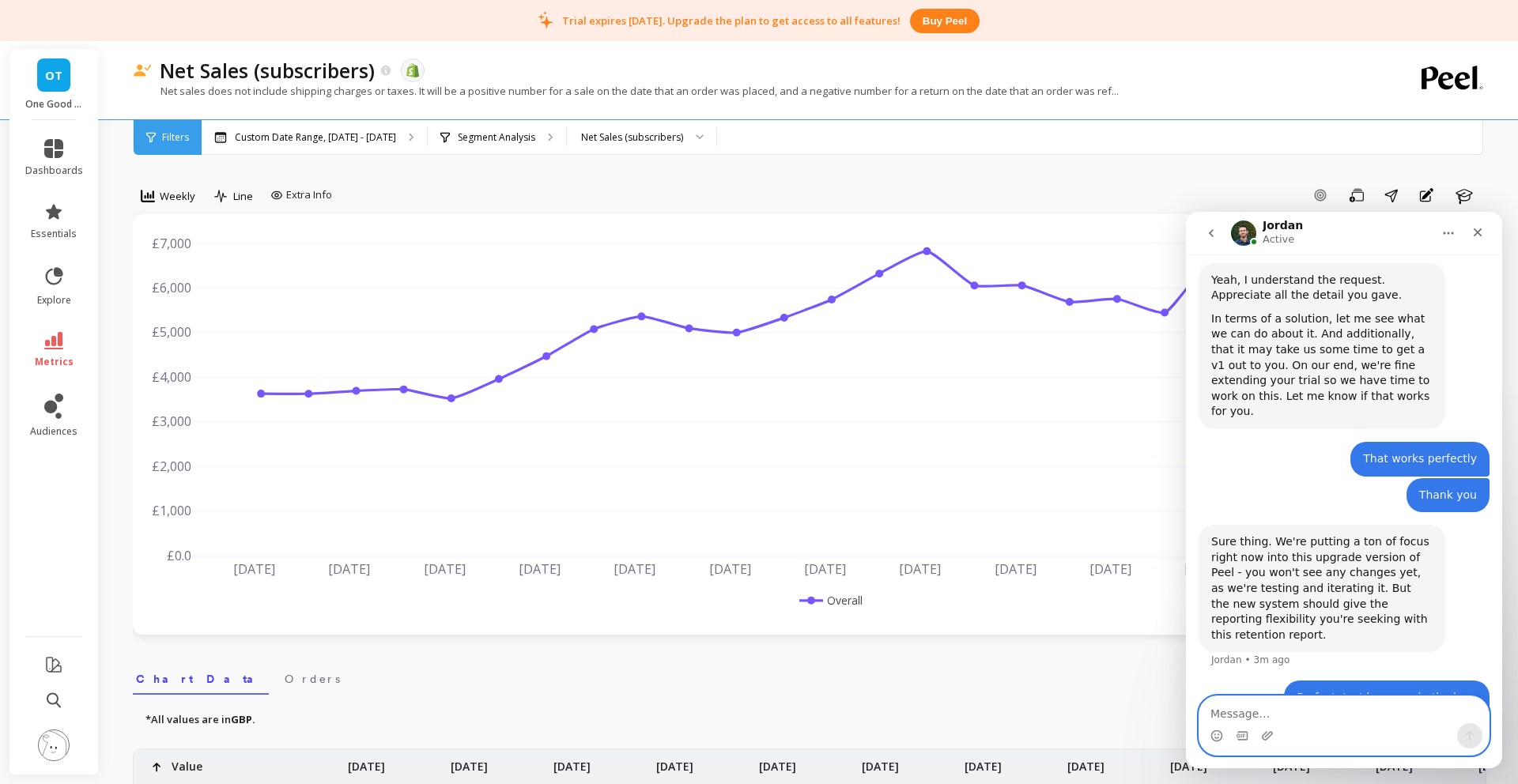
click at [1324, 717] on textarea "Message…" at bounding box center [1345, 710] width 290 height 27
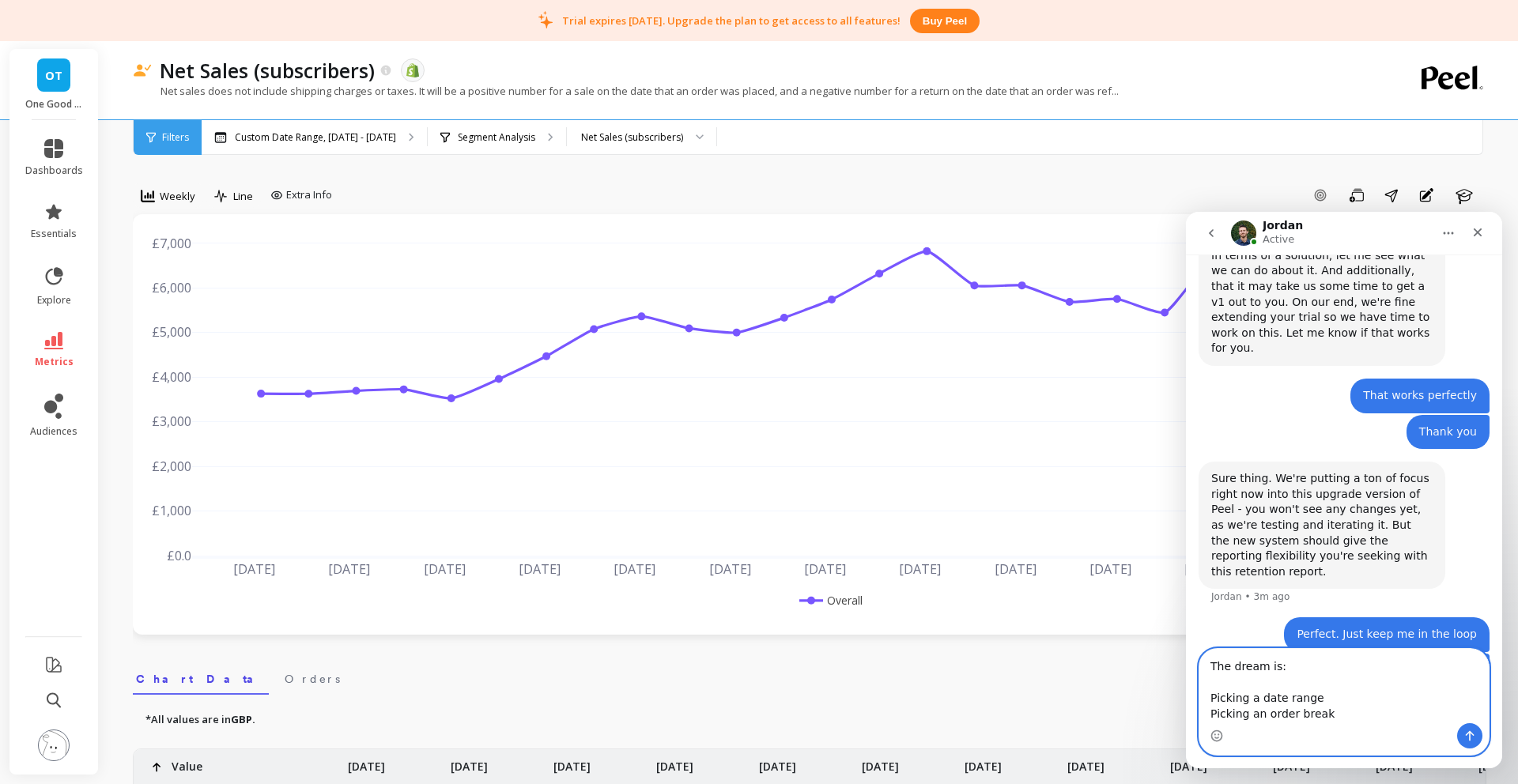
scroll to position [1190, 0]
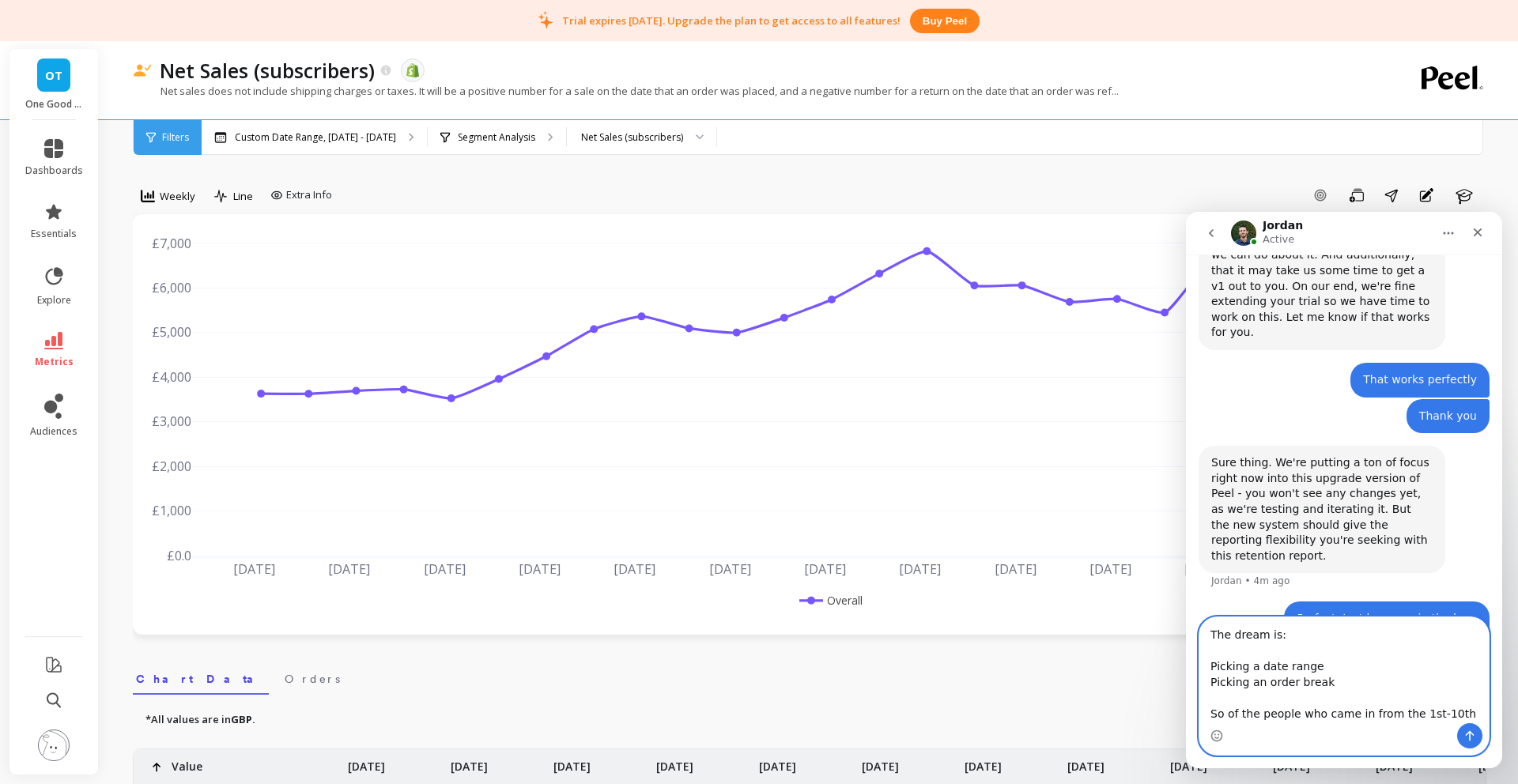
click at [1244, 712] on textarea "The dream is: Picking a date range Picking an order break So of the people who …" at bounding box center [1345, 670] width 290 height 106
click at [1288, 714] on textarea "The dream is: Picking a date range Picking an order break So of the people who …" at bounding box center [1345, 670] width 290 height 106
click at [1340, 713] on textarea "The dream is: Picking a date range Picking an order break So of the people who …" at bounding box center [1345, 670] width 290 height 106
click at [1367, 713] on textarea "The dream is: Picking a date range Picking an order break So of the people who …" at bounding box center [1345, 670] width 290 height 106
click at [1397, 714] on textarea "The dream is: Picking a date range Picking an order break So of the people who …" at bounding box center [1345, 670] width 290 height 106
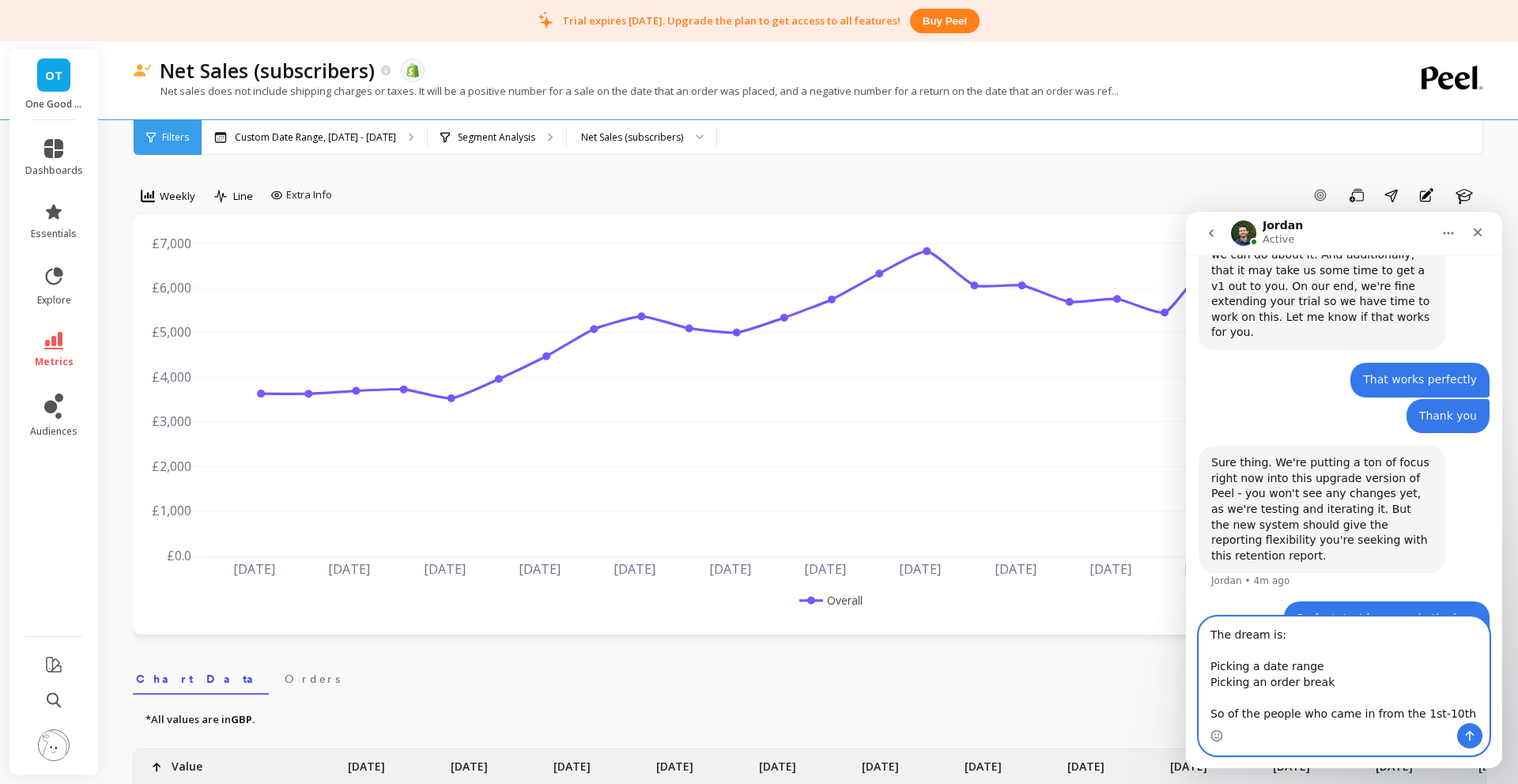
click at [1406, 714] on textarea "The dream is: Picking a date range Picking an order break So of the people who …" at bounding box center [1345, 670] width 290 height 106
drag, startPoint x: 1443, startPoint y: 717, endPoint x: 1434, endPoint y: 725, distance: 12.0
click at [1428, 718] on textarea "The dream is: Picking a date range Picking an order break So of the people who …" at bounding box center [1345, 670] width 290 height 106
click at [1458, 712] on textarea "The dream is: Picking a date range Picking an order break So of the people who …" at bounding box center [1345, 670] width 290 height 106
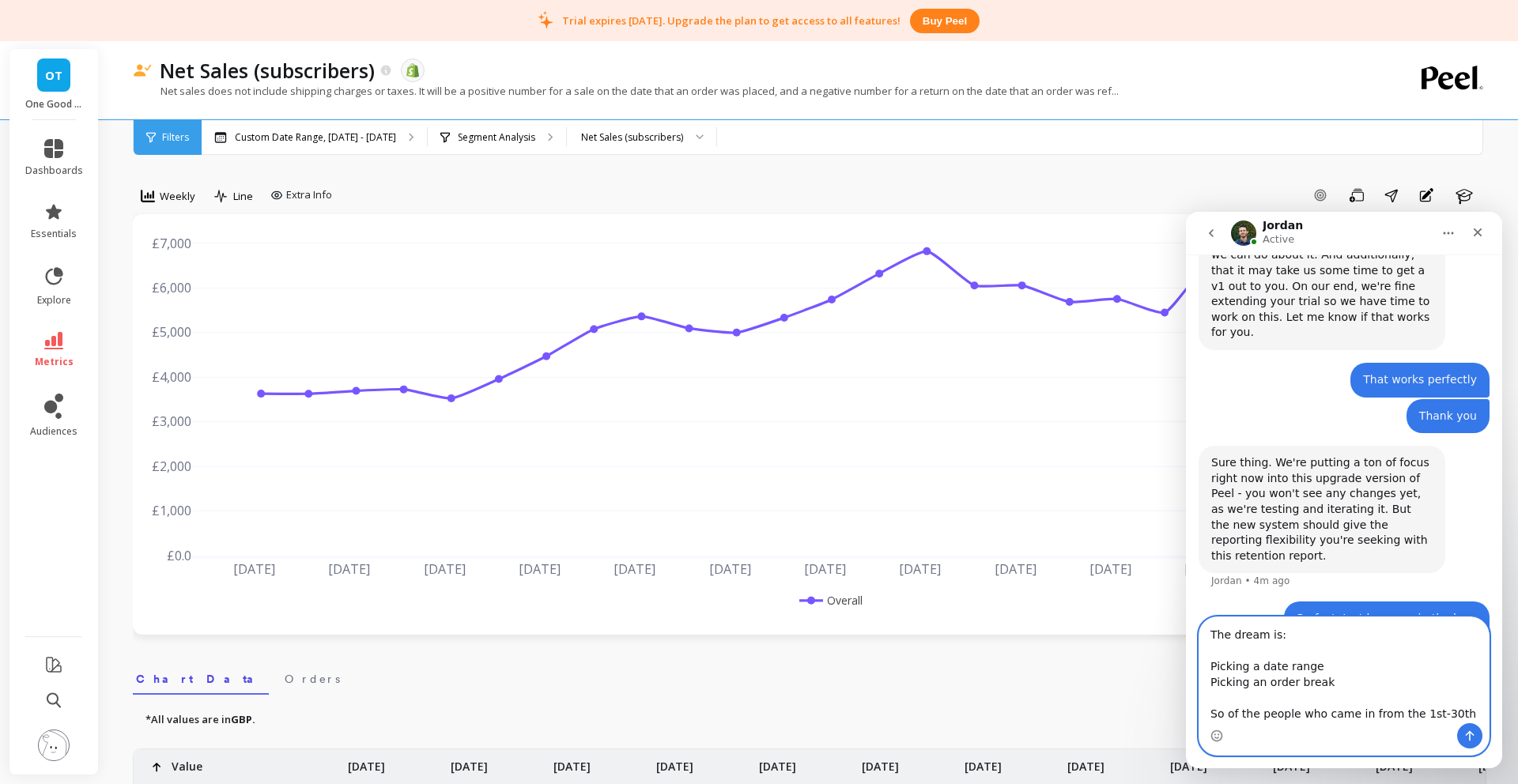
click at [1331, 685] on textarea "The dream is: Picking a date range Picking an order break So of the people who …" at bounding box center [1345, 670] width 290 height 106
drag, startPoint x: 1268, startPoint y: 681, endPoint x: 1296, endPoint y: 683, distance: 28.1
click at [1268, 681] on textarea "The dream is: Picking a date range Picking an order break So of the people who …" at bounding box center [1345, 670] width 290 height 106
drag, startPoint x: 1324, startPoint y: 682, endPoint x: 1353, endPoint y: 686, distance: 29.3
click at [1331, 684] on textarea "The dream is: Picking a date range Picking an order break So of the people who …" at bounding box center [1345, 670] width 290 height 106
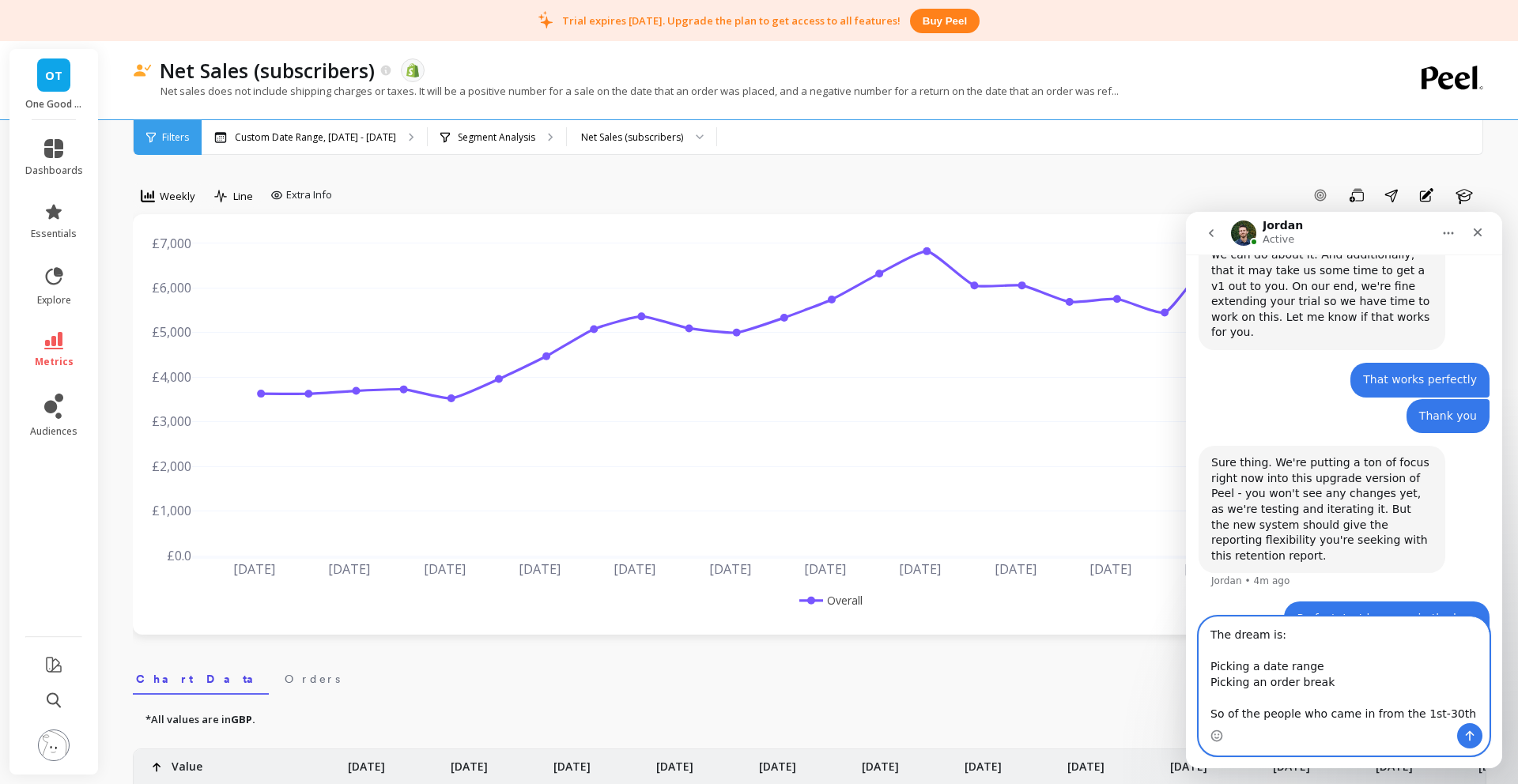
click at [1353, 686] on textarea "The dream is: Picking a date range Picking an order break So of the people who …" at bounding box center [1345, 670] width 290 height 106
drag, startPoint x: 1457, startPoint y: 714, endPoint x: 1252, endPoint y: 726, distance: 205.4
click at [1231, 718] on textarea "The dream is: Picking a date range Picking an order break (order 1-2, order 2-3…" at bounding box center [1345, 662] width 290 height 122
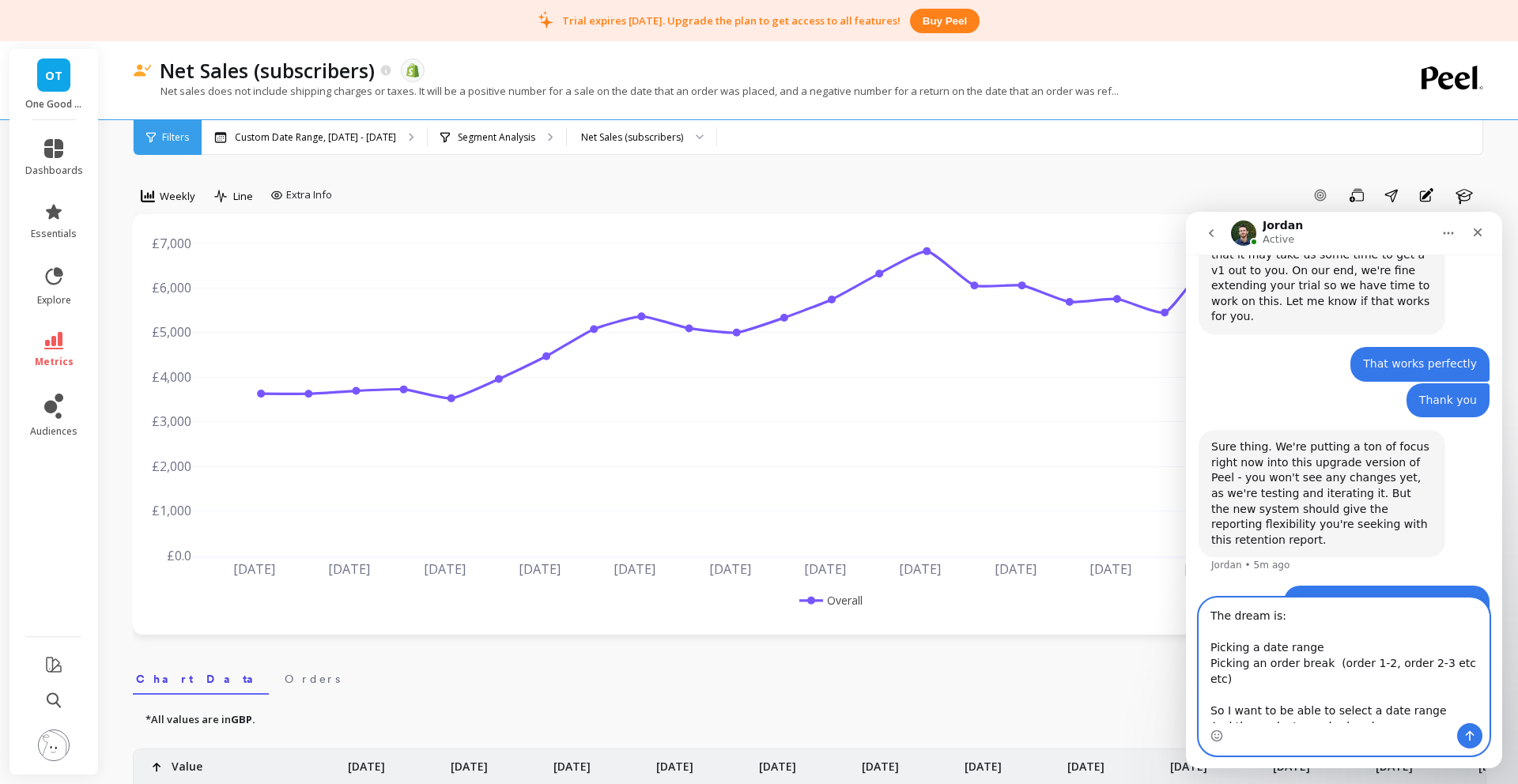
type textarea "The dream is: Picking a date range Picking an order break (order 1-2, order 2-3…"
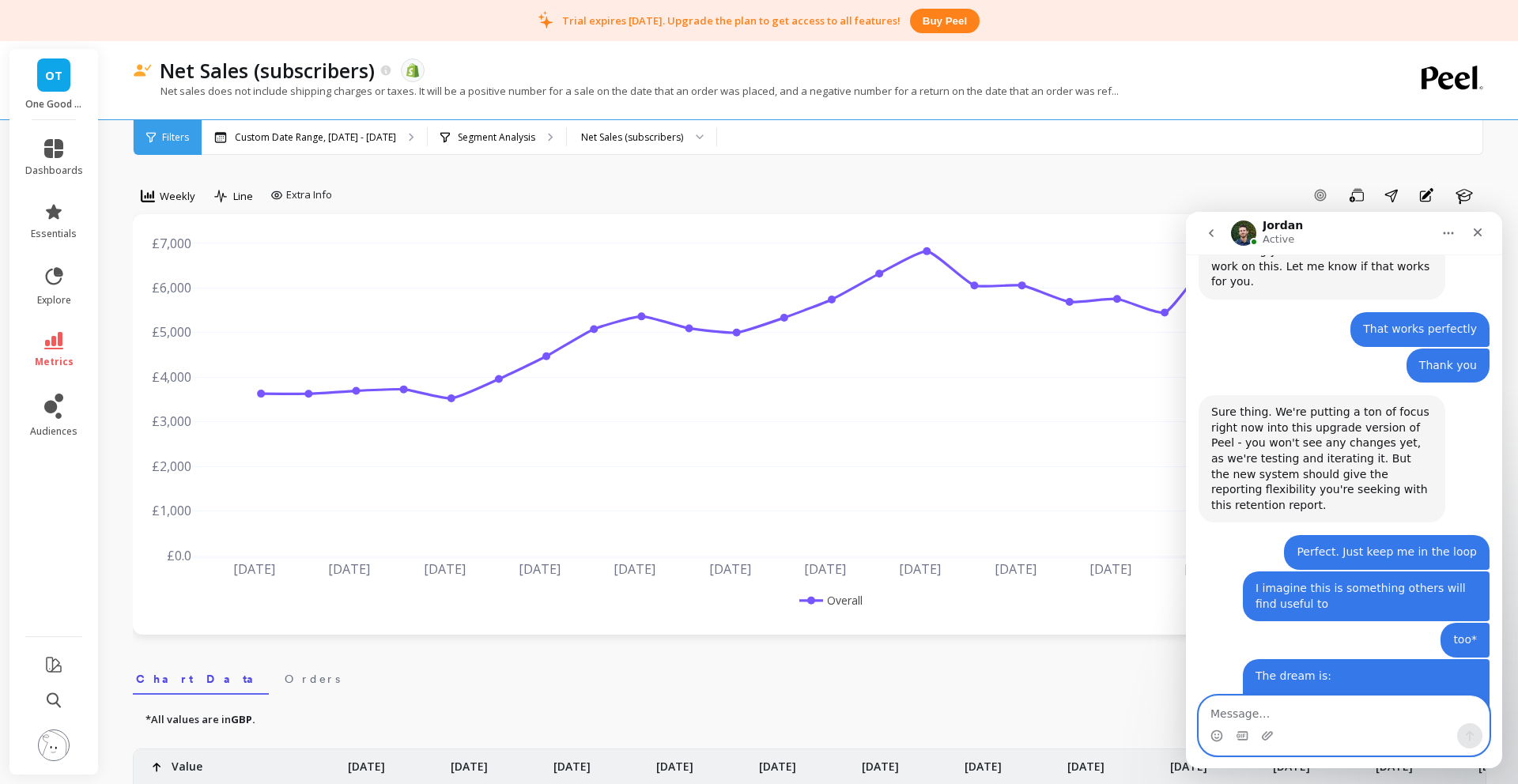
scroll to position [1287, 0]
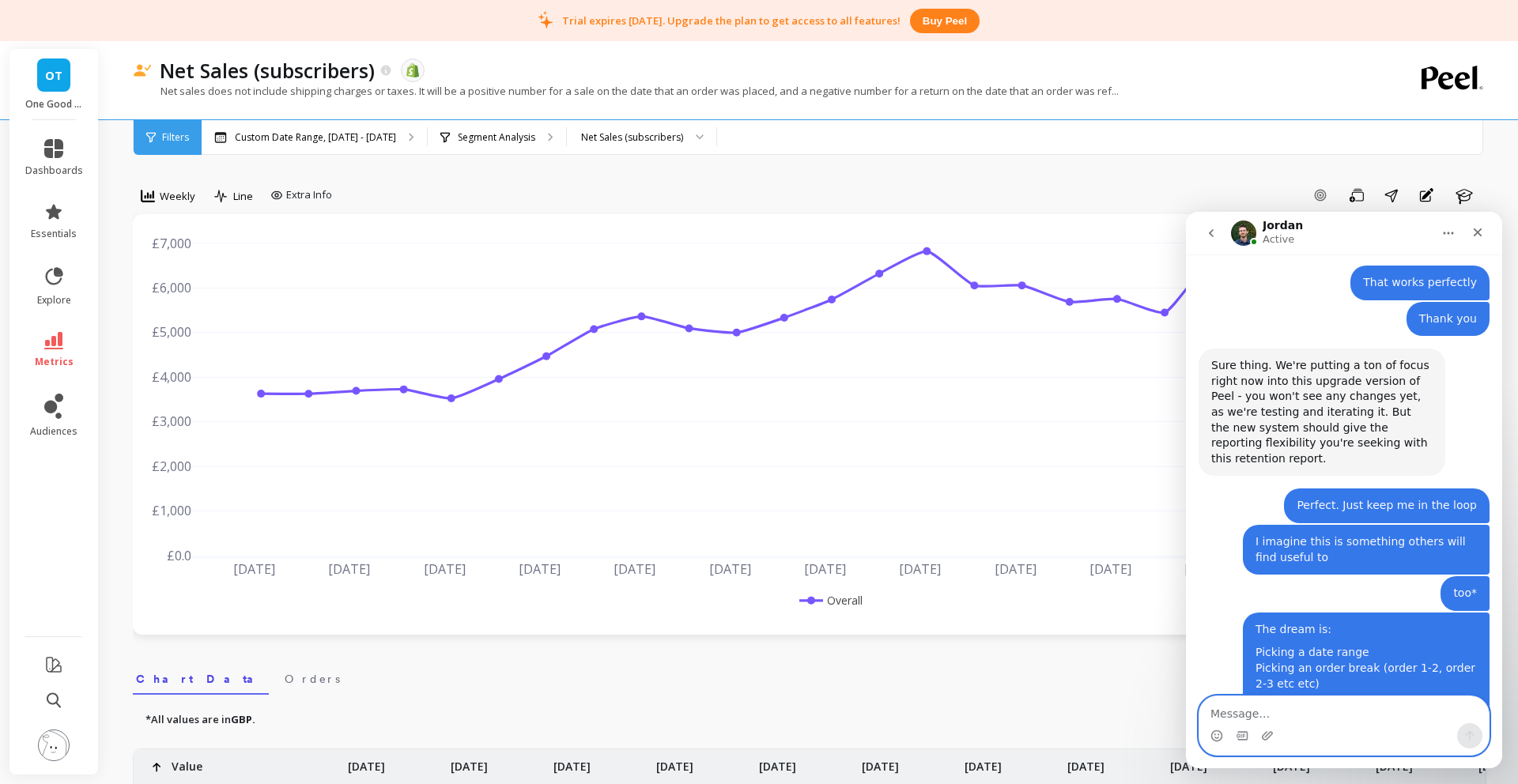
click at [1317, 715] on textarea "Message…" at bounding box center [1345, 710] width 290 height 27
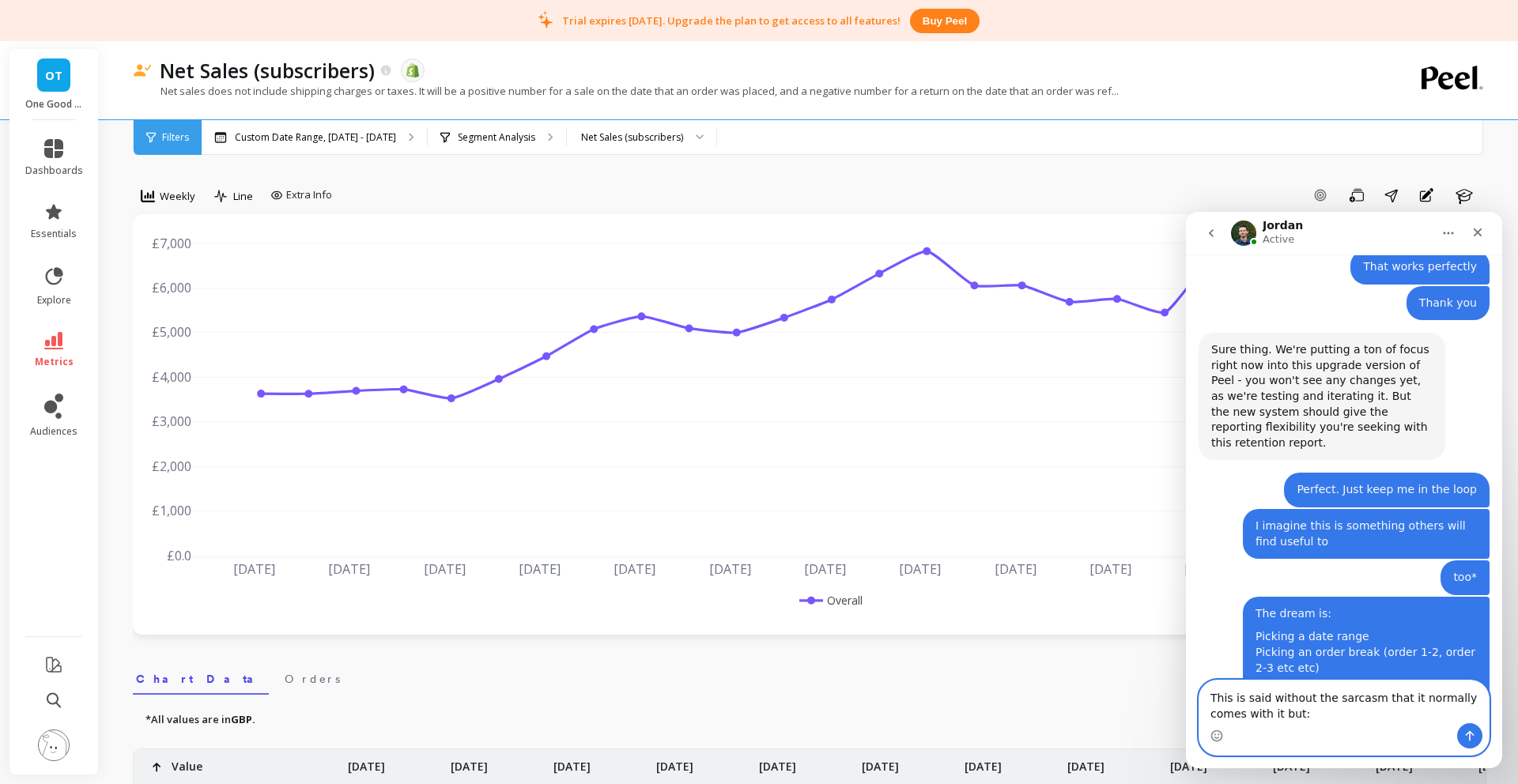
drag, startPoint x: 1321, startPoint y: 716, endPoint x: 1149, endPoint y: 674, distance: 177.1
click html "Jordan Active Ask us anything, or share your feedback. We're here to help! Hey,…"
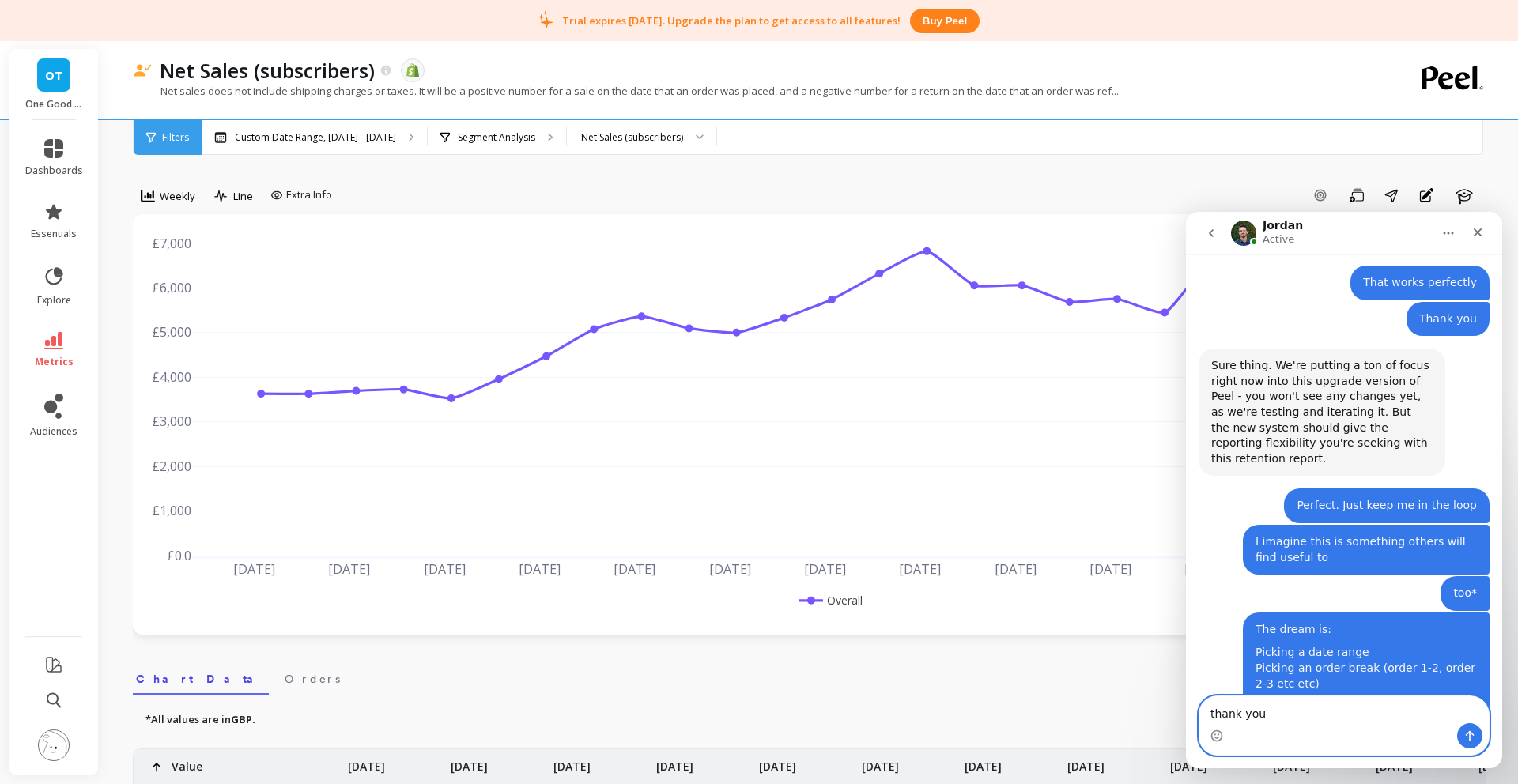
type textarea "thank you!"
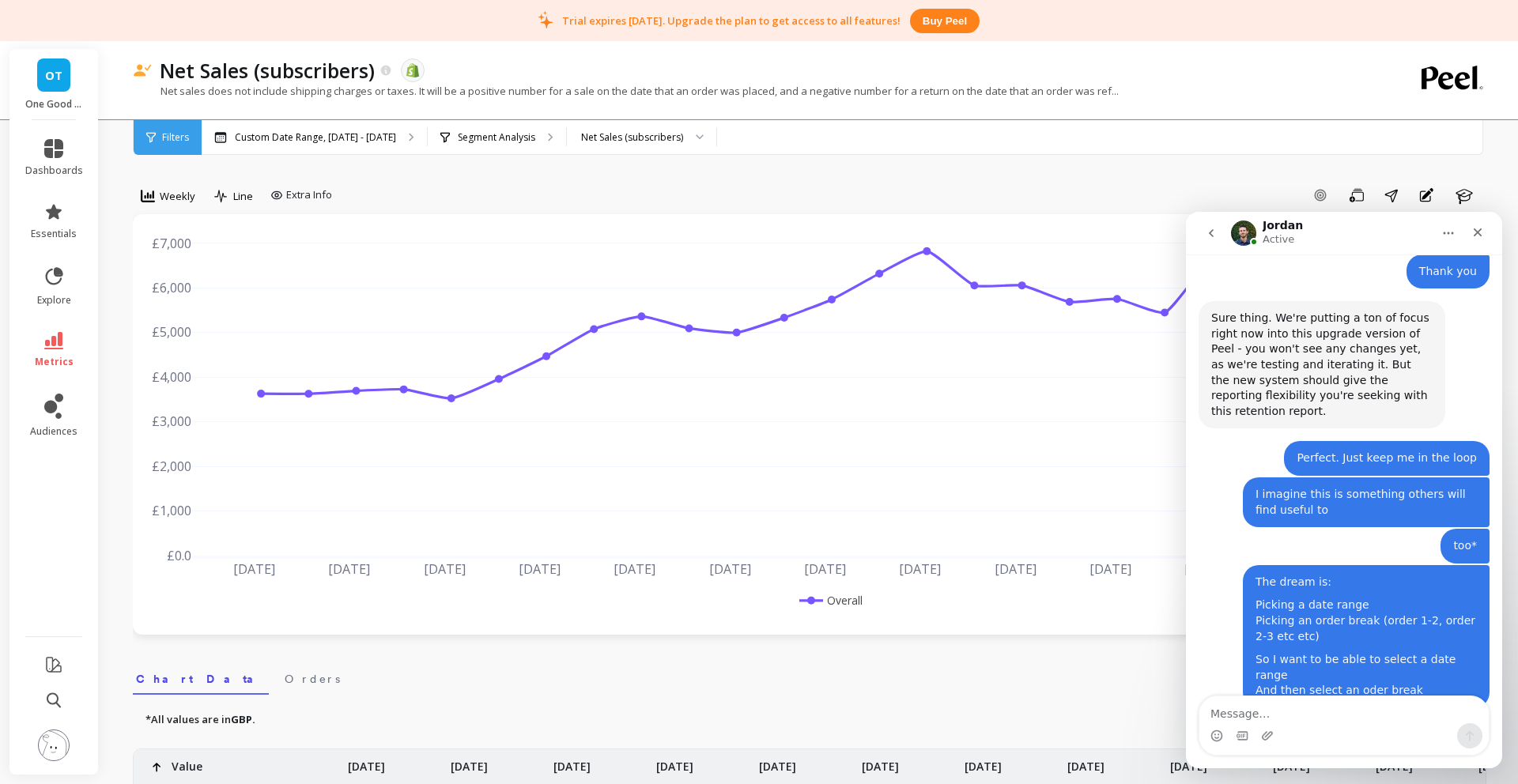
click at [1350, 240] on div "Jordan Active" at bounding box center [1331, 233] width 201 height 28
